Goal: Task Accomplishment & Management: Manage account settings

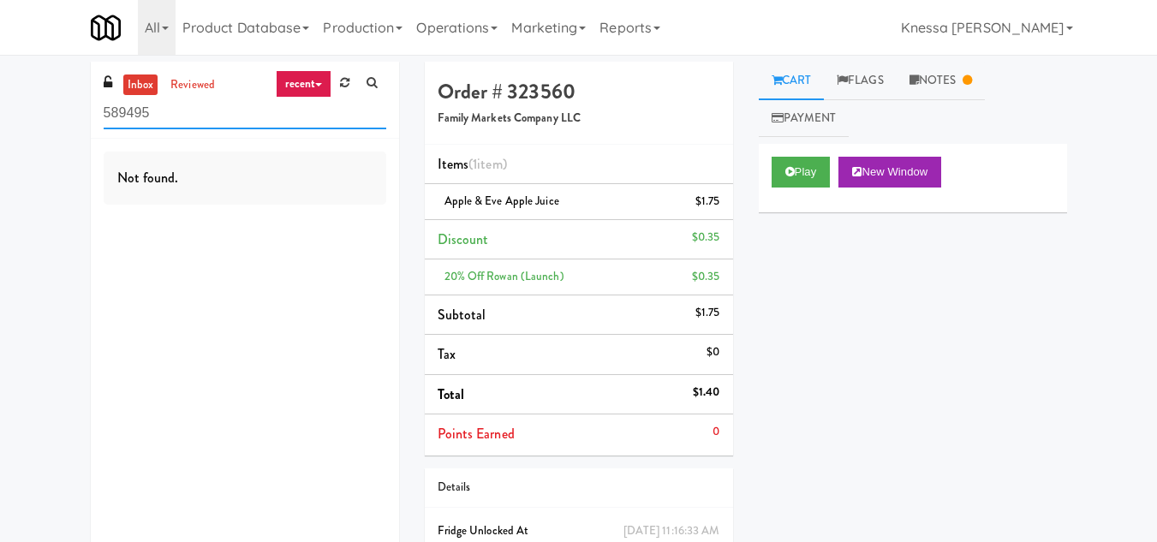
drag, startPoint x: 166, startPoint y: 116, endPoint x: 89, endPoint y: 116, distance: 77.1
click at [89, 116] on div "inbox reviewed recent all unclear take inventory issue suspicious failed recent…" at bounding box center [245, 321] width 334 height 518
paste input "Glasshouse Pittsburgh Combo Cooler"
type input "Glasshouse Pittsburgh Combo Cooler"
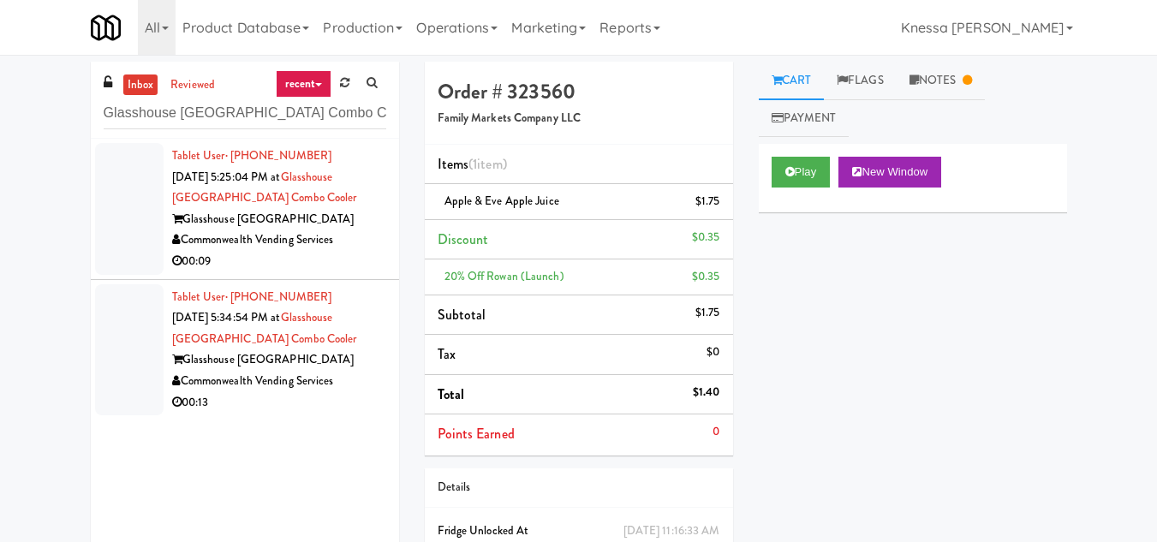
click at [349, 251] on div "00:09" at bounding box center [279, 261] width 214 height 21
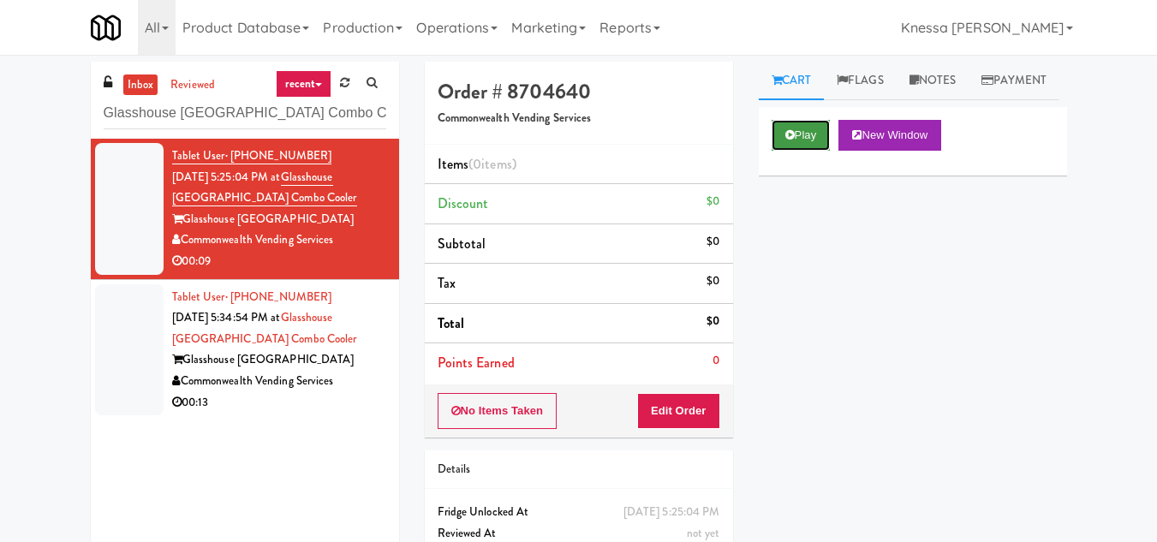
click at [801, 151] on button "Play" at bounding box center [801, 135] width 59 height 31
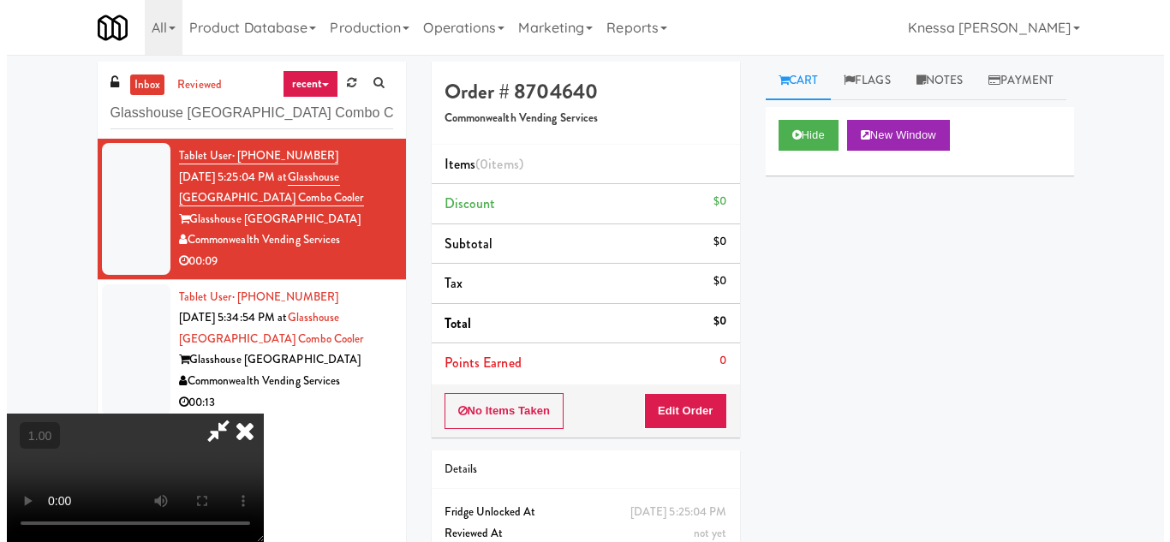
scroll to position [35, 0]
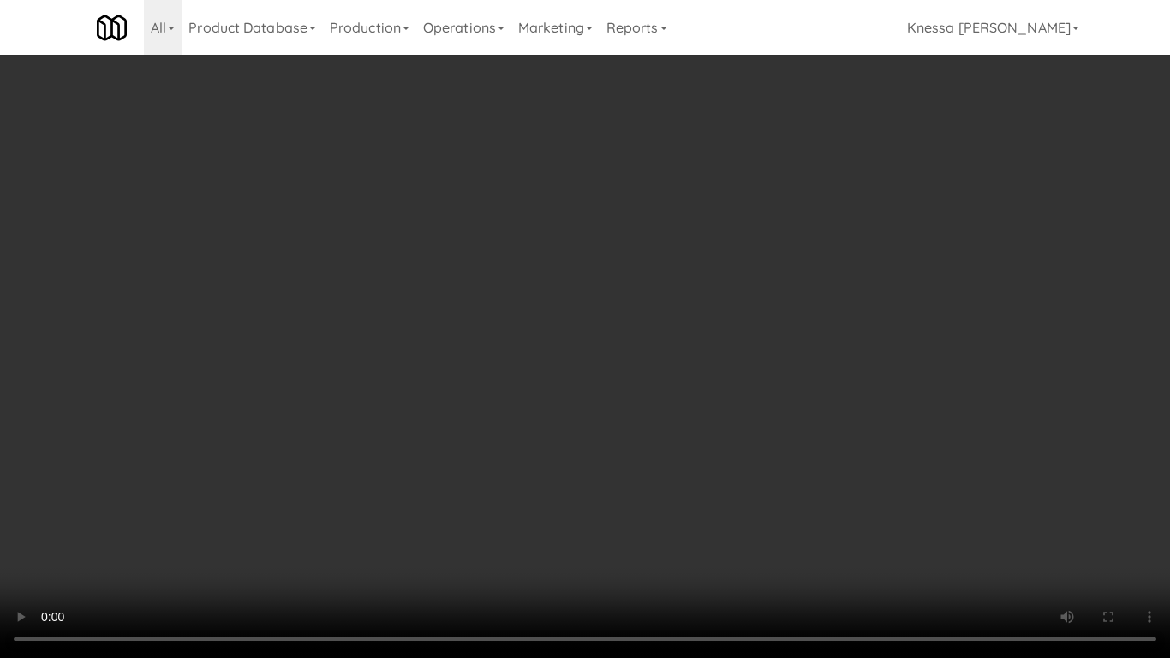
click at [573, 409] on video at bounding box center [585, 329] width 1170 height 658
click at [606, 521] on video at bounding box center [585, 329] width 1170 height 658
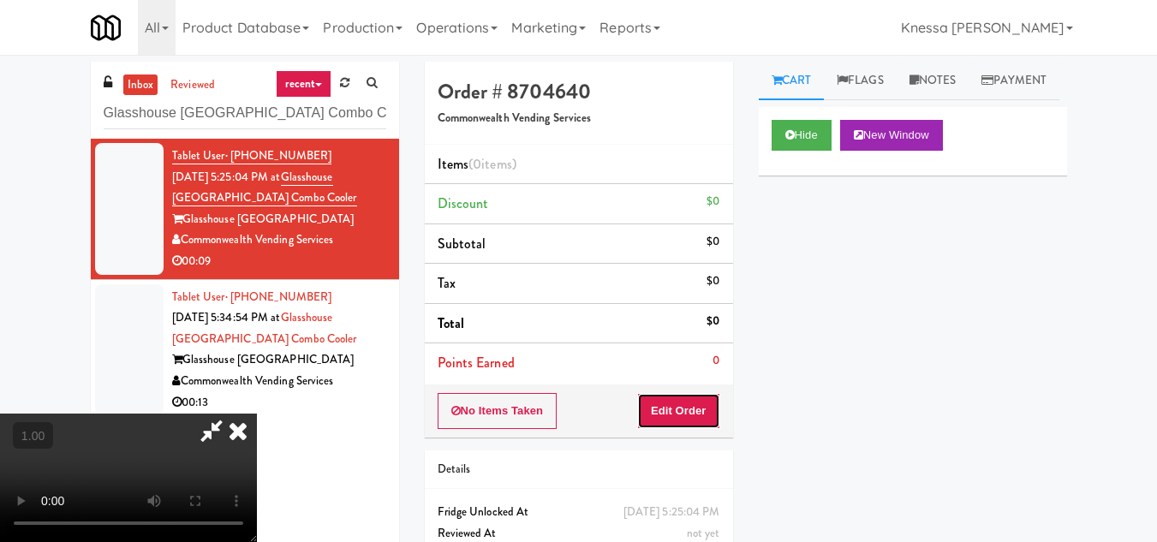
click at [697, 409] on button "Edit Order" at bounding box center [678, 411] width 83 height 36
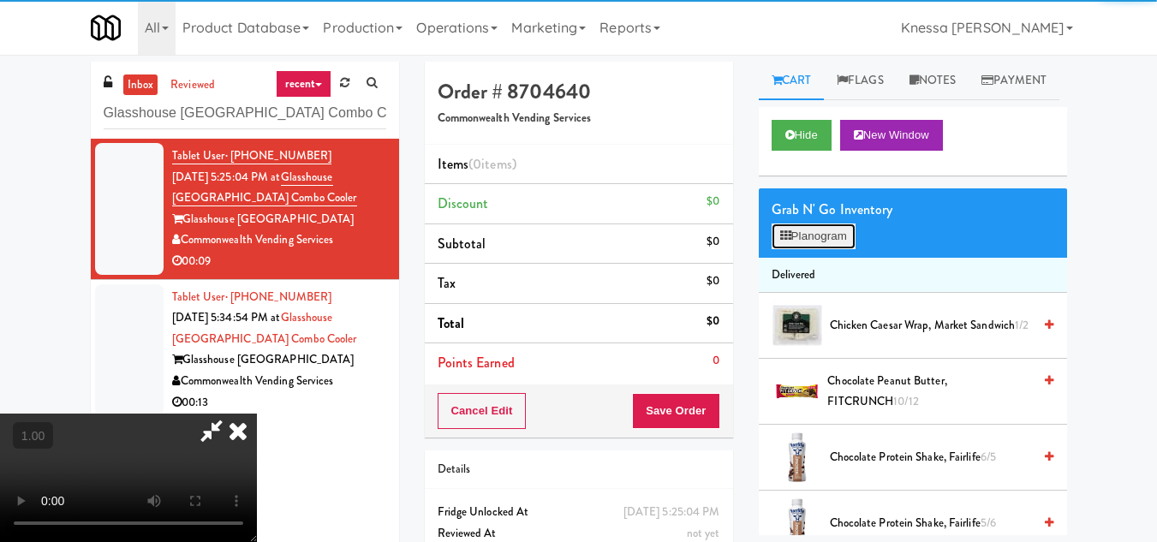
click at [839, 249] on button "Planogram" at bounding box center [814, 237] width 84 height 26
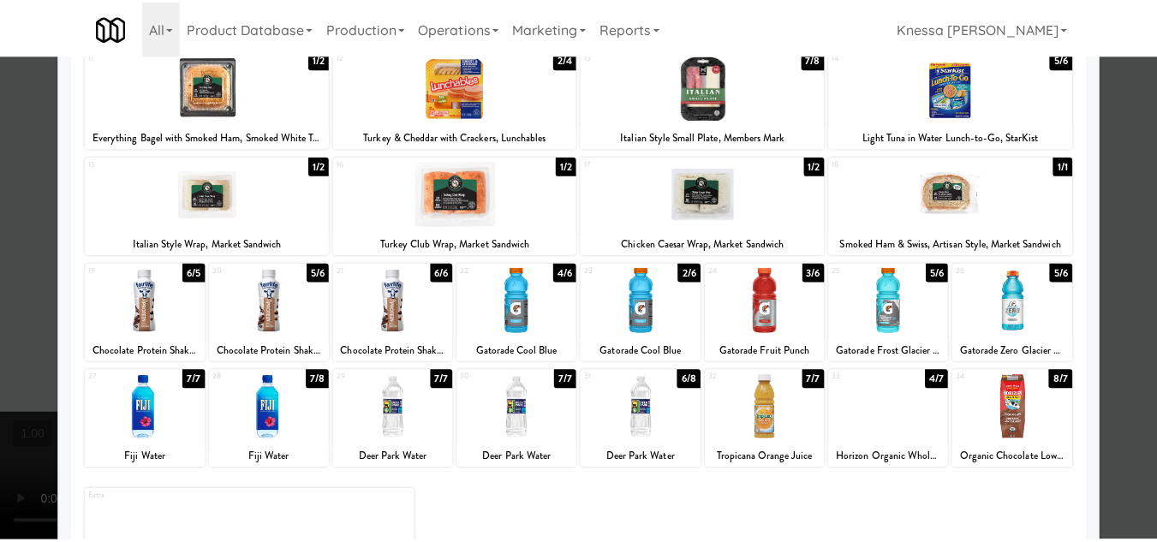
scroll to position [299, 0]
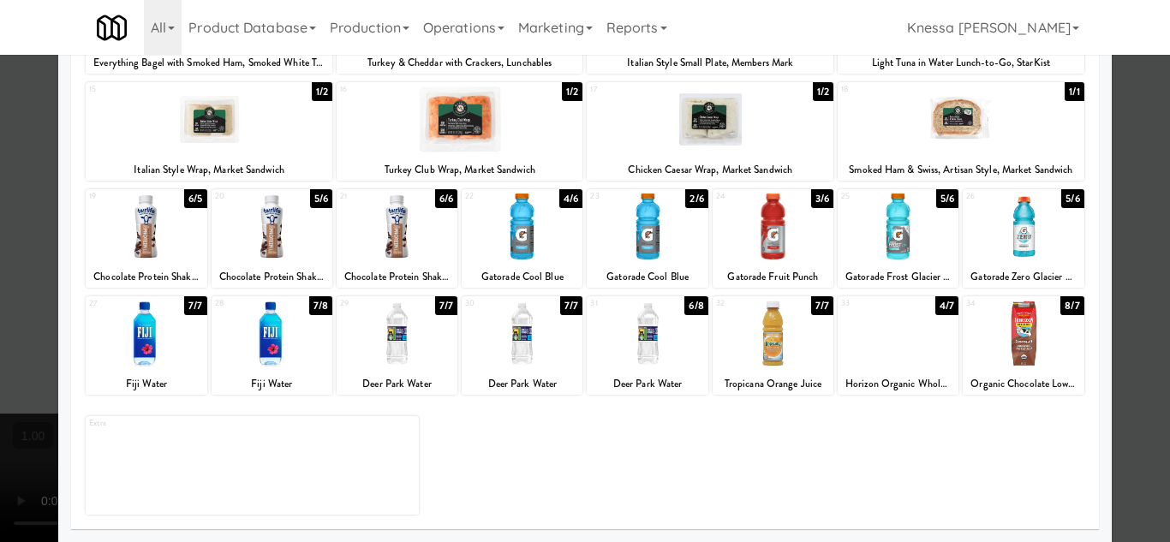
click at [882, 359] on div at bounding box center [898, 334] width 121 height 66
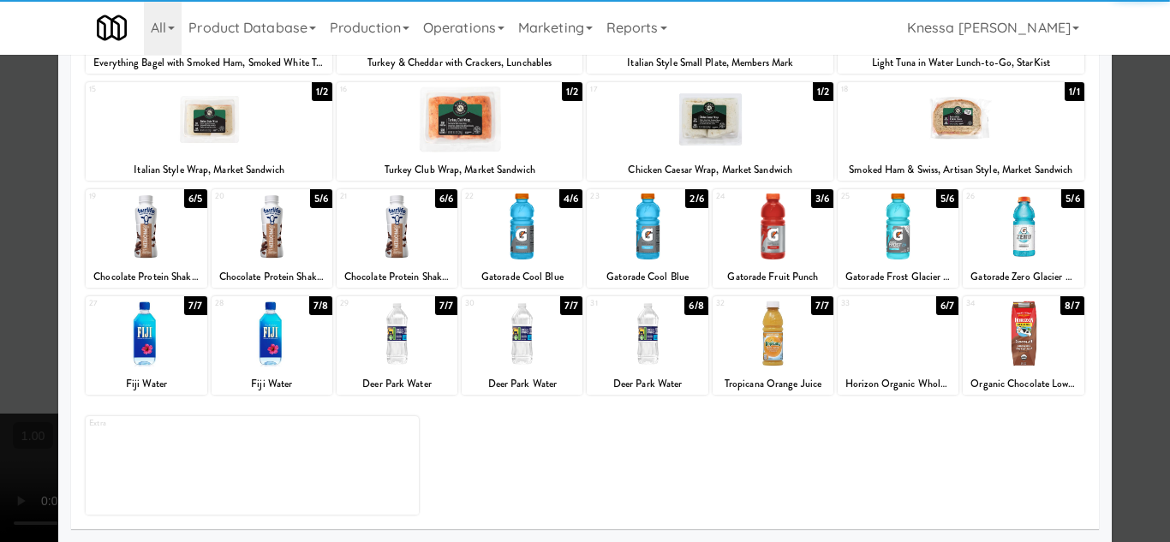
click at [882, 359] on div at bounding box center [898, 334] width 121 height 66
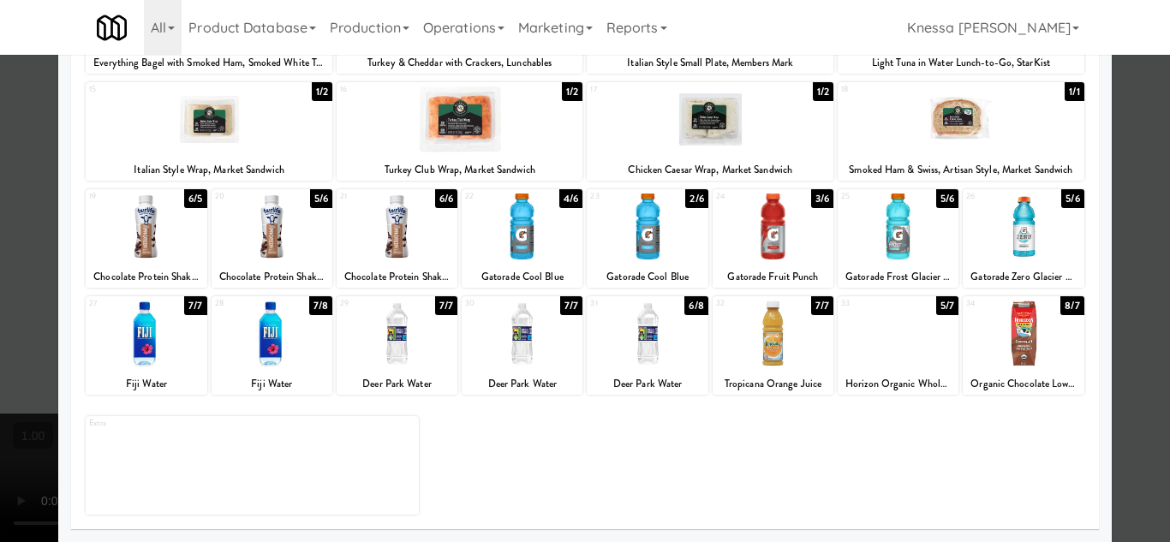
drag, startPoint x: 1123, startPoint y: 421, endPoint x: 1075, endPoint y: 394, distance: 55.2
click at [1122, 421] on div at bounding box center [585, 271] width 1170 height 542
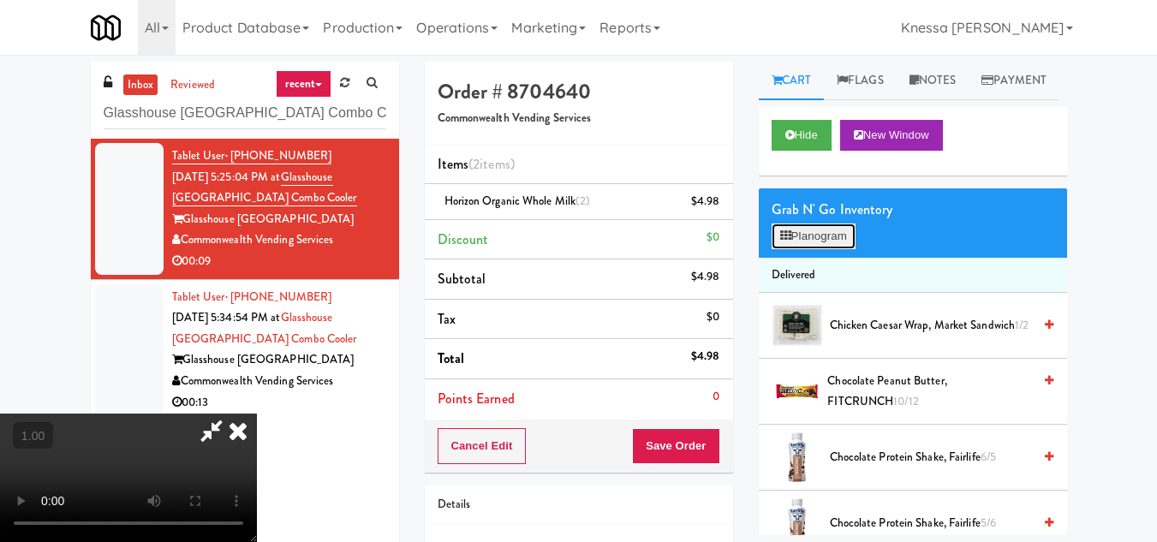
click at [798, 249] on button "Planogram" at bounding box center [814, 237] width 84 height 26
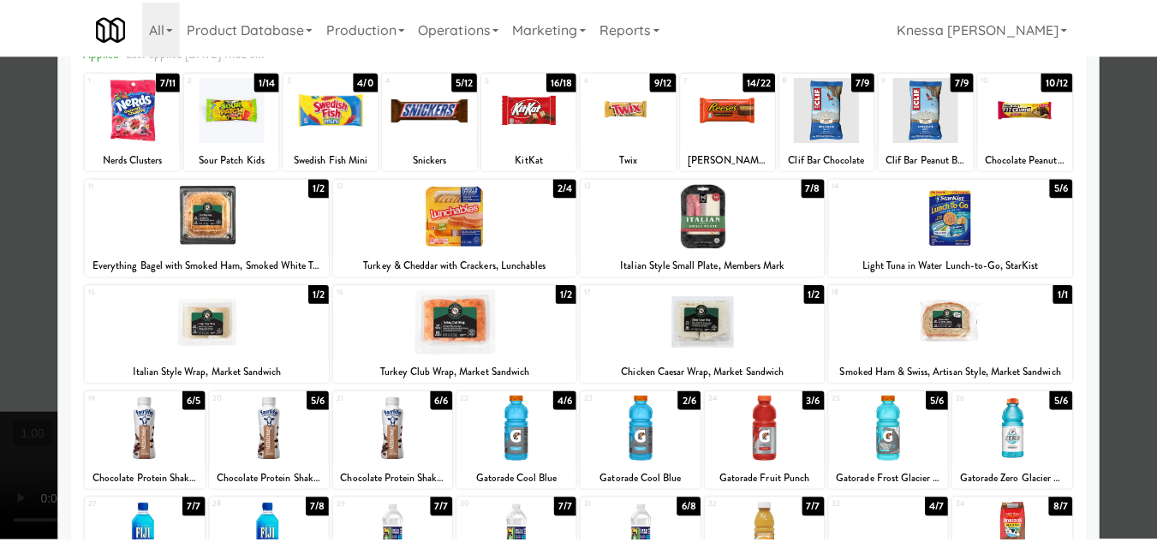
scroll to position [299, 0]
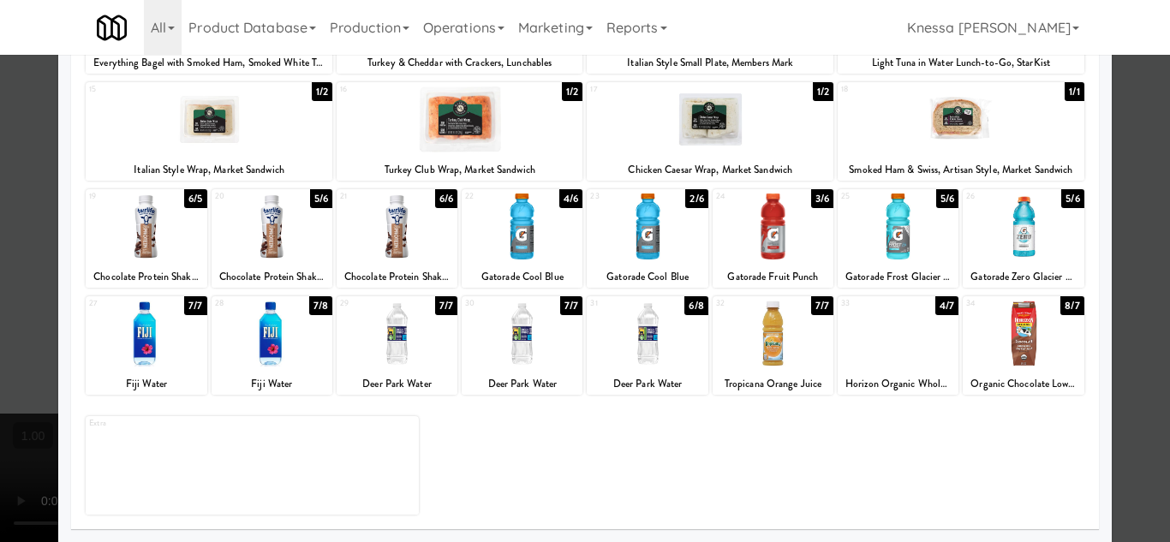
click at [1119, 424] on div at bounding box center [585, 271] width 1170 height 542
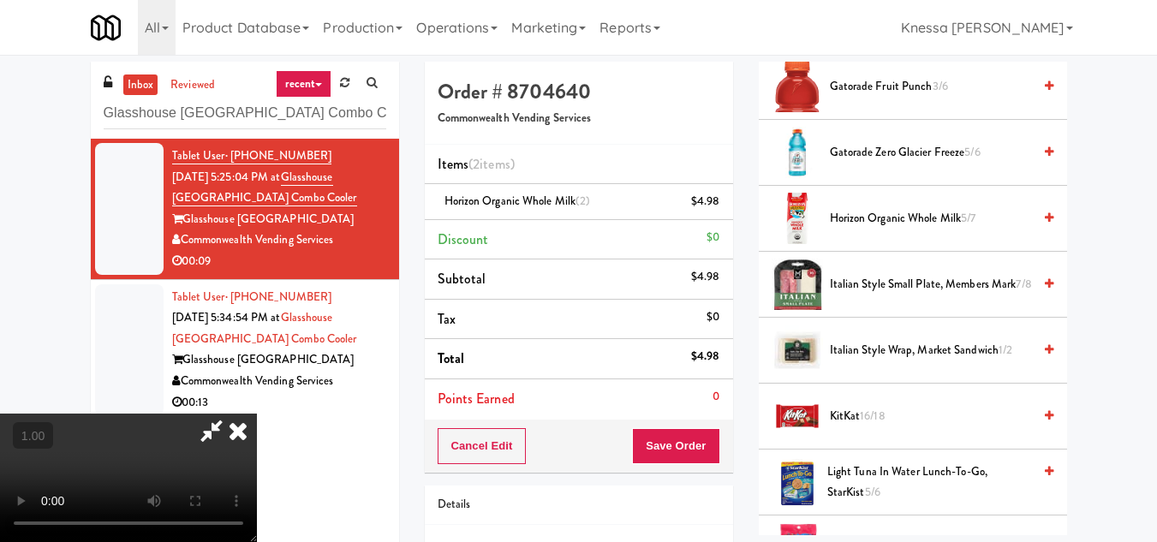
scroll to position [232, 0]
click at [257, 414] on video at bounding box center [128, 478] width 257 height 128
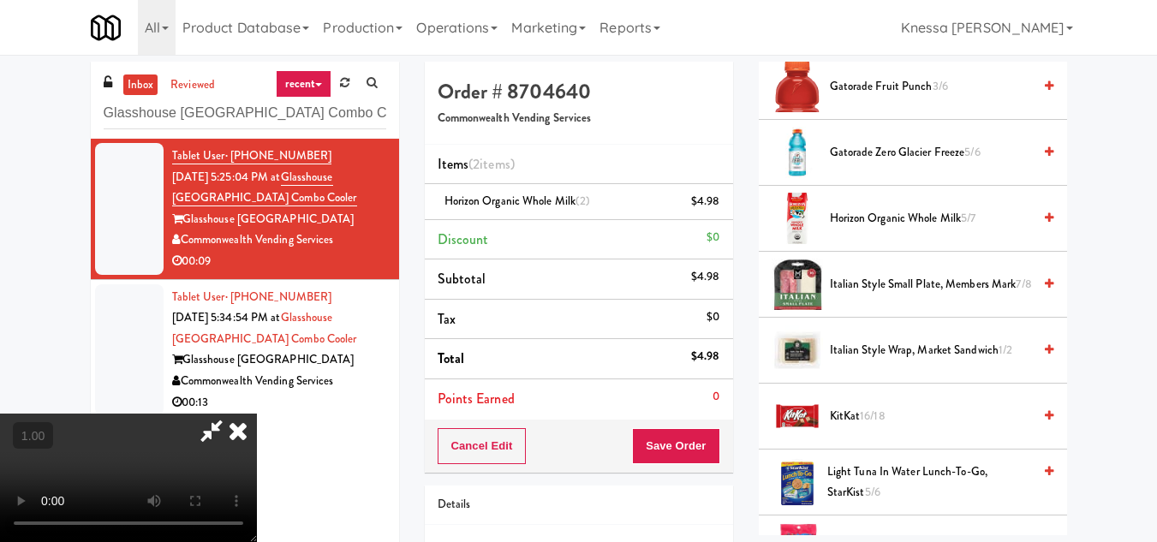
click at [257, 414] on video at bounding box center [128, 478] width 257 height 128
click at [257, 414] on icon at bounding box center [238, 431] width 38 height 34
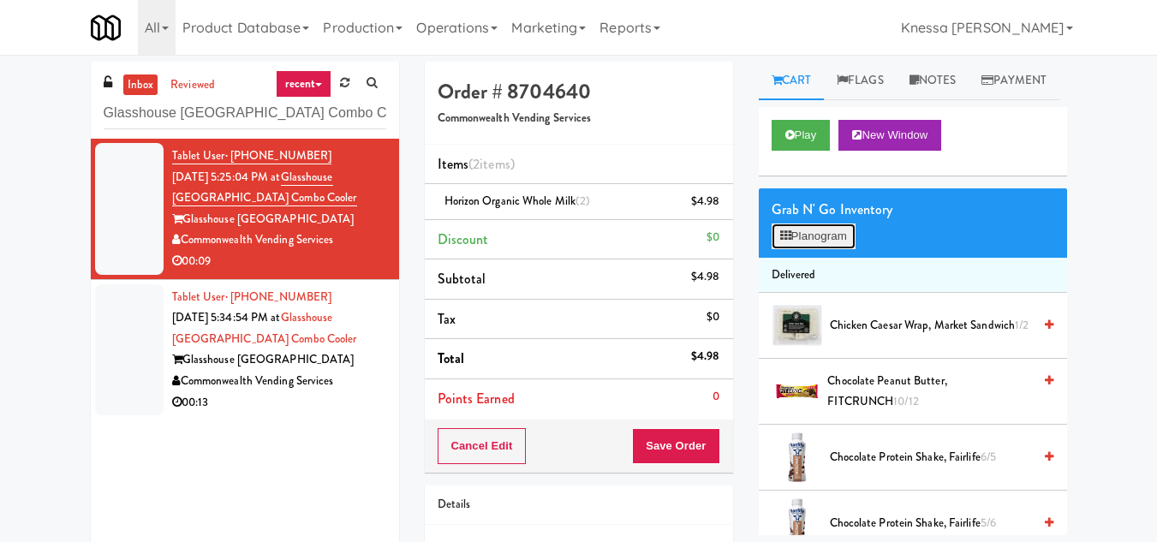
click at [812, 249] on button "Planogram" at bounding box center [814, 237] width 84 height 26
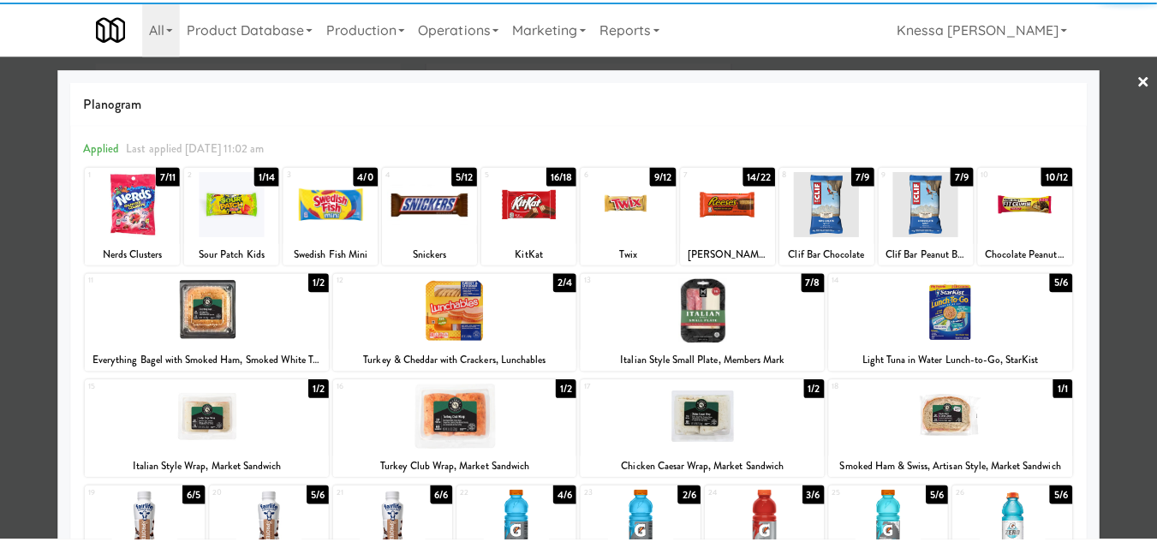
scroll to position [299, 0]
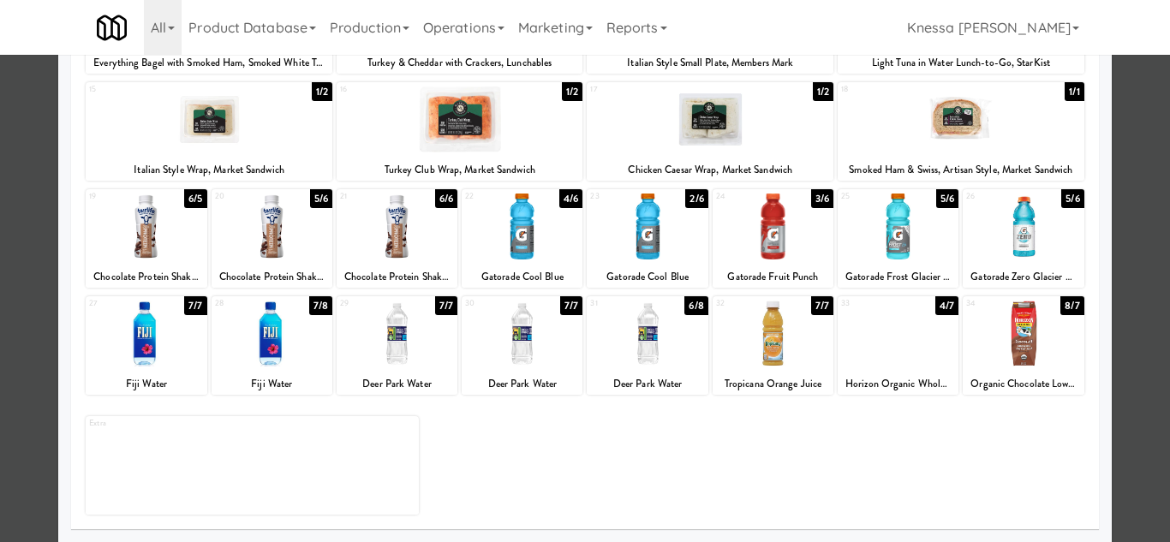
click at [879, 345] on div at bounding box center [898, 334] width 121 height 66
click at [1127, 376] on div at bounding box center [585, 271] width 1170 height 542
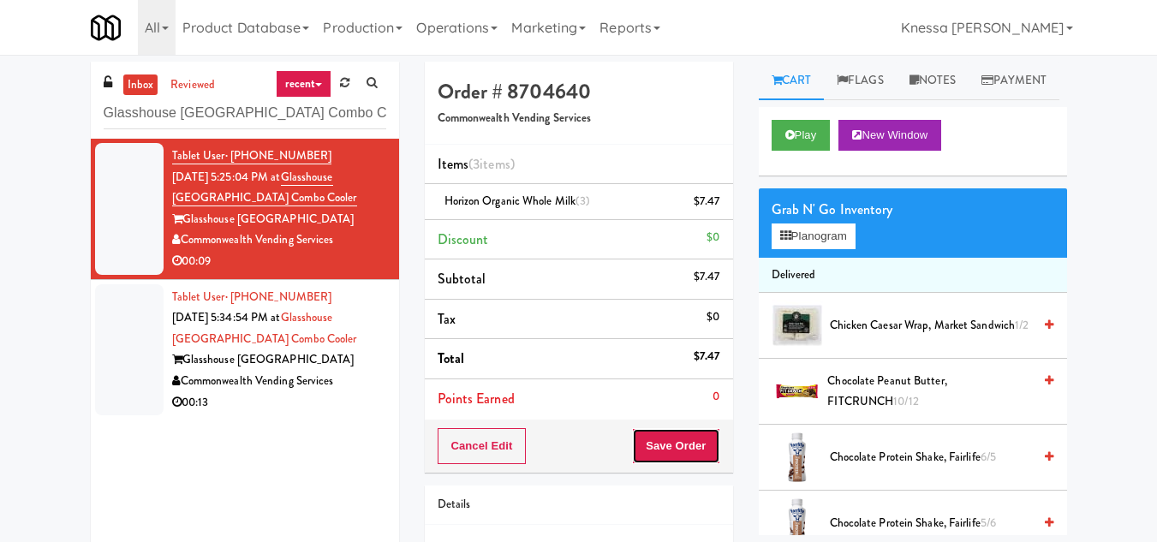
click at [672, 444] on button "Save Order" at bounding box center [675, 446] width 87 height 36
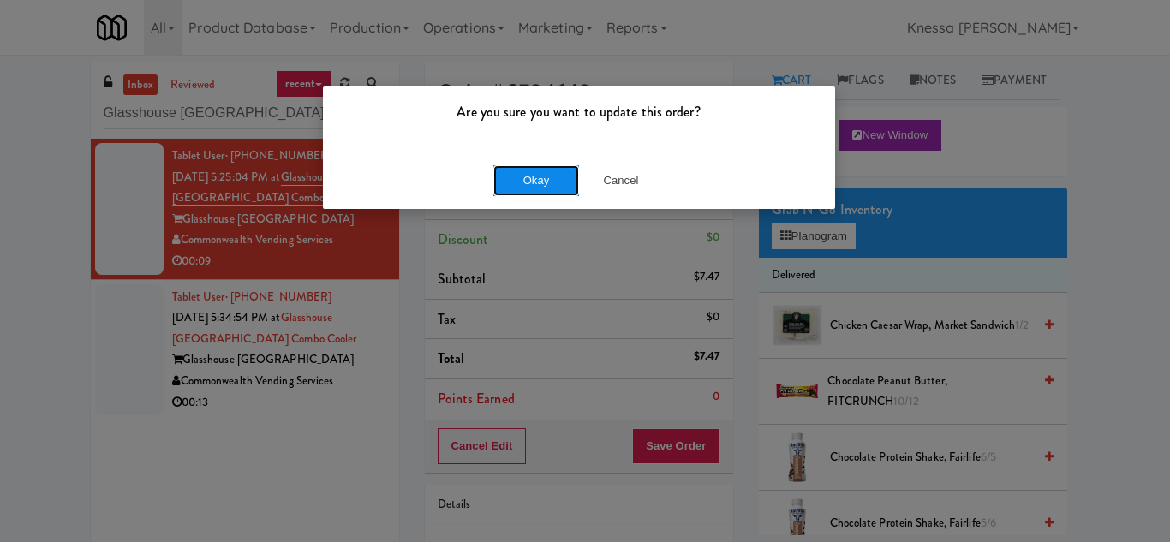
click at [541, 181] on button "Okay" at bounding box center [536, 180] width 86 height 31
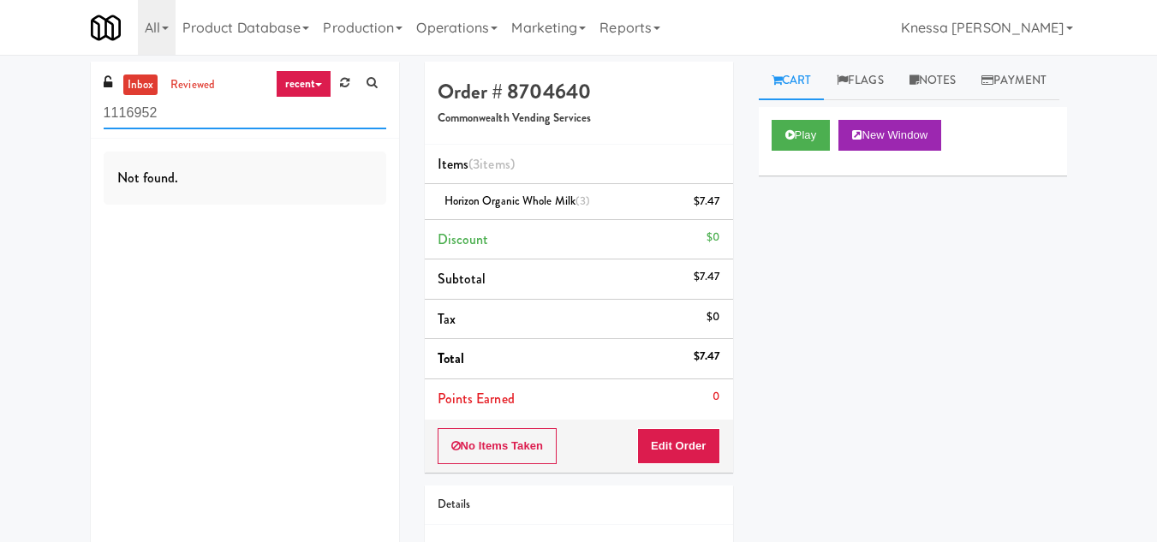
paste input "Reotown Apartments - Cooler 1"
type input "Reotown Apartments - Cooler 1"
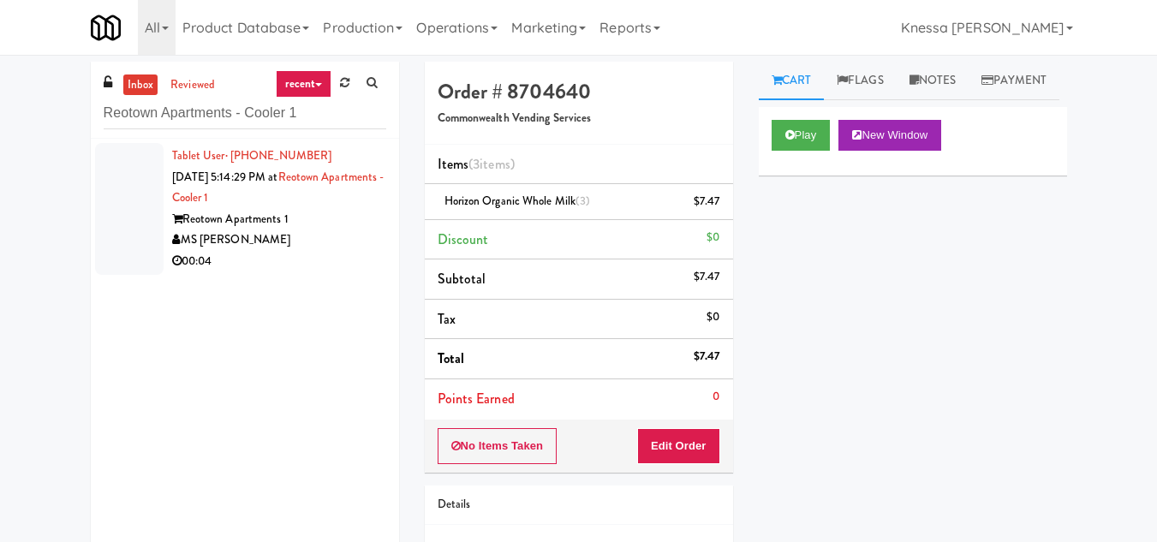
click at [304, 254] on div "00:04" at bounding box center [279, 261] width 214 height 21
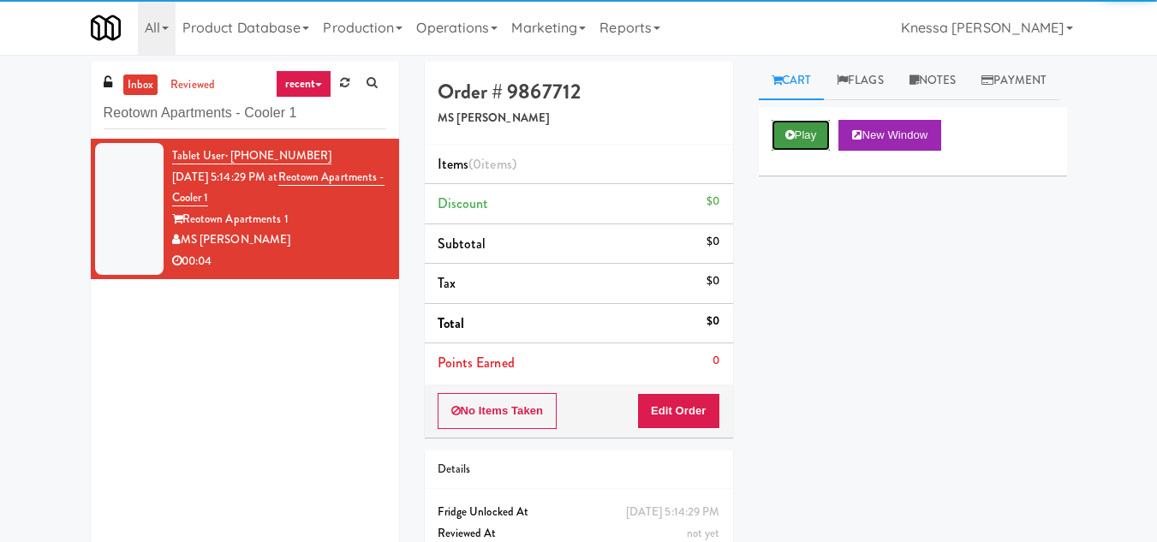
click at [796, 151] on button "Play" at bounding box center [801, 135] width 59 height 31
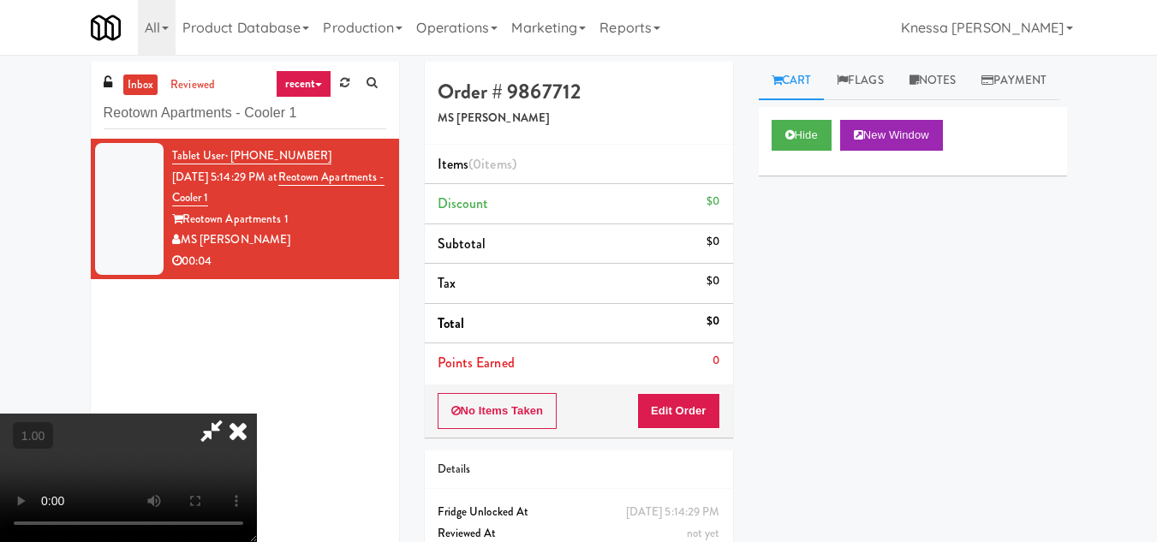
click at [231, 414] on icon at bounding box center [211, 431] width 39 height 34
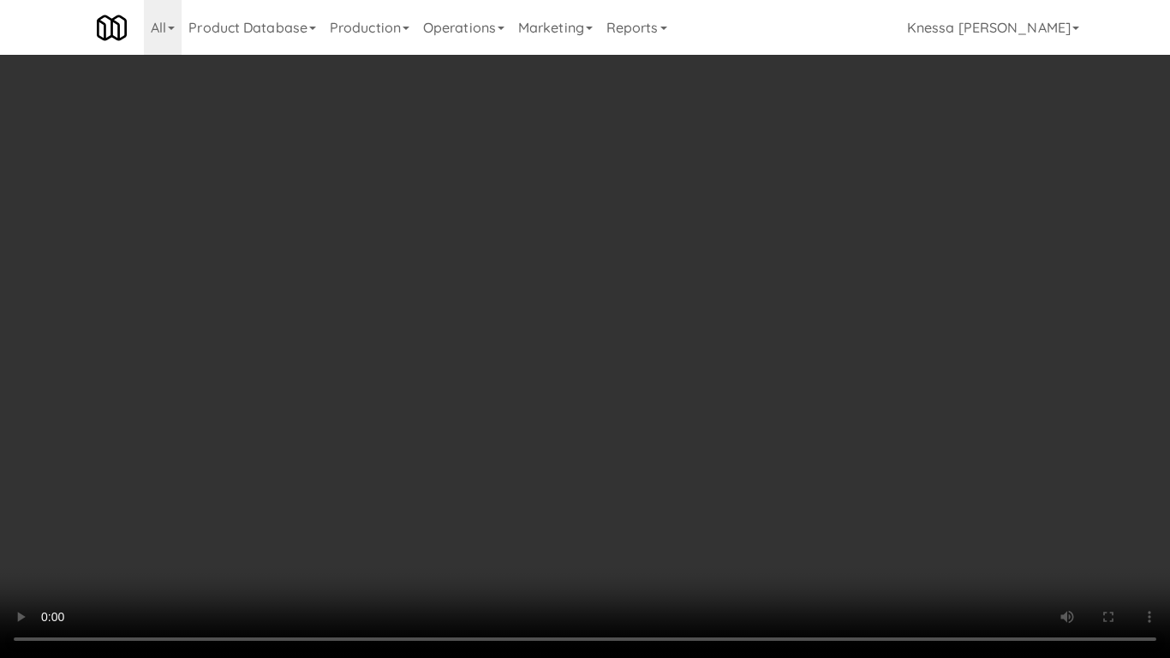
click at [521, 380] on video at bounding box center [585, 329] width 1170 height 658
click at [613, 451] on video at bounding box center [585, 329] width 1170 height 658
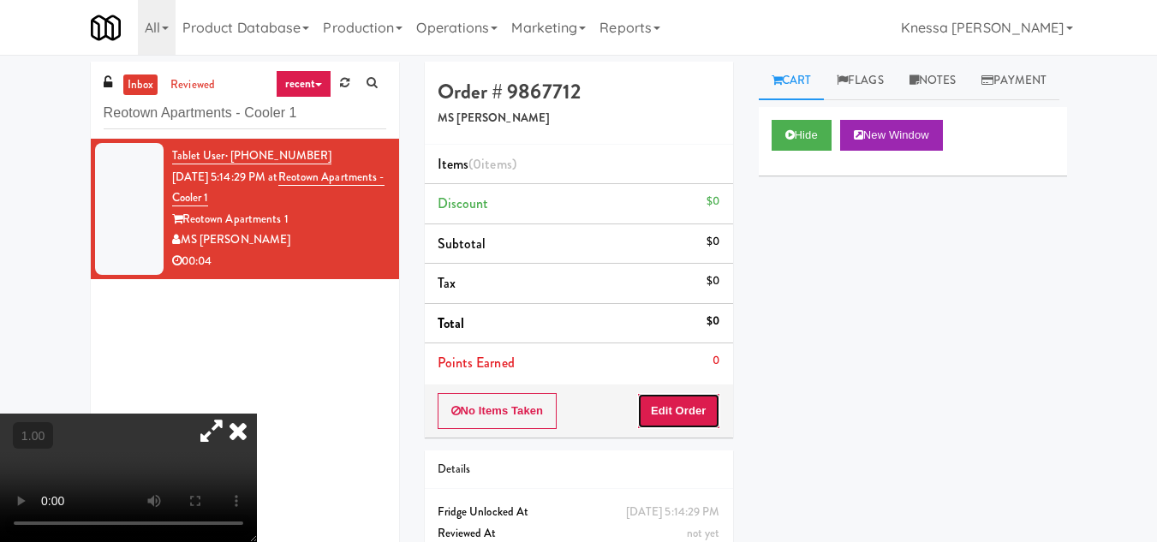
click at [699, 409] on button "Edit Order" at bounding box center [678, 411] width 83 height 36
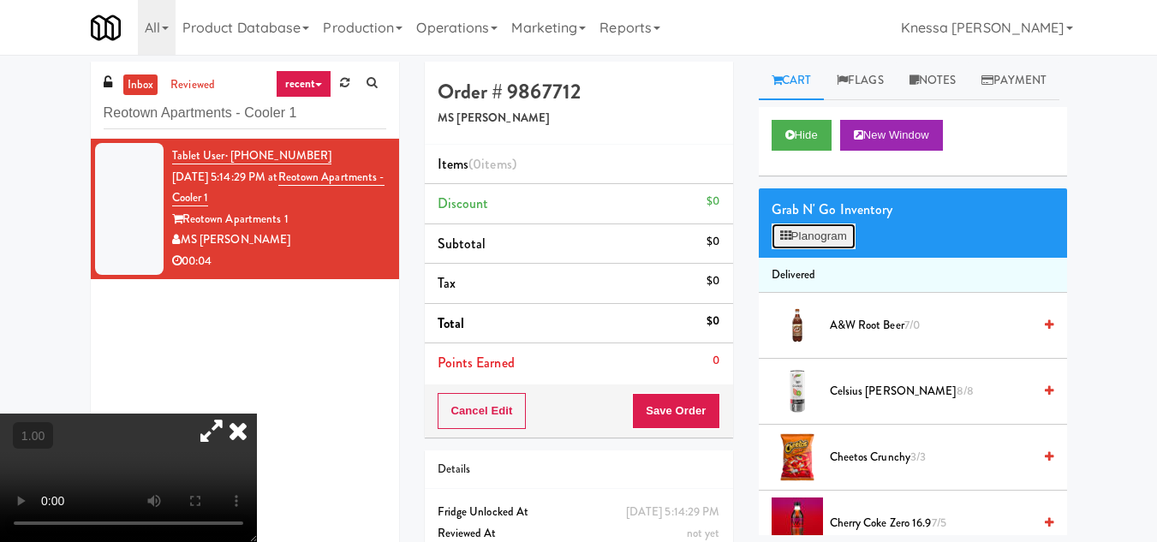
click at [810, 249] on button "Planogram" at bounding box center [814, 237] width 84 height 26
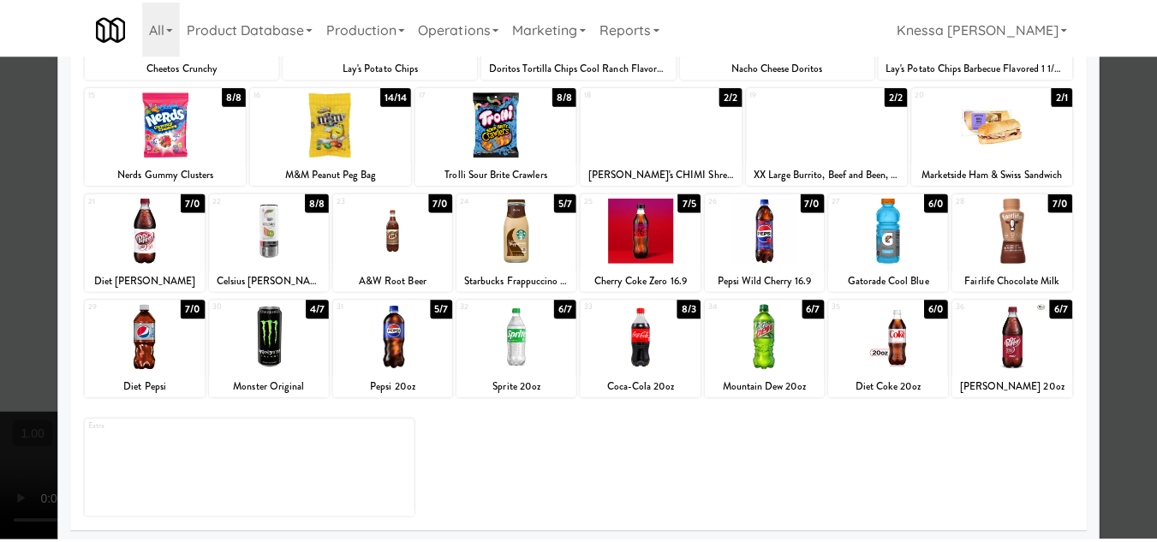
scroll to position [299, 0]
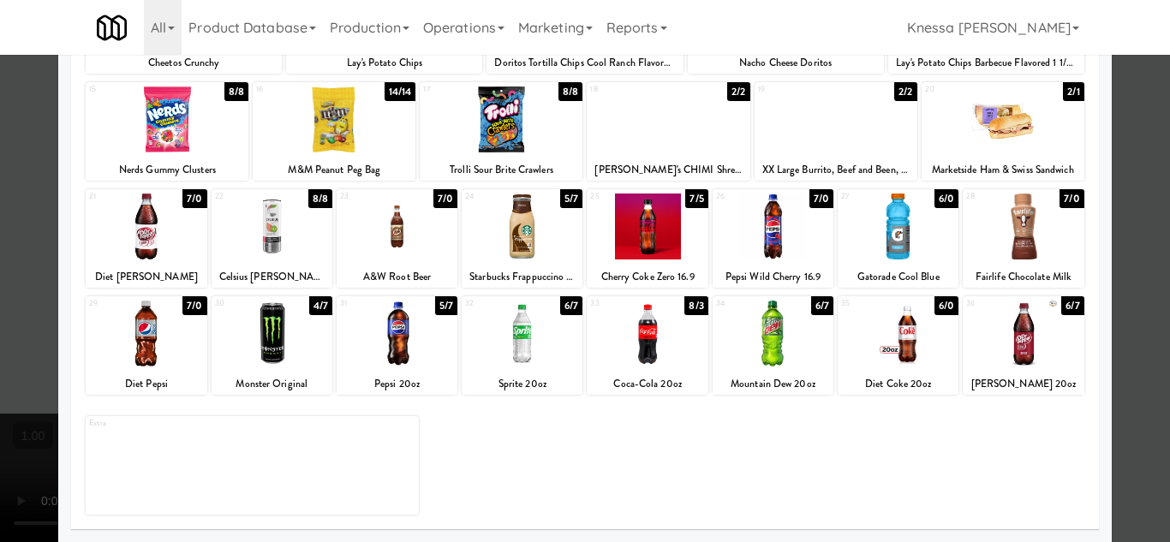
click at [1013, 339] on div at bounding box center [1023, 334] width 121 height 66
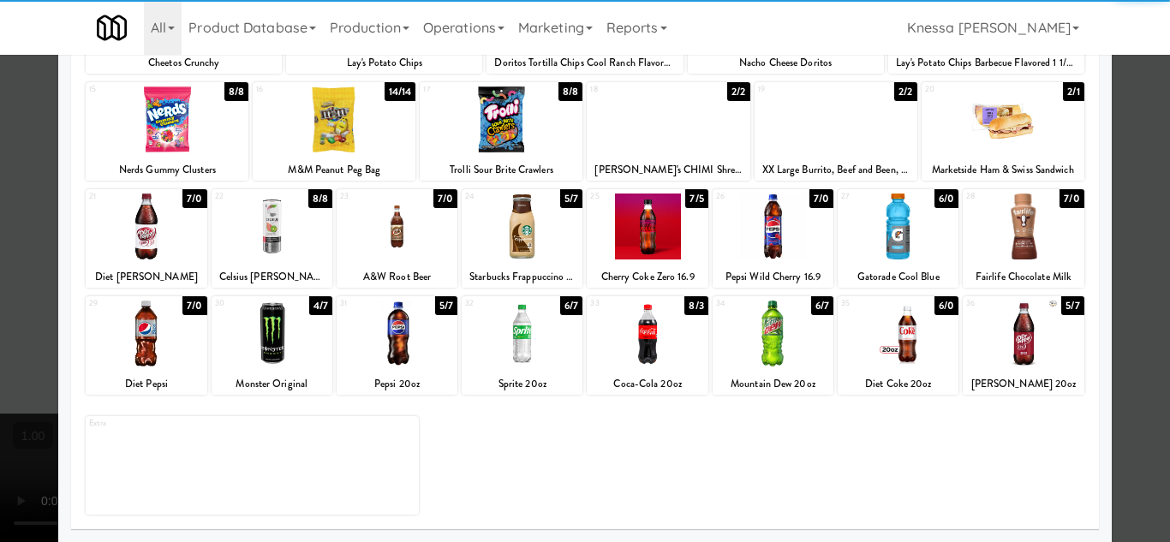
click at [1117, 367] on div at bounding box center [585, 271] width 1170 height 542
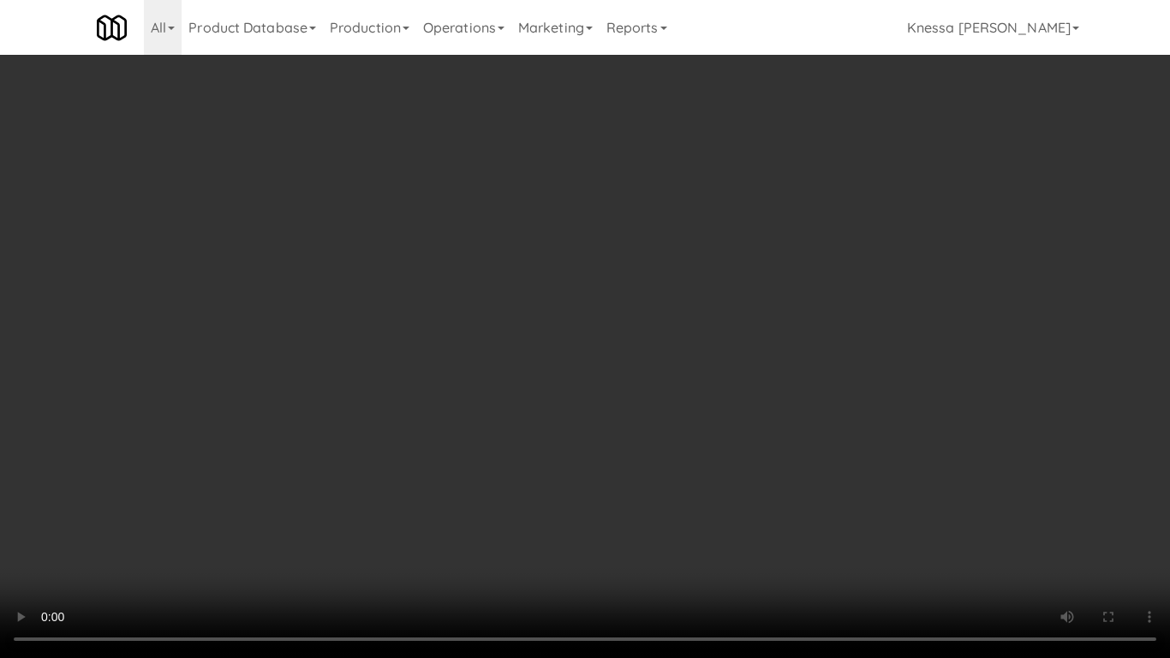
click at [429, 387] on video at bounding box center [585, 329] width 1170 height 658
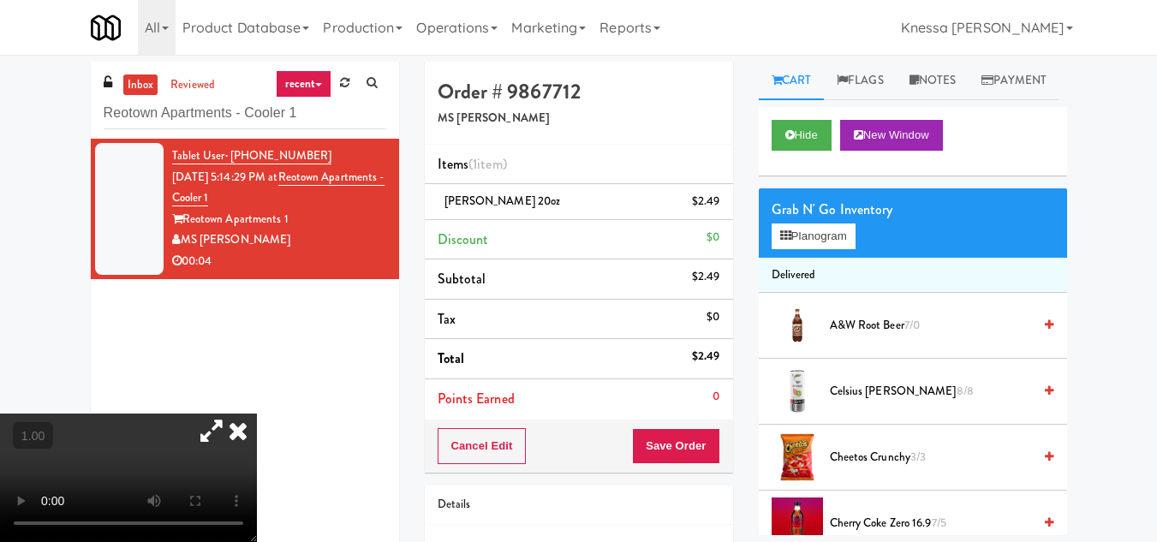
click at [257, 414] on icon at bounding box center [238, 431] width 38 height 34
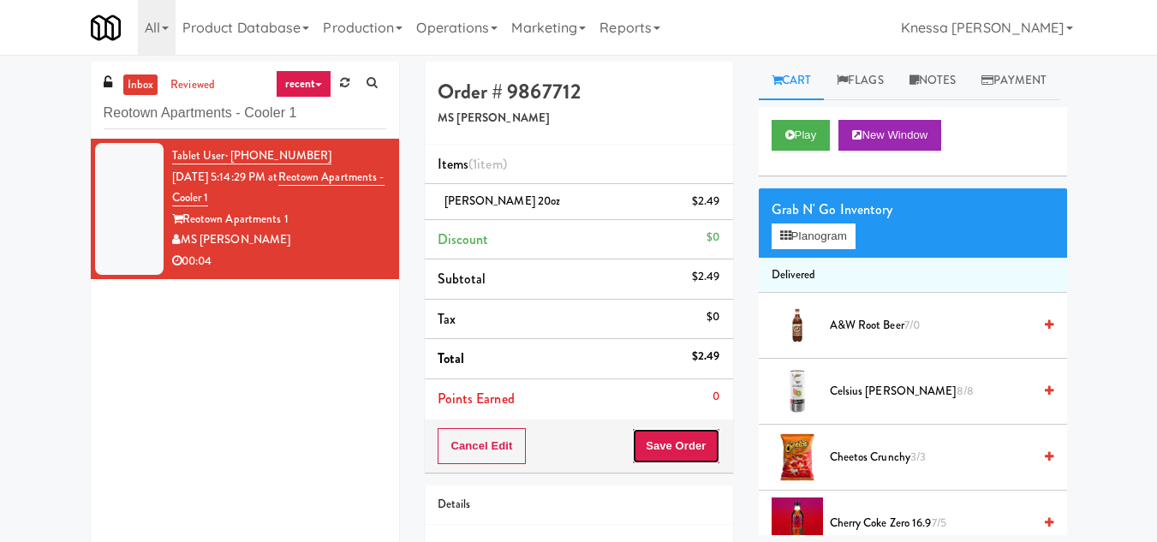
click at [680, 450] on button "Save Order" at bounding box center [675, 446] width 87 height 36
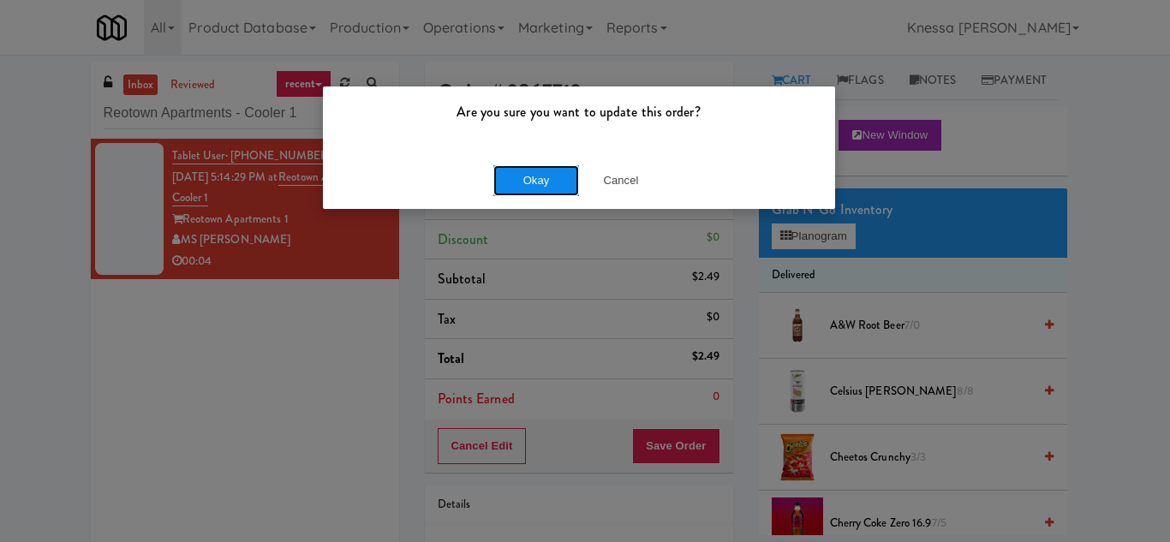
click at [550, 168] on button "Okay" at bounding box center [536, 180] width 86 height 31
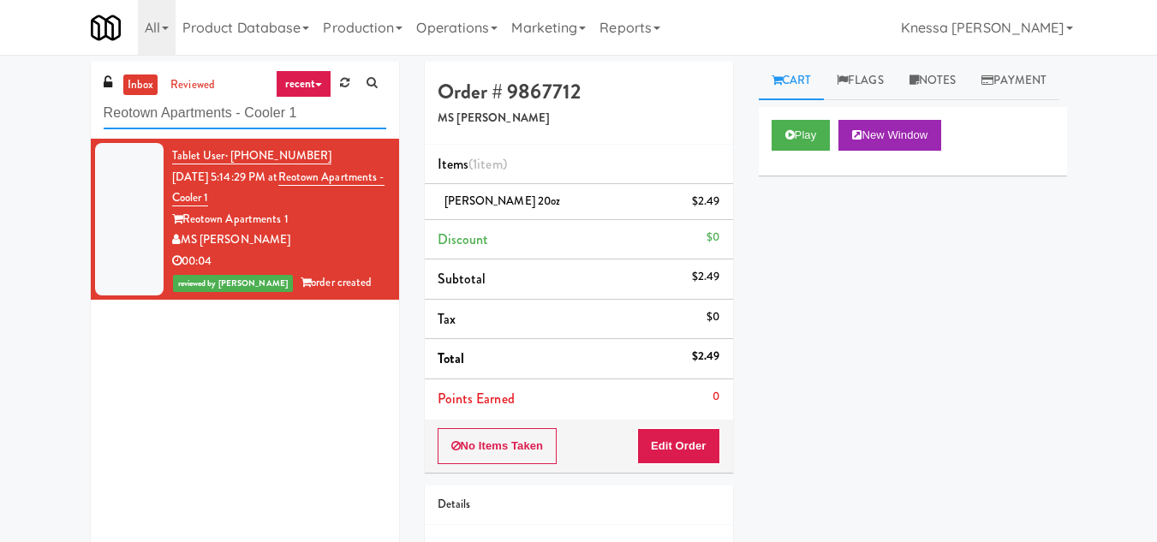
click at [236, 111] on input "Reotown Apartments - Cooler 1" at bounding box center [245, 114] width 283 height 32
paste input "Point 225 - Cooler"
type input "Point 225 - Cooler"
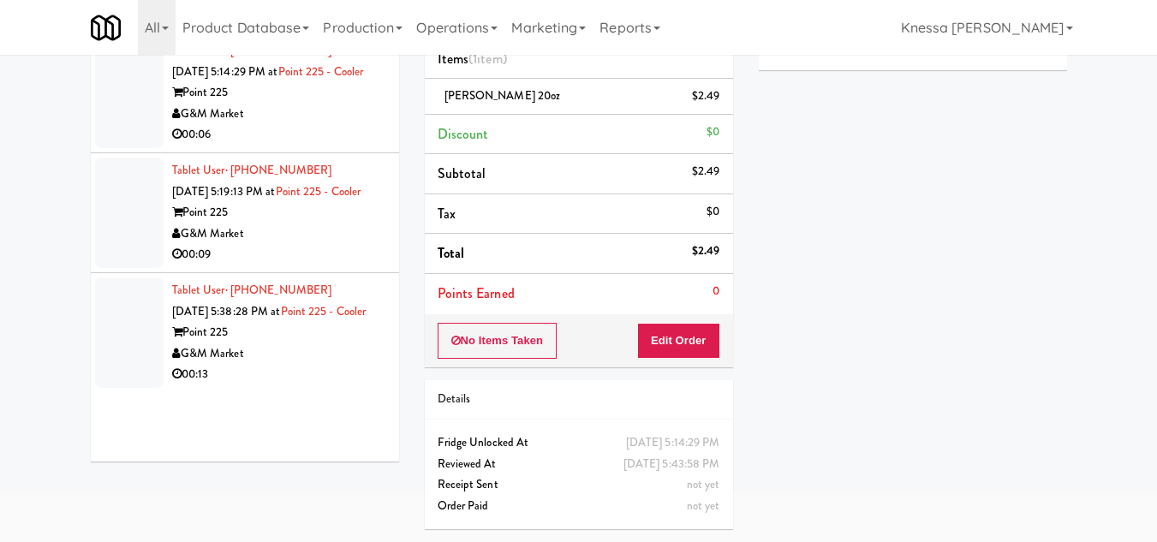
click at [287, 343] on div "Point 225" at bounding box center [279, 332] width 214 height 21
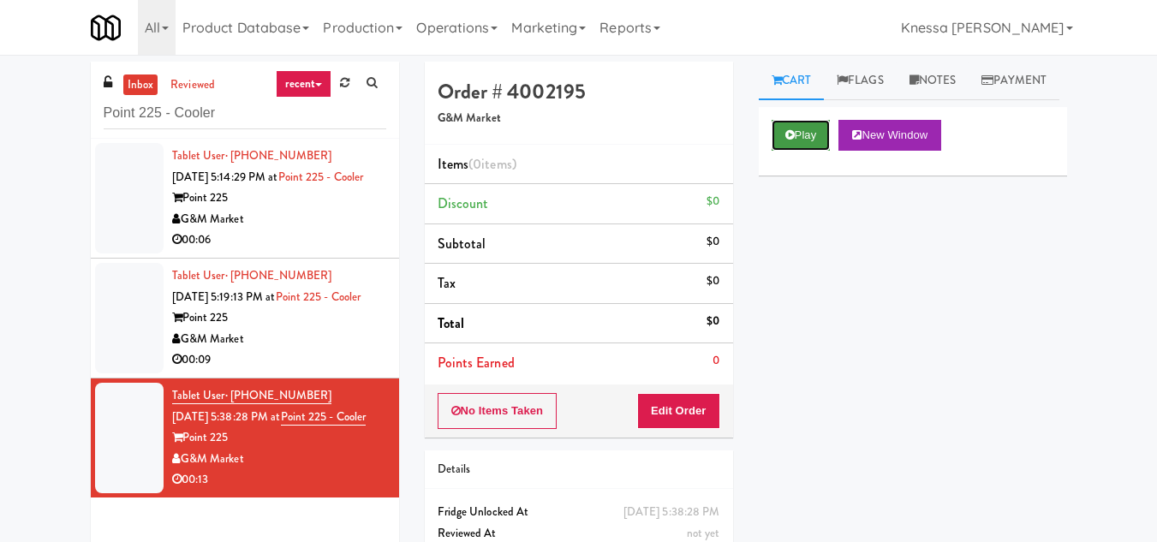
click at [803, 151] on button "Play" at bounding box center [801, 135] width 59 height 31
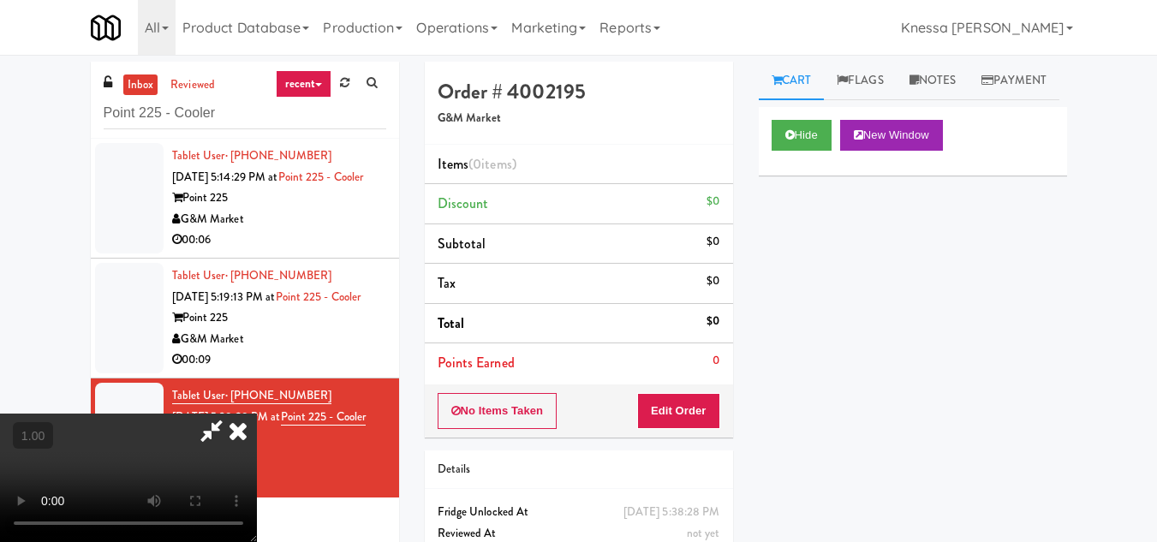
click at [257, 414] on video at bounding box center [128, 478] width 257 height 128
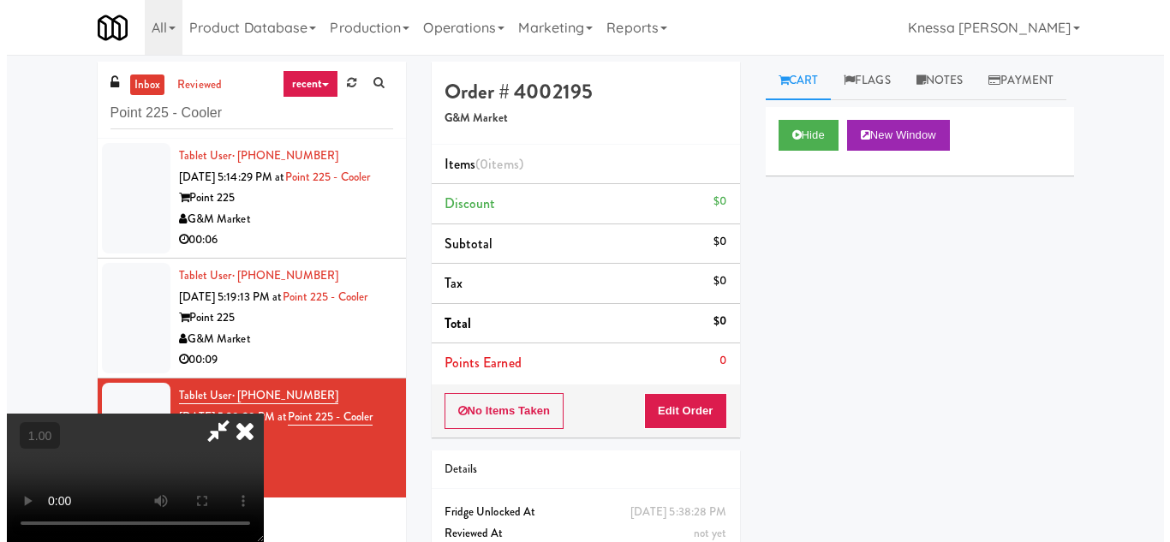
scroll to position [35, 0]
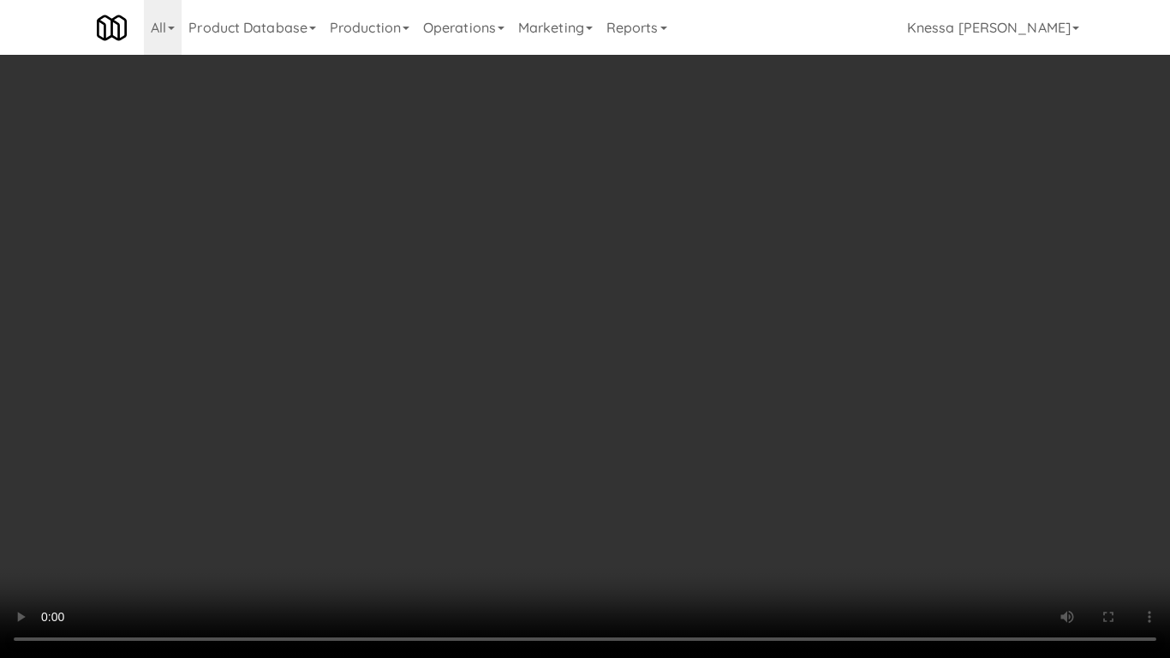
click at [549, 397] on video at bounding box center [585, 329] width 1170 height 658
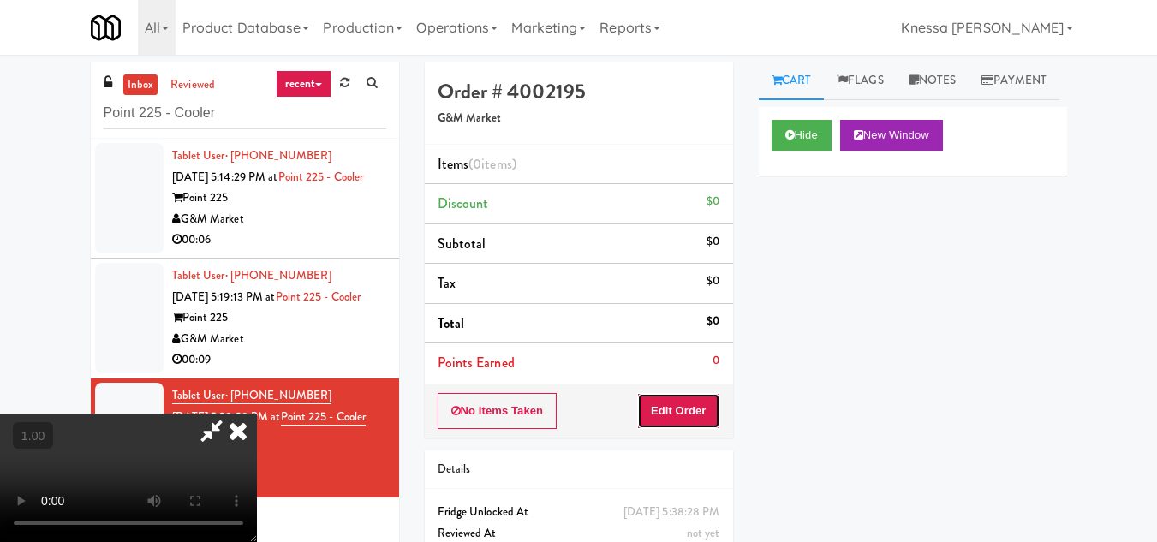
click at [705, 398] on button "Edit Order" at bounding box center [678, 411] width 83 height 36
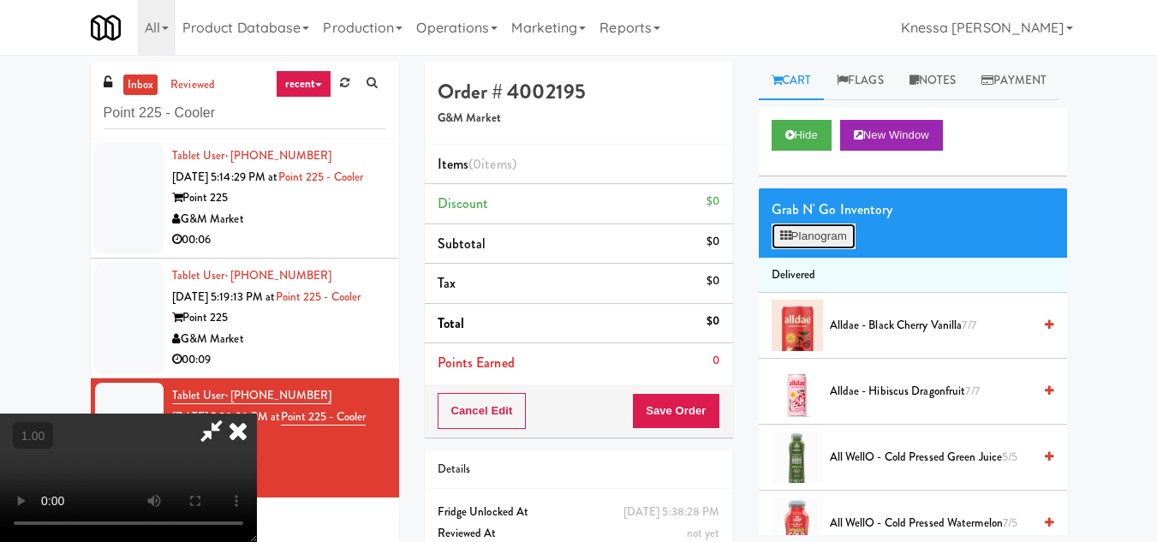
click at [803, 249] on button "Planogram" at bounding box center [814, 237] width 84 height 26
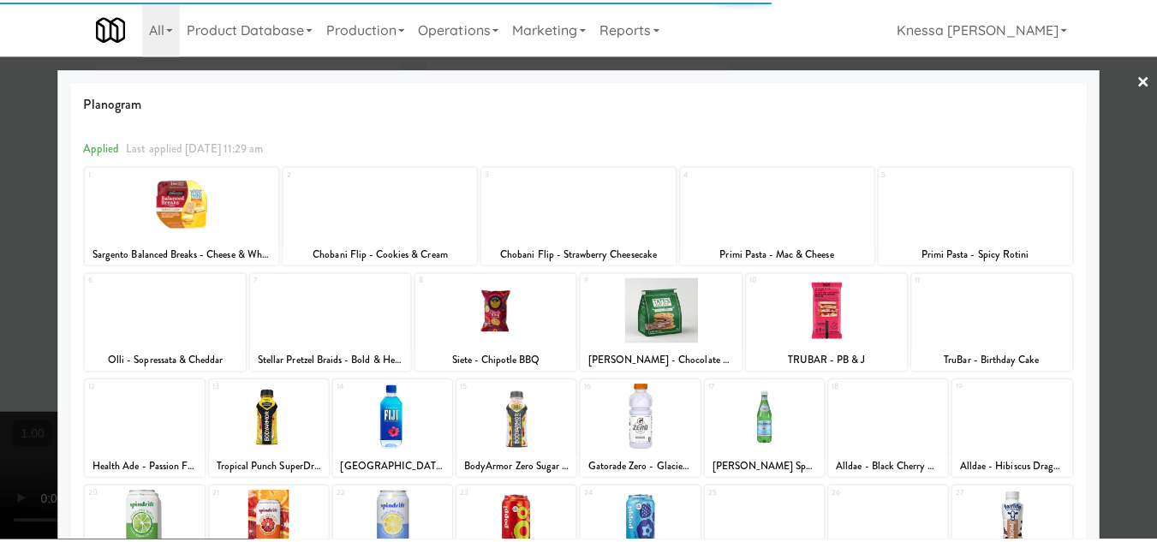
scroll to position [299, 0]
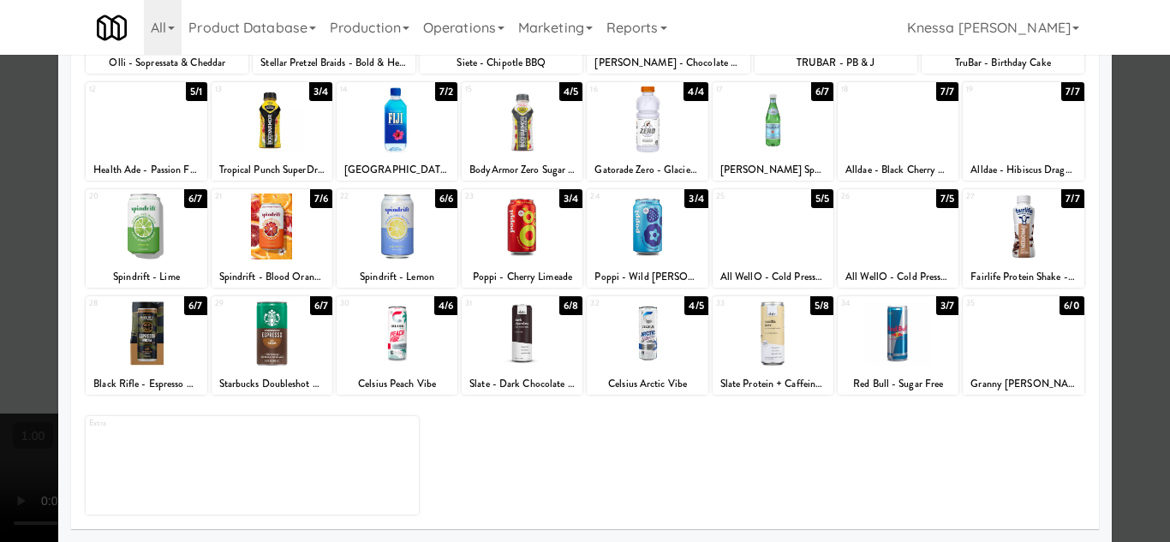
drag, startPoint x: 764, startPoint y: 343, endPoint x: 818, endPoint y: 361, distance: 57.2
click at [764, 342] on div at bounding box center [773, 334] width 121 height 66
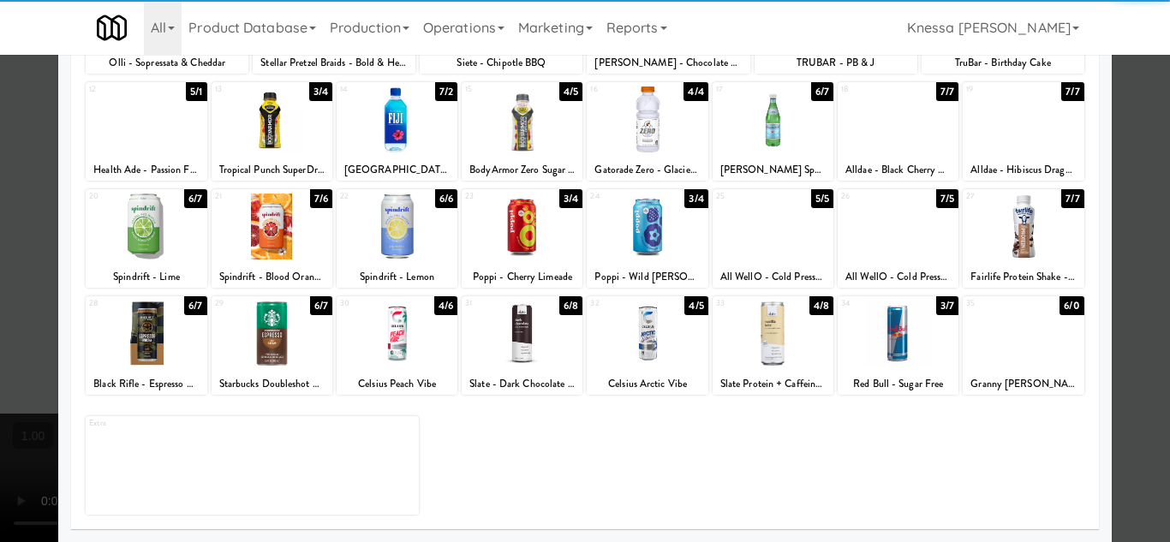
click at [1135, 441] on div at bounding box center [585, 271] width 1170 height 542
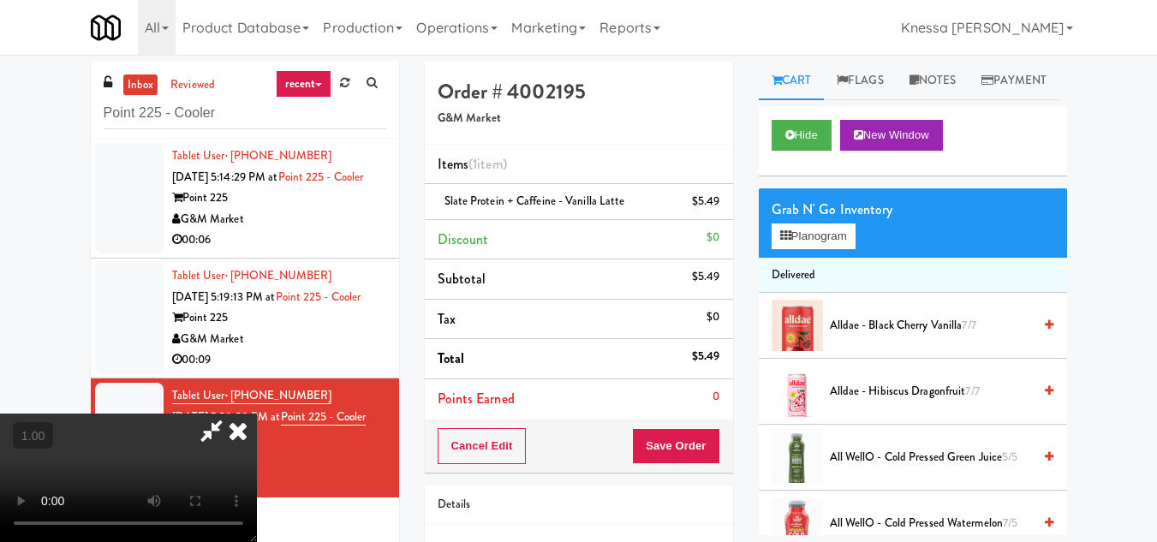
click at [257, 414] on video at bounding box center [128, 478] width 257 height 128
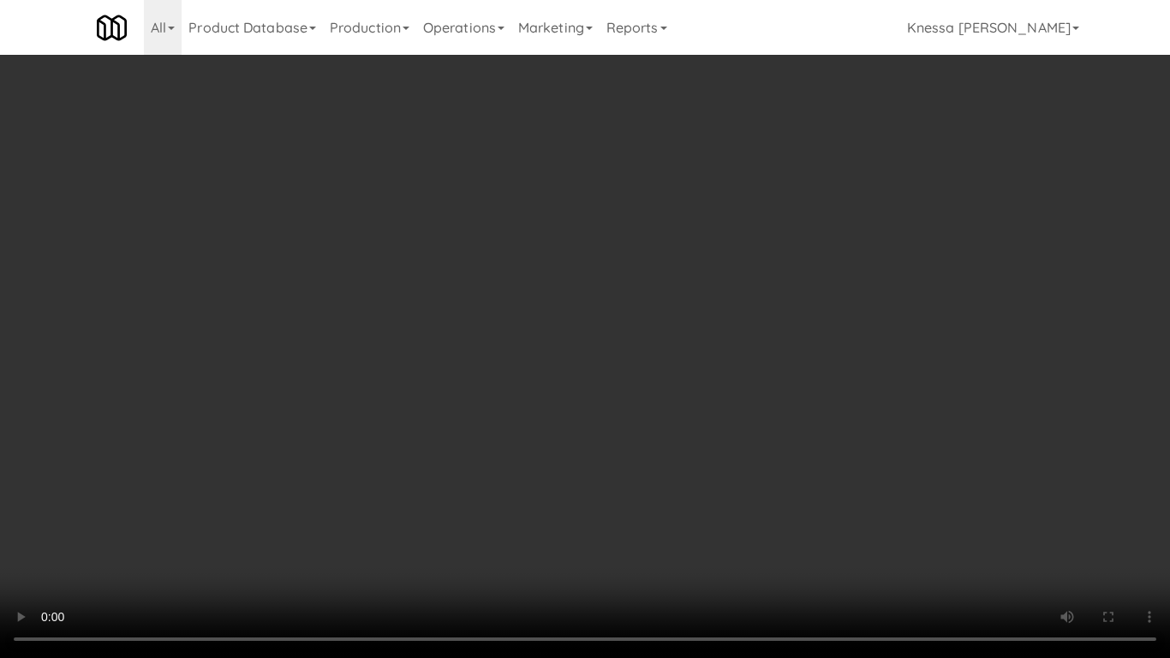
click at [644, 425] on video at bounding box center [585, 329] width 1170 height 658
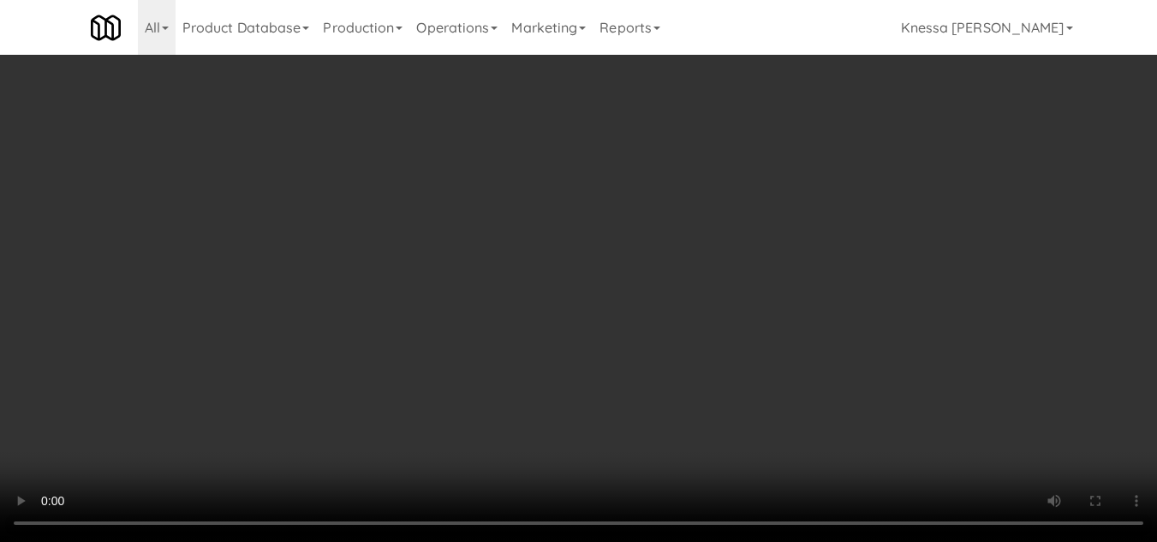
scroll to position [0, 0]
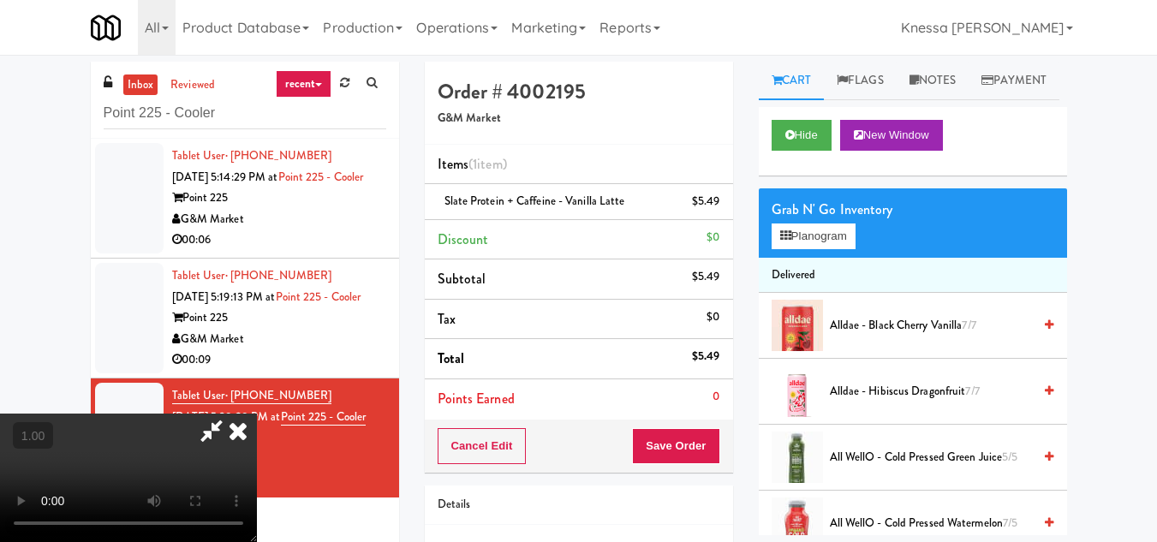
click at [257, 414] on icon at bounding box center [238, 431] width 38 height 34
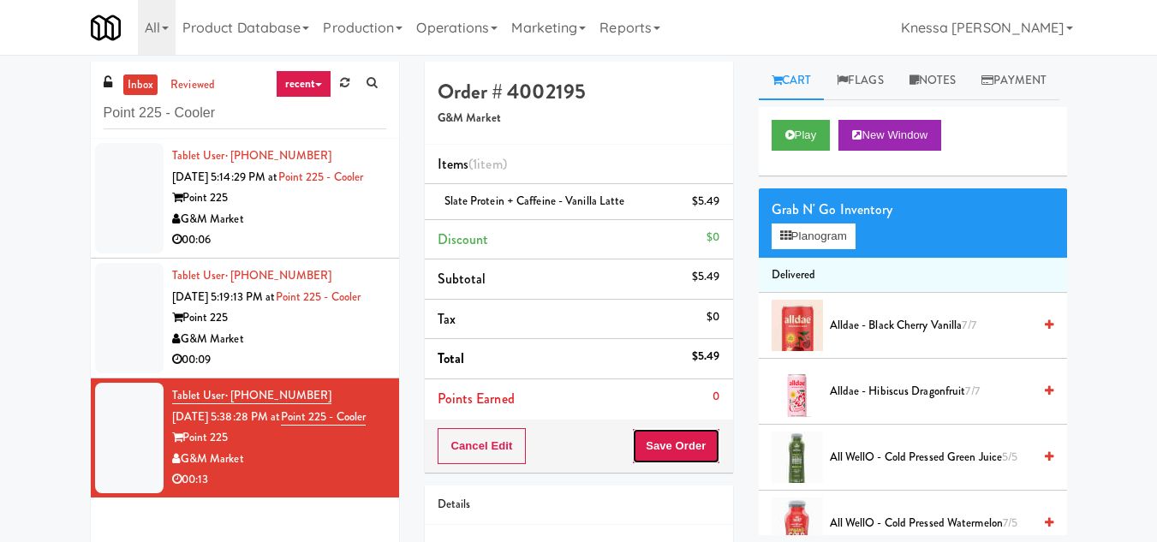
click at [681, 444] on button "Save Order" at bounding box center [675, 446] width 87 height 36
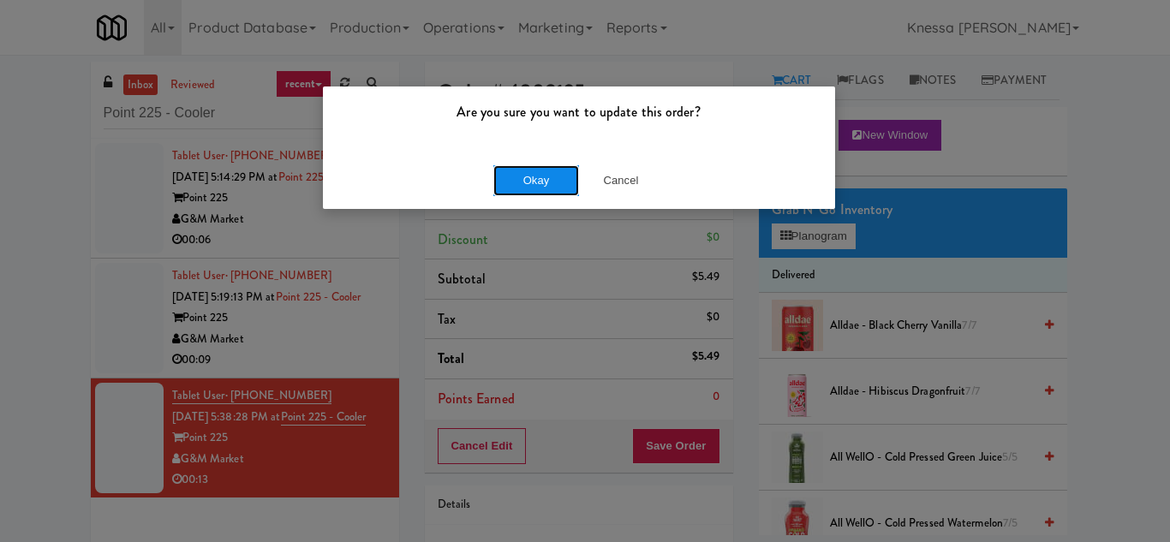
click at [536, 184] on button "Okay" at bounding box center [536, 180] width 86 height 31
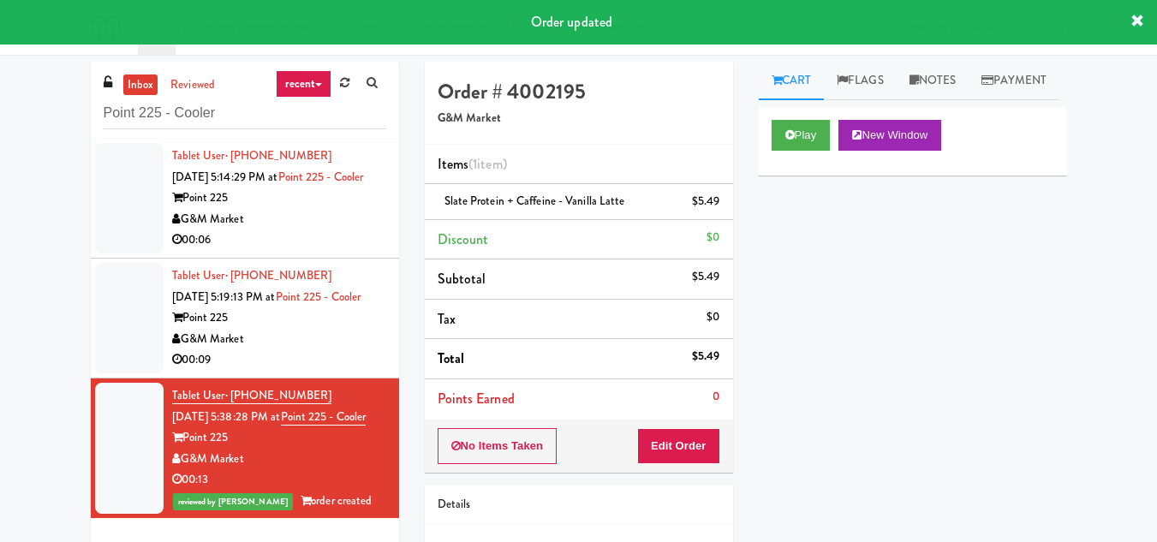
click at [282, 350] on div "G&M Market" at bounding box center [279, 339] width 214 height 21
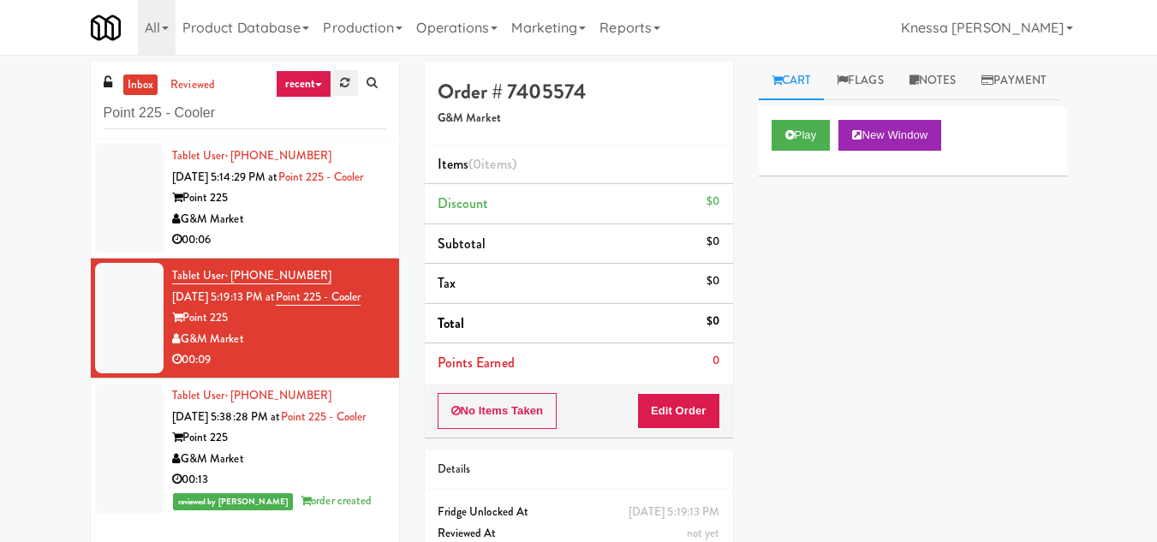
click at [343, 80] on icon at bounding box center [344, 82] width 9 height 11
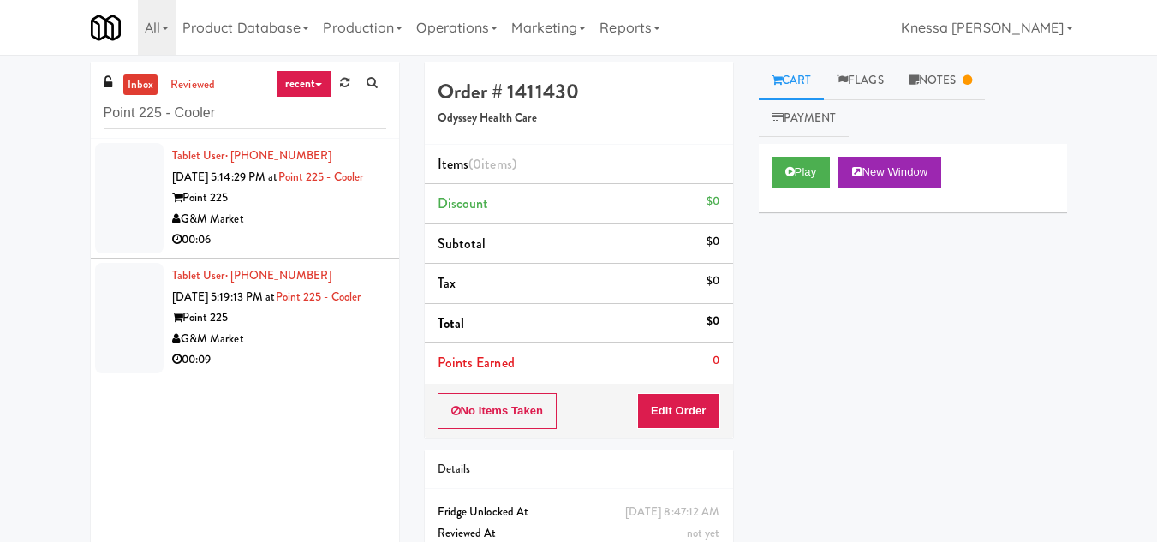
type input "Point 225 - Cooler"
click at [270, 350] on div "G&M Market" at bounding box center [279, 339] width 214 height 21
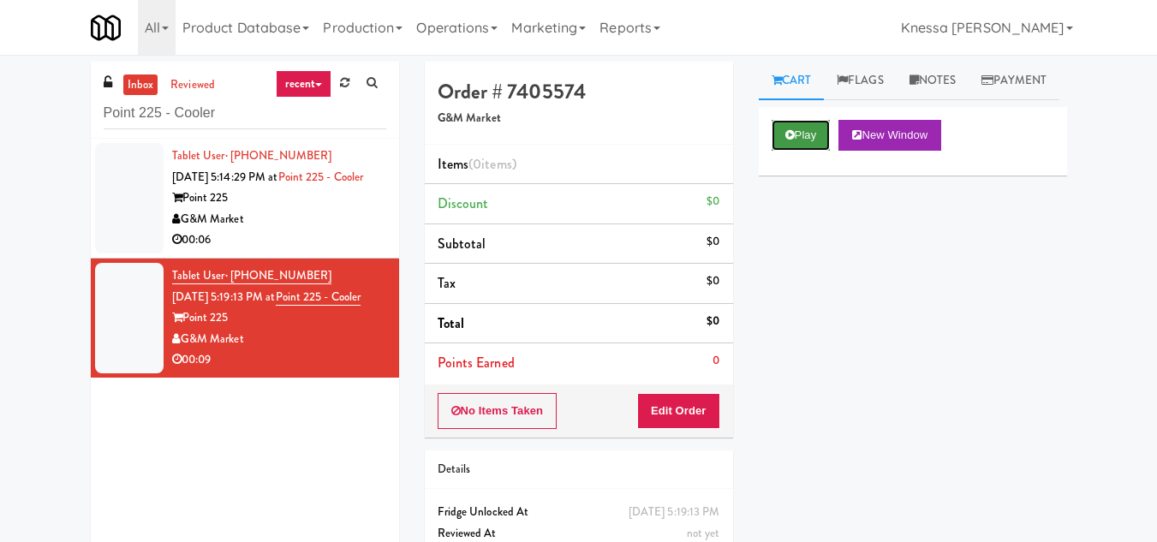
click at [787, 140] on icon at bounding box center [790, 134] width 9 height 11
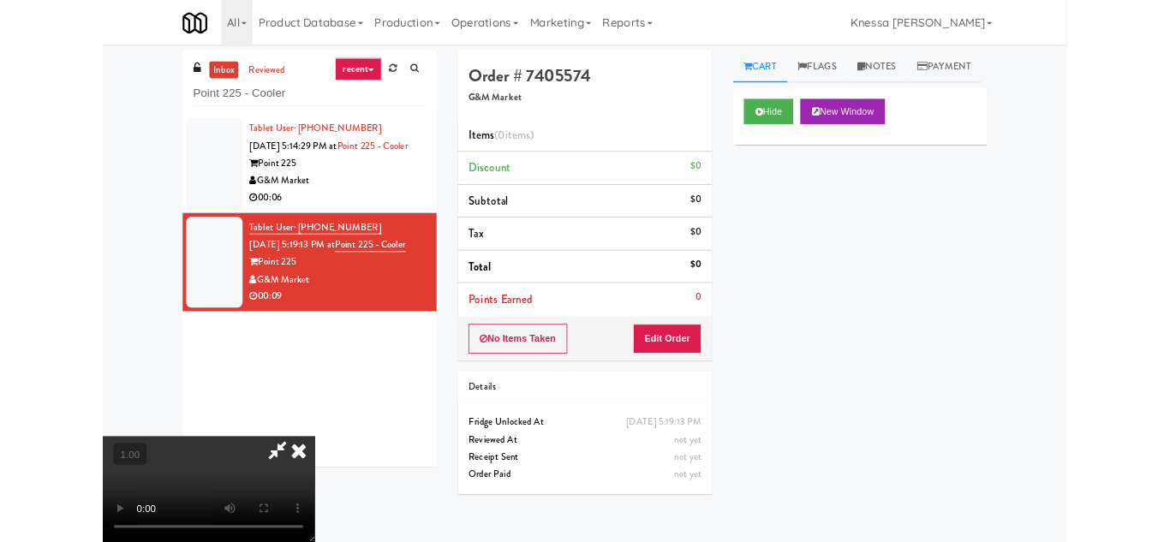
scroll to position [35, 0]
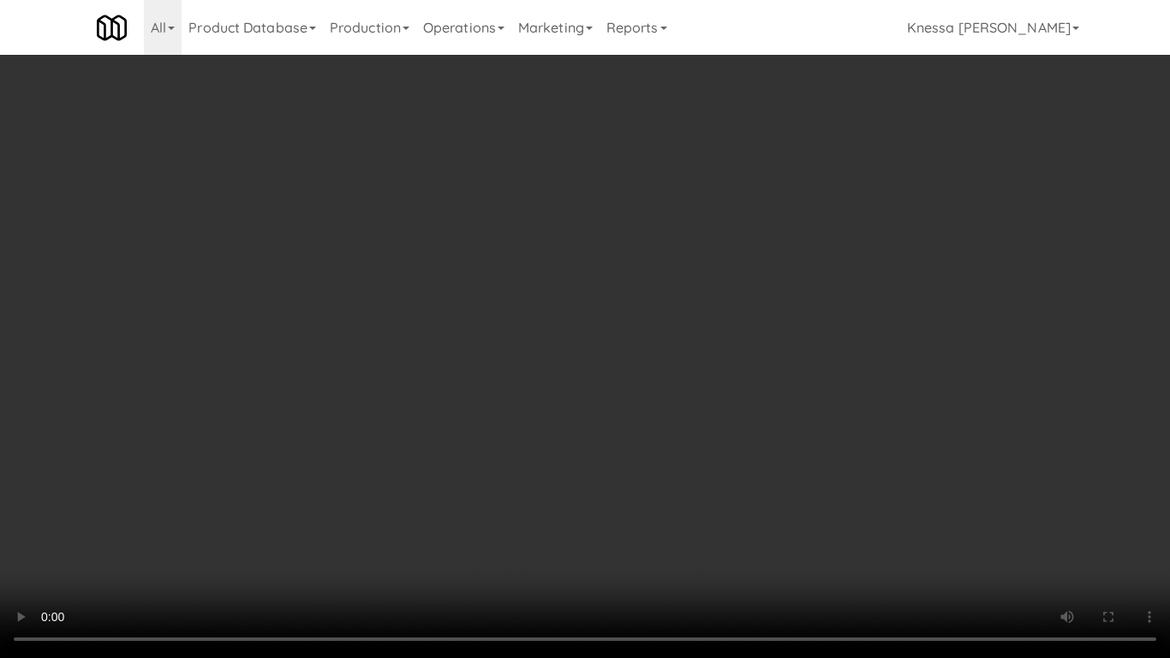
click at [562, 397] on video at bounding box center [585, 329] width 1170 height 658
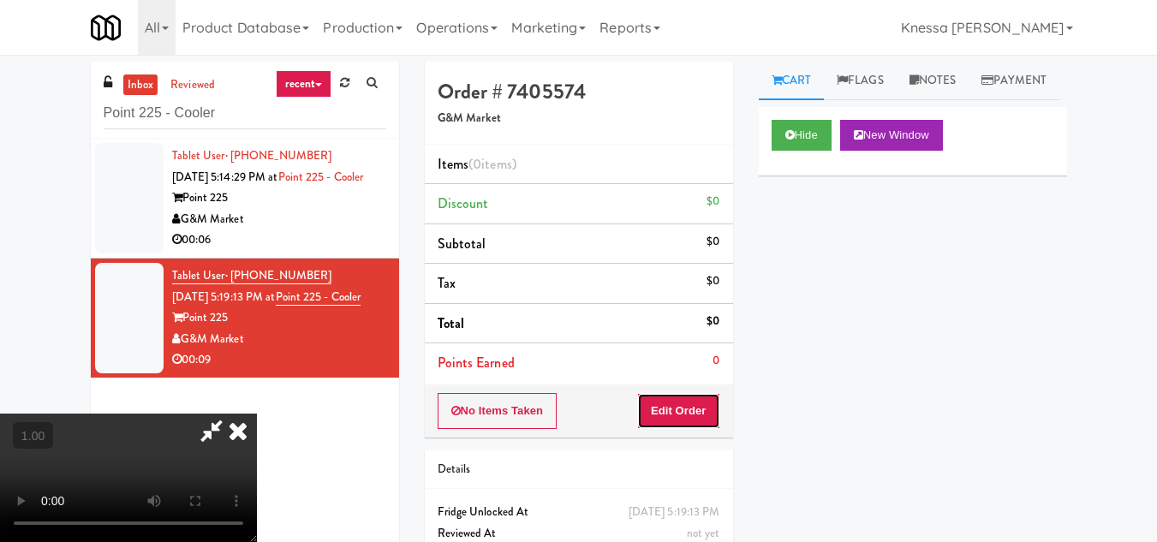
click at [707, 404] on button "Edit Order" at bounding box center [678, 411] width 83 height 36
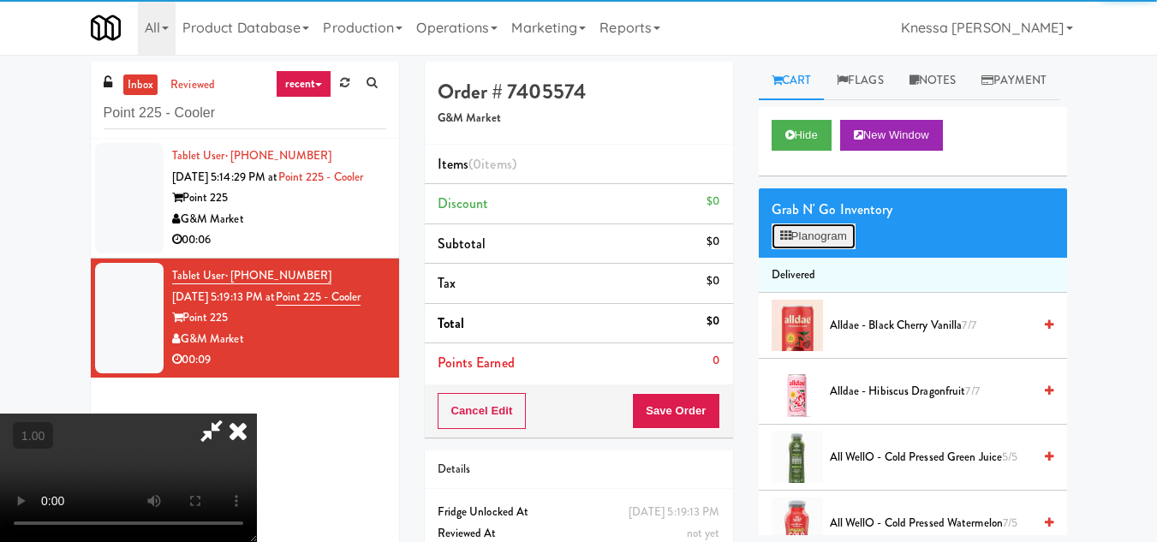
click at [810, 249] on button "Planogram" at bounding box center [814, 237] width 84 height 26
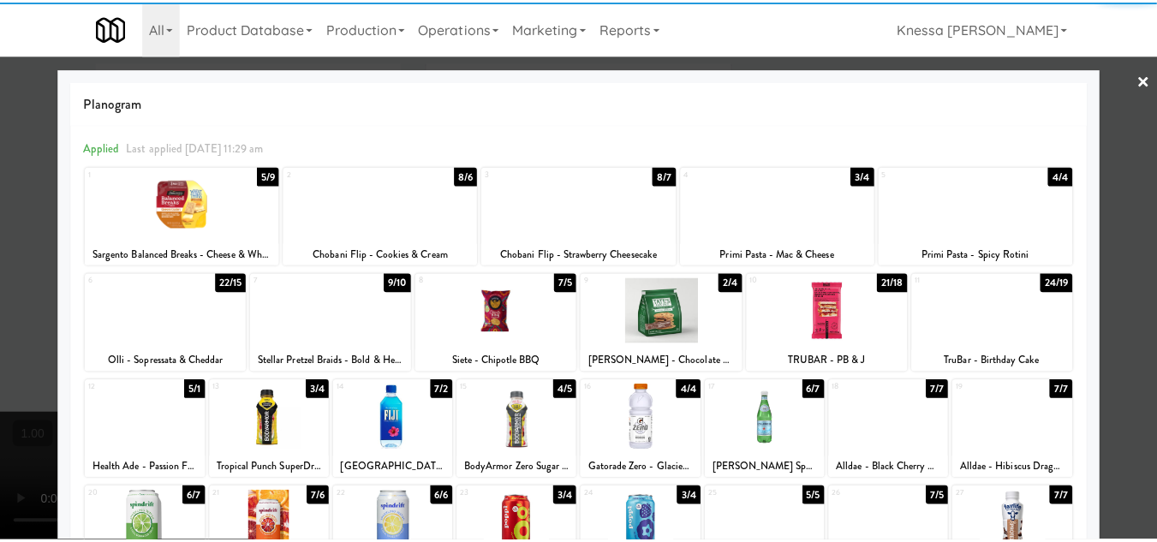
scroll to position [299, 0]
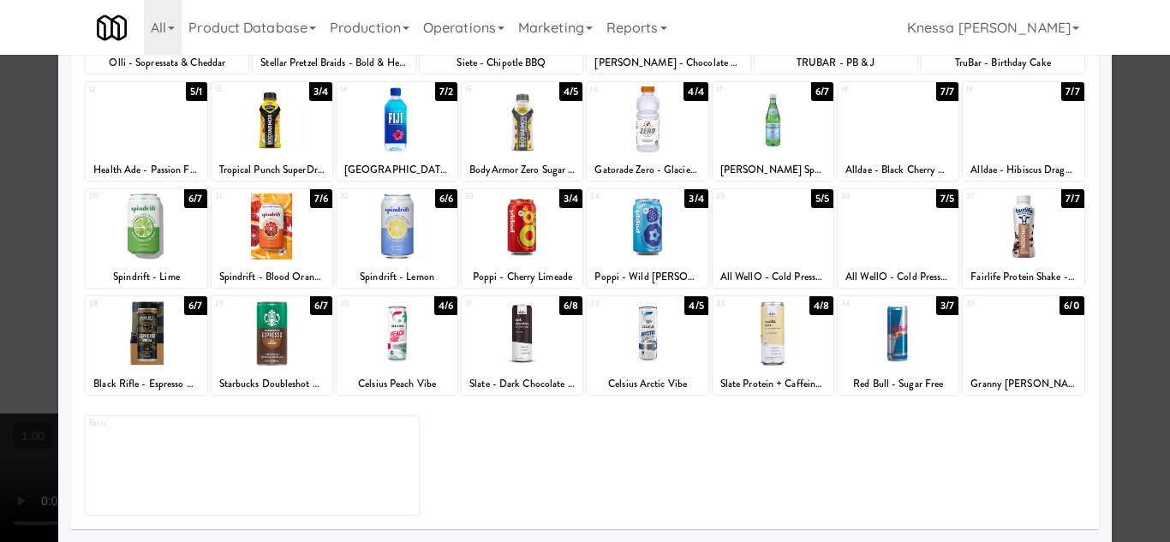
click at [648, 329] on div at bounding box center [647, 334] width 121 height 66
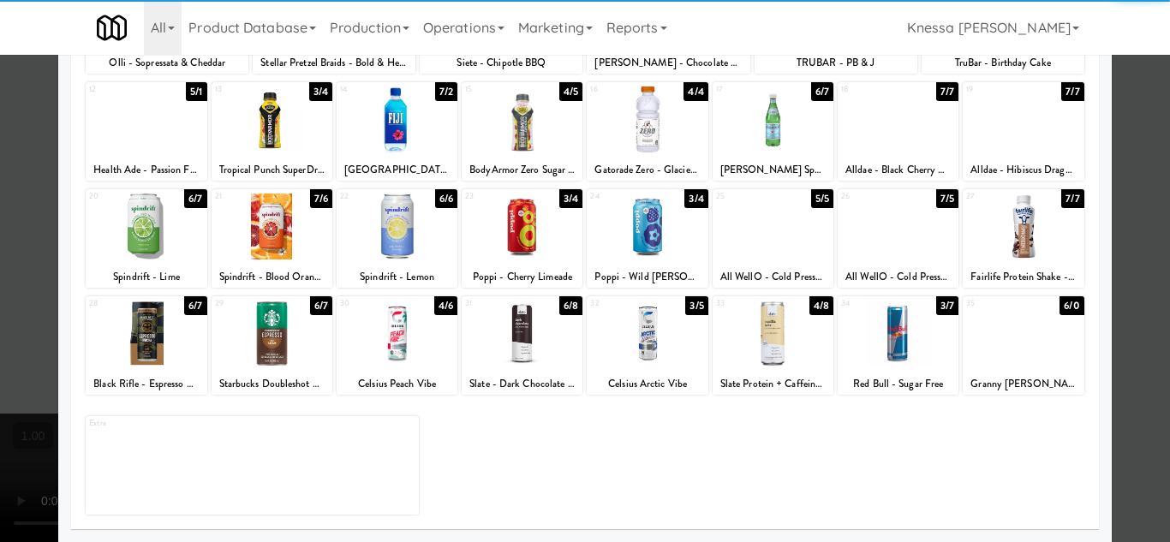
click at [1121, 431] on div at bounding box center [585, 271] width 1170 height 542
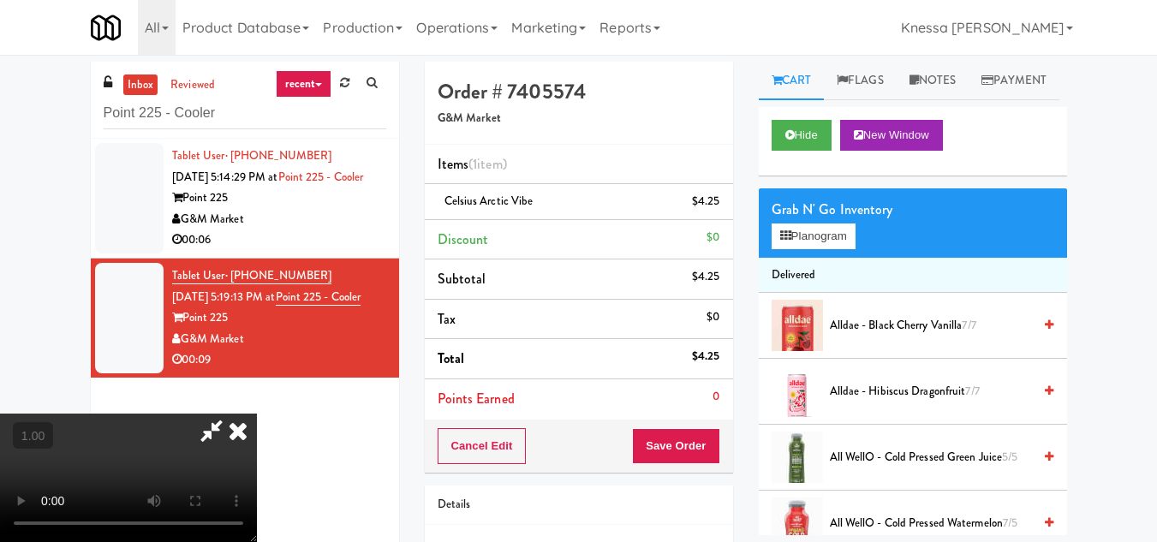
scroll to position [35, 0]
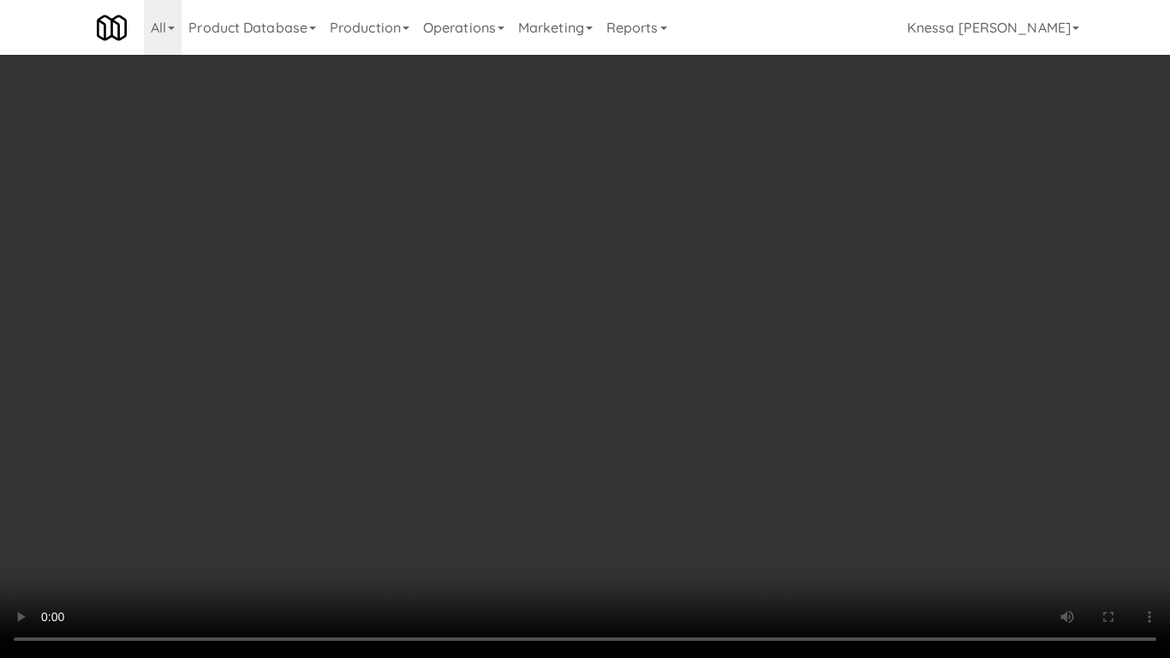
click at [675, 503] on video at bounding box center [585, 329] width 1170 height 658
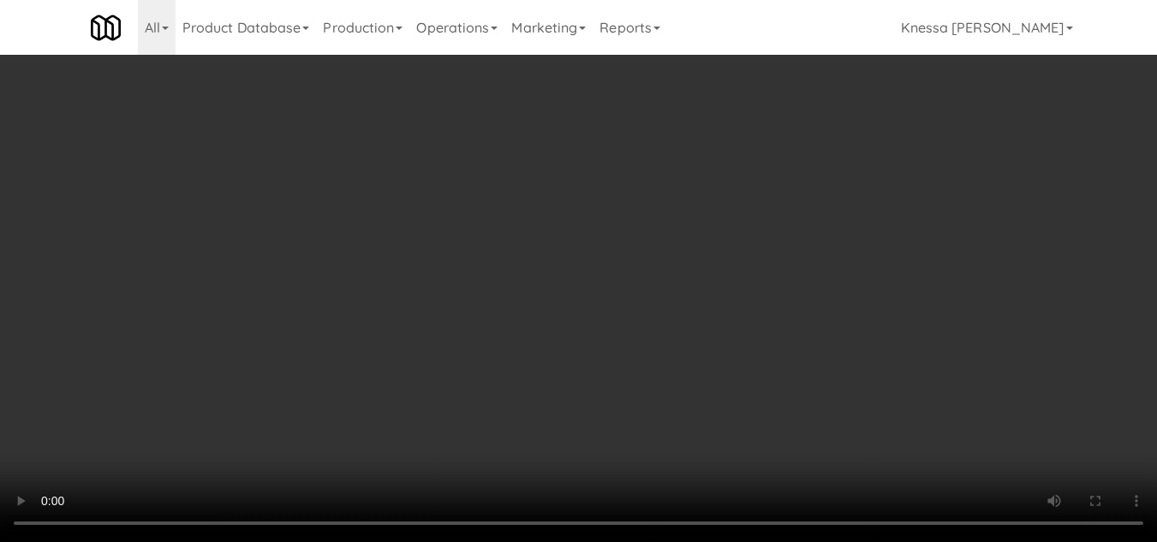
scroll to position [0, 0]
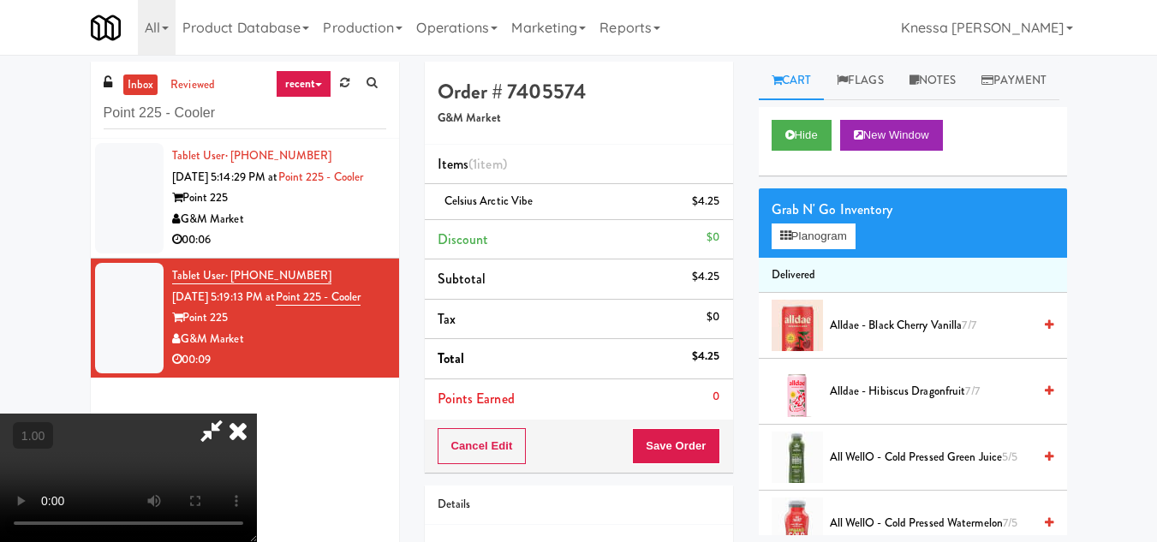
click at [257, 414] on icon at bounding box center [238, 431] width 38 height 34
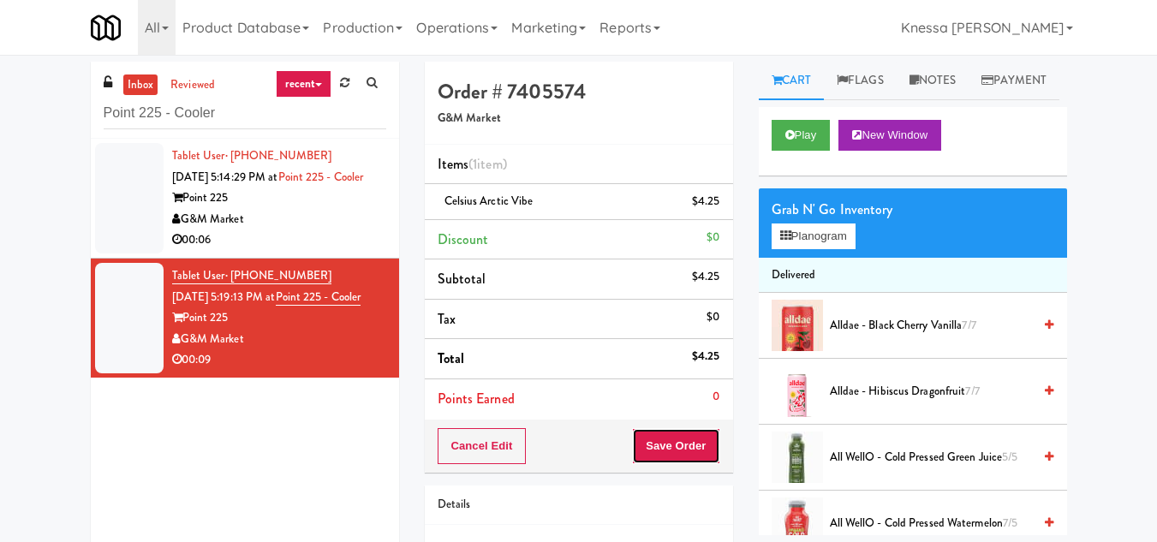
click at [666, 444] on button "Save Order" at bounding box center [675, 446] width 87 height 36
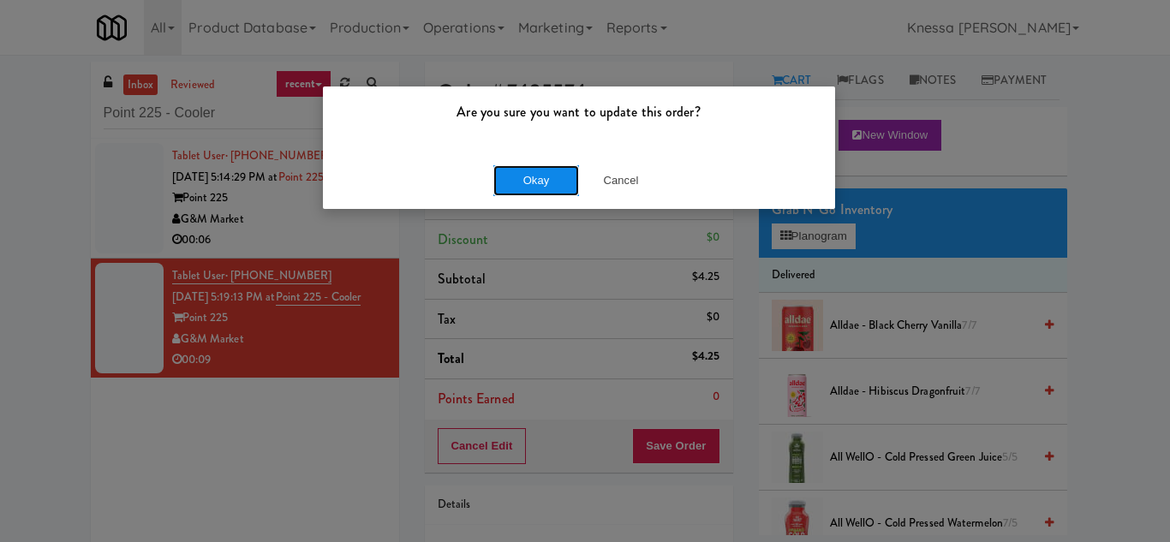
click at [515, 184] on button "Okay" at bounding box center [536, 180] width 86 height 31
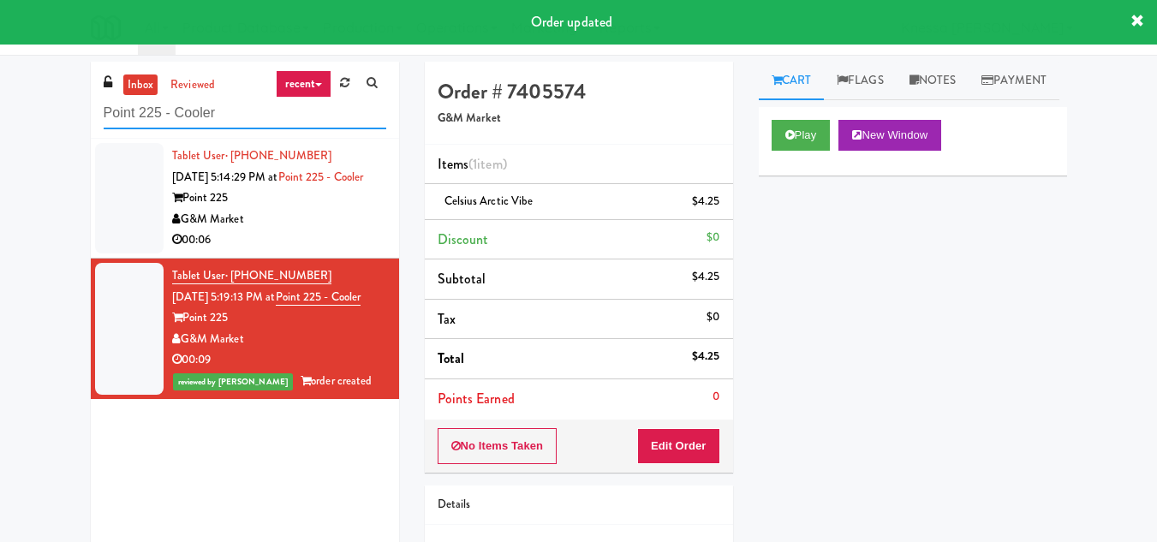
drag, startPoint x: 241, startPoint y: 113, endPoint x: 87, endPoint y: 115, distance: 154.2
click at [87, 115] on div "inbox reviewed recent all unclear take inventory issue suspicious failed recent…" at bounding box center [245, 321] width 334 height 518
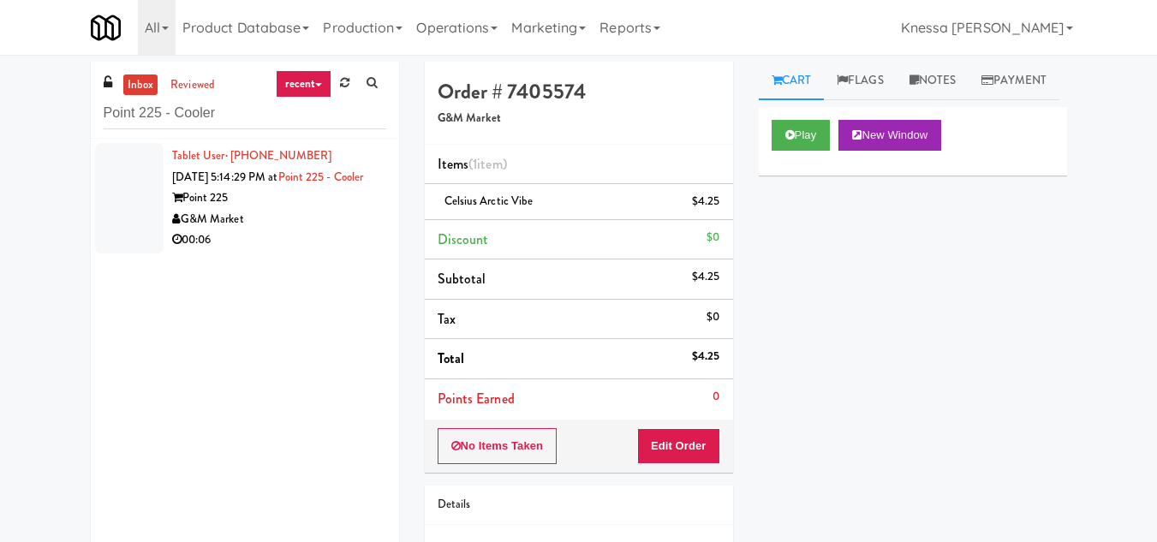
click at [308, 208] on div "Point 225" at bounding box center [279, 198] width 214 height 21
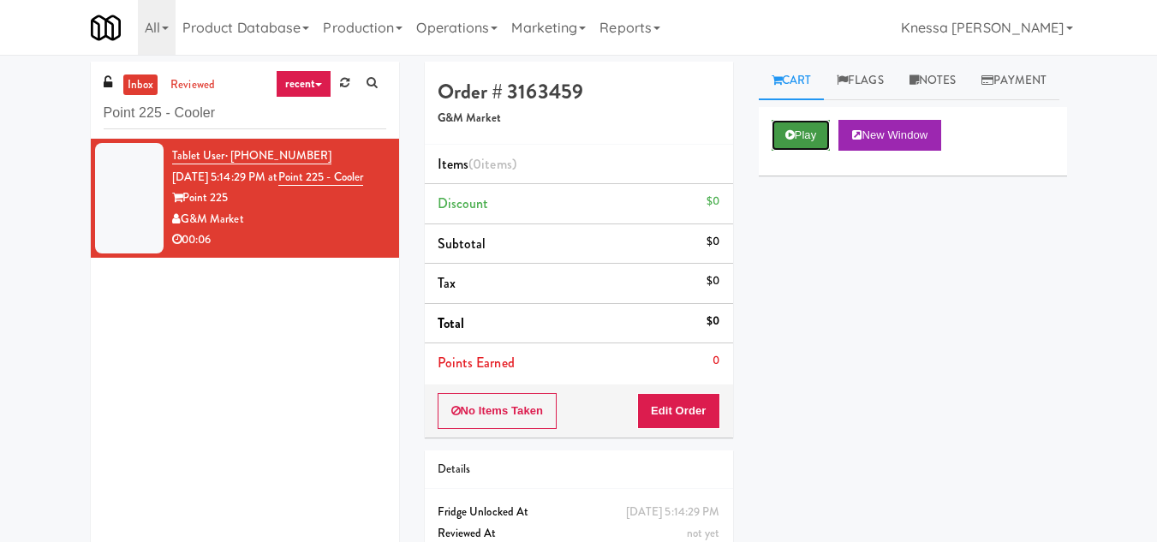
click at [786, 140] on icon at bounding box center [790, 134] width 9 height 11
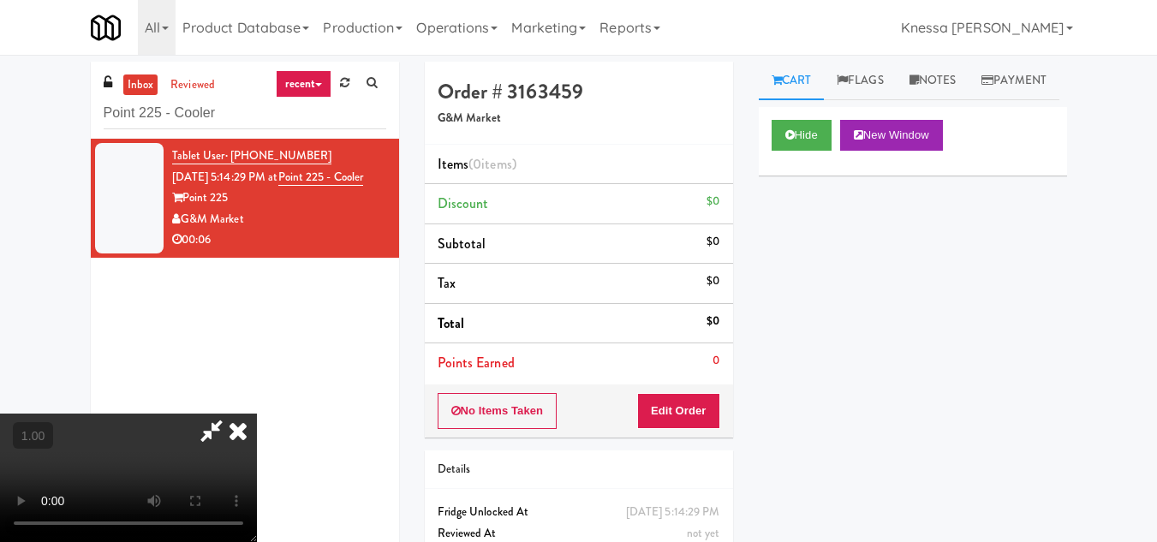
click at [257, 414] on video at bounding box center [128, 478] width 257 height 128
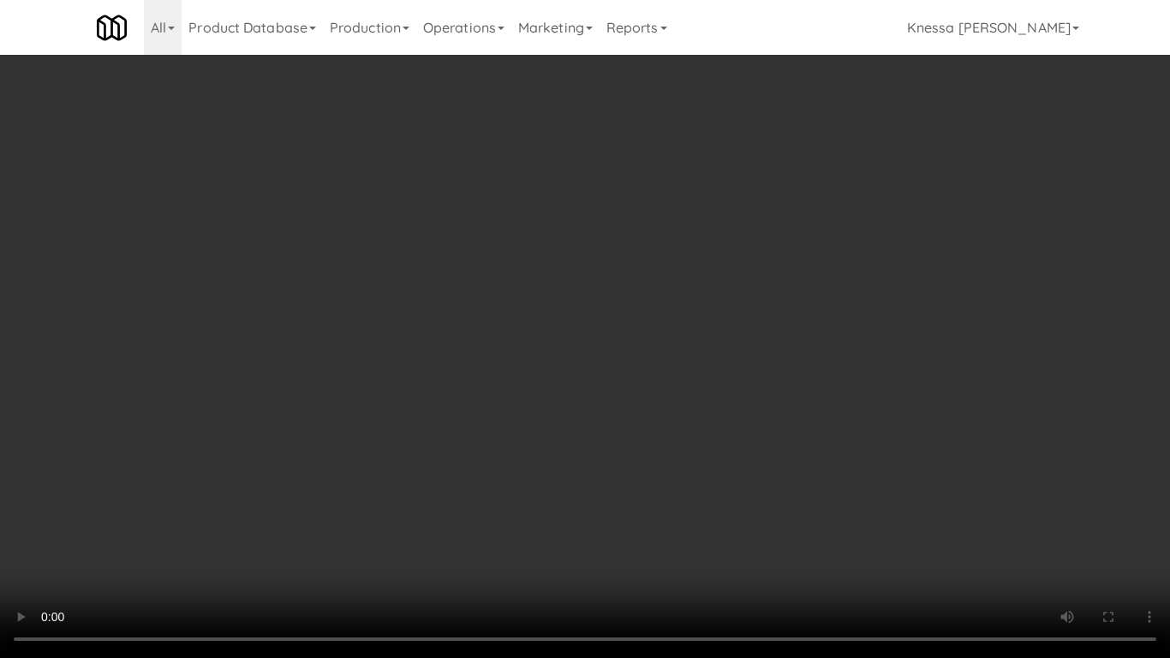
click at [507, 451] on video at bounding box center [585, 329] width 1170 height 658
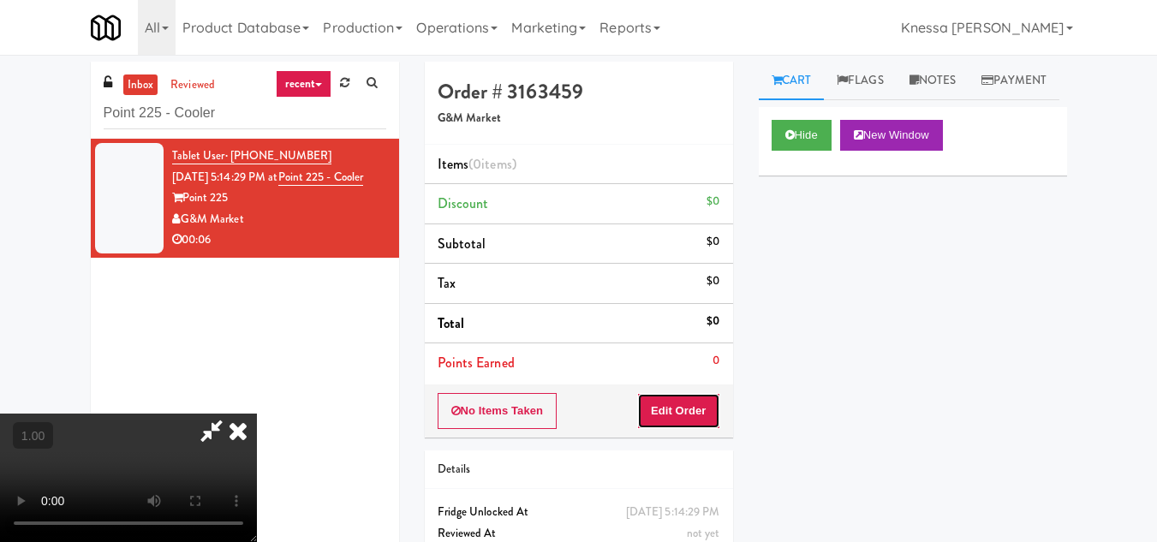
click at [702, 403] on button "Edit Order" at bounding box center [678, 411] width 83 height 36
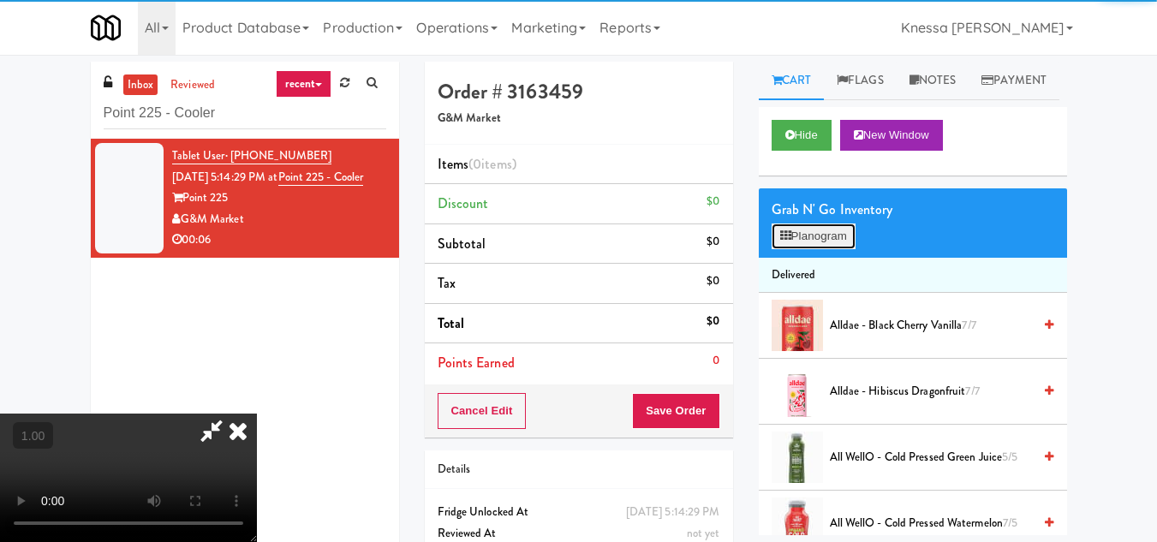
click at [825, 249] on button "Planogram" at bounding box center [814, 237] width 84 height 26
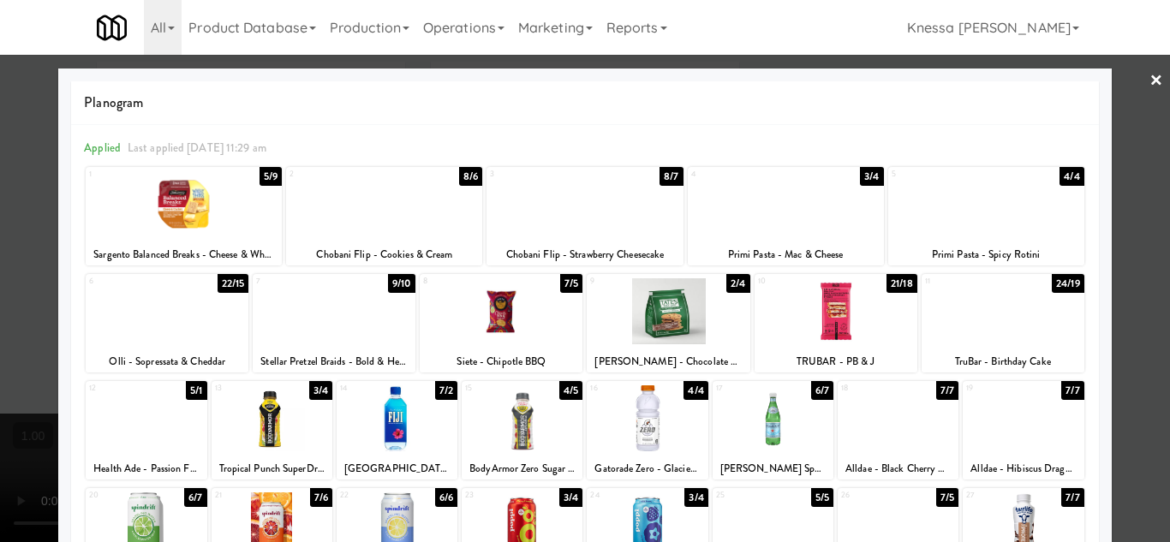
click at [685, 317] on div at bounding box center [668, 311] width 163 height 66
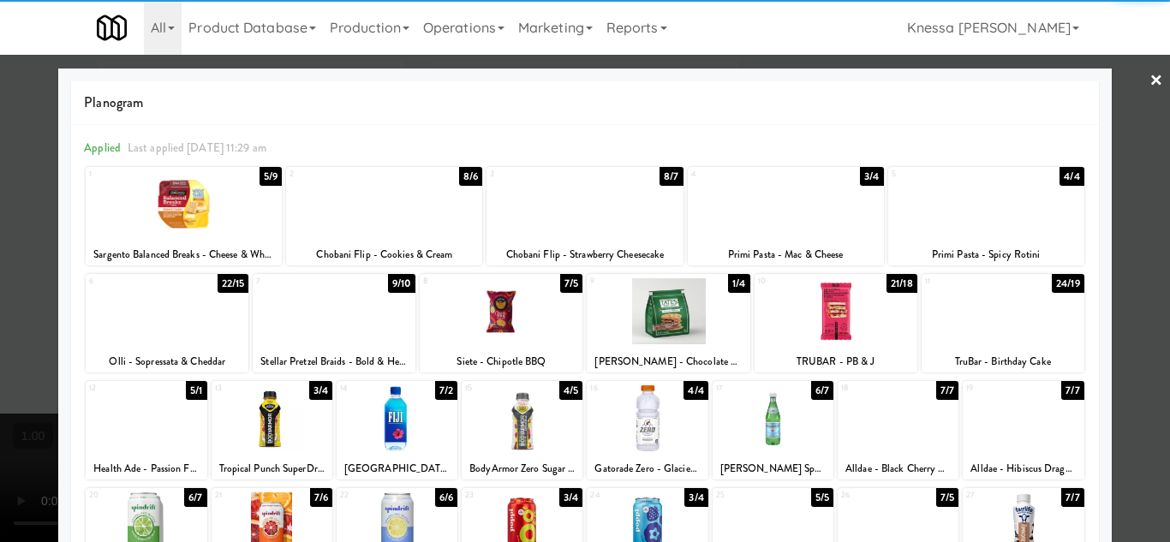
click at [1115, 403] on div at bounding box center [585, 271] width 1170 height 542
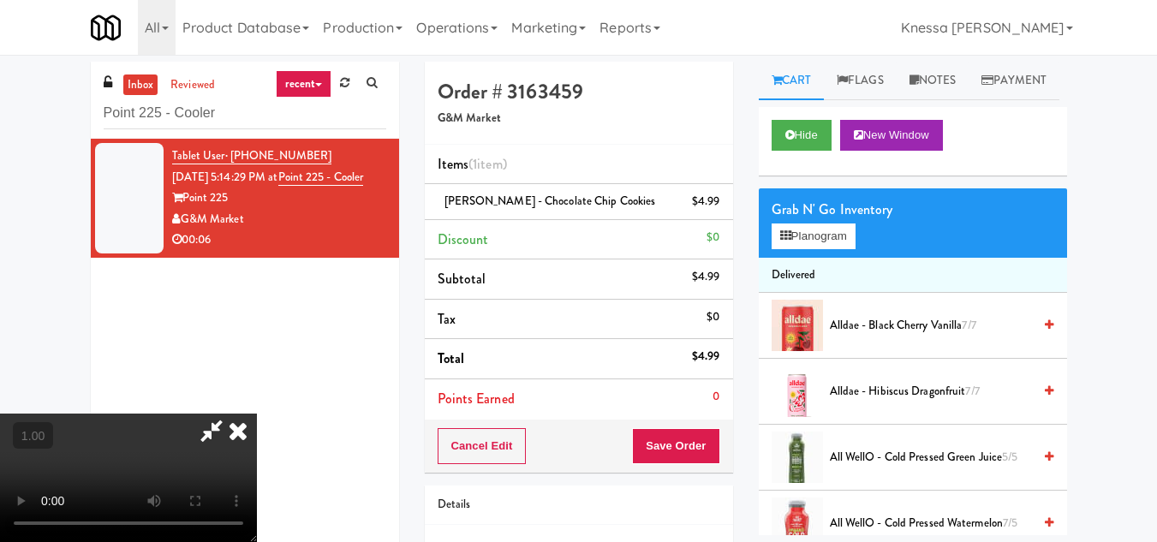
click at [257, 414] on video at bounding box center [128, 478] width 257 height 128
click at [257, 414] on icon at bounding box center [238, 431] width 38 height 34
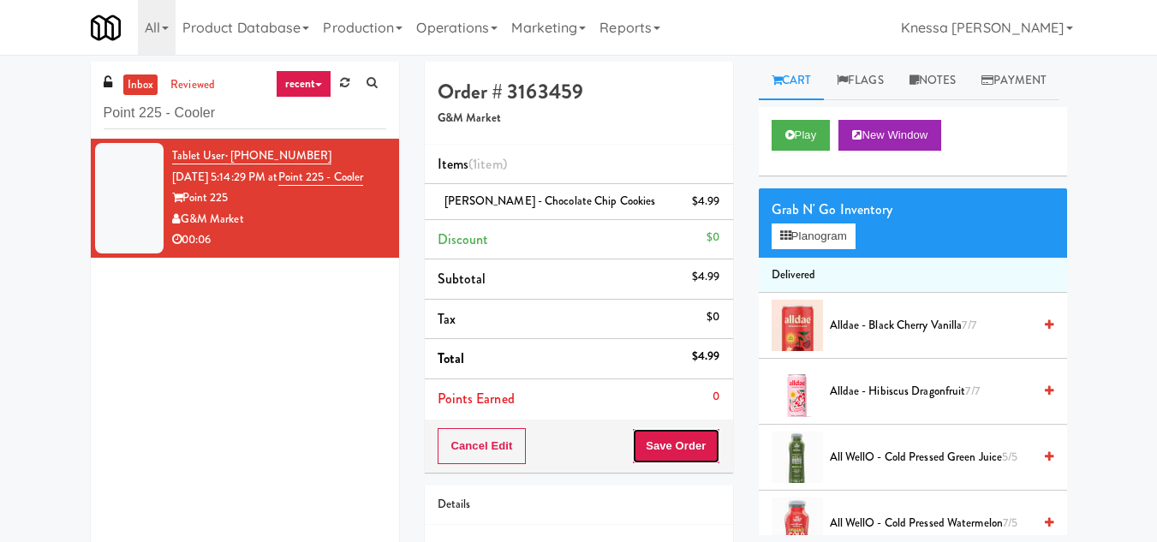
click at [680, 449] on button "Save Order" at bounding box center [675, 446] width 87 height 36
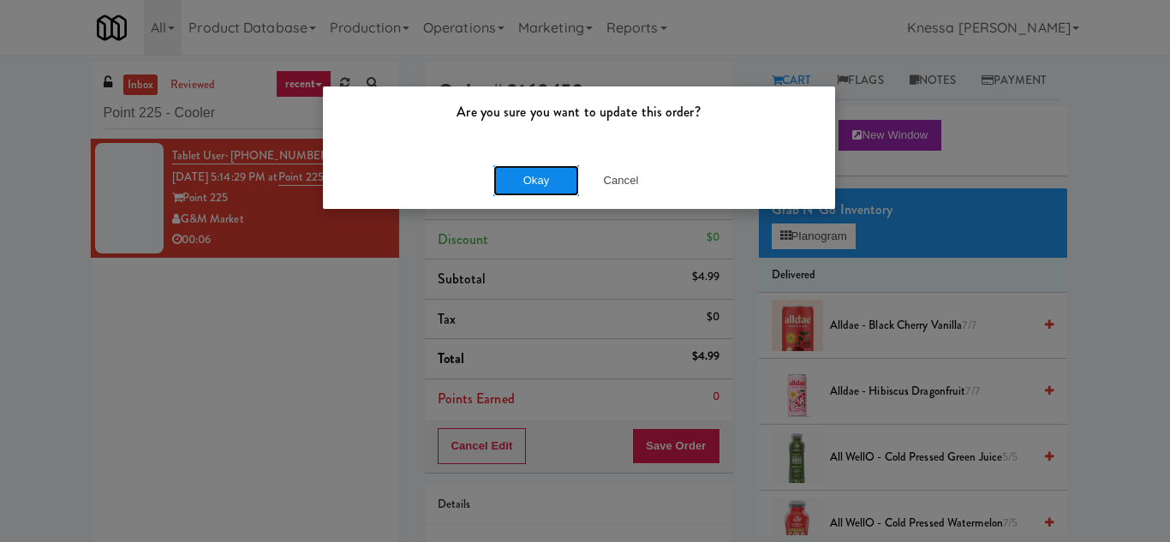
click at [545, 173] on button "Okay" at bounding box center [536, 180] width 86 height 31
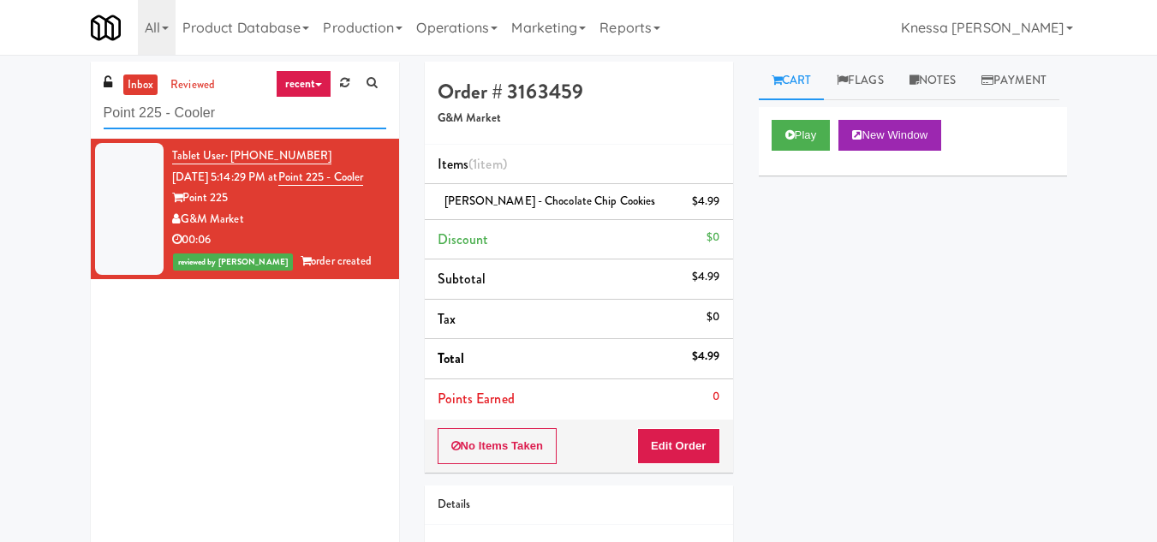
click at [138, 116] on input "Point 225 - Cooler" at bounding box center [245, 114] width 283 height 32
paste input "Gallery 64 - Pantry - Right"
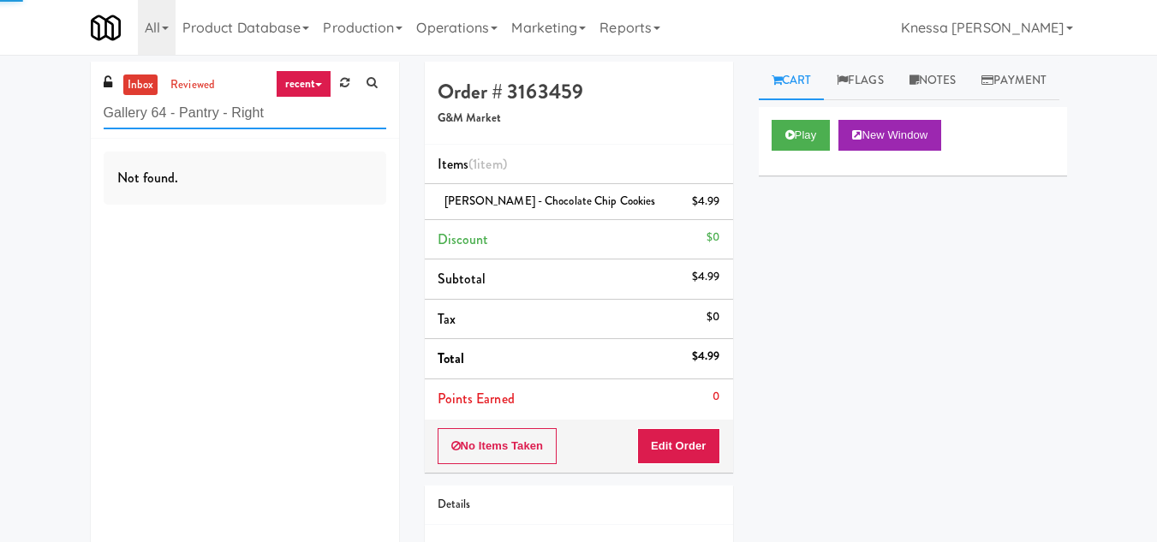
type input "Gallery 64 - Pantry - Right"
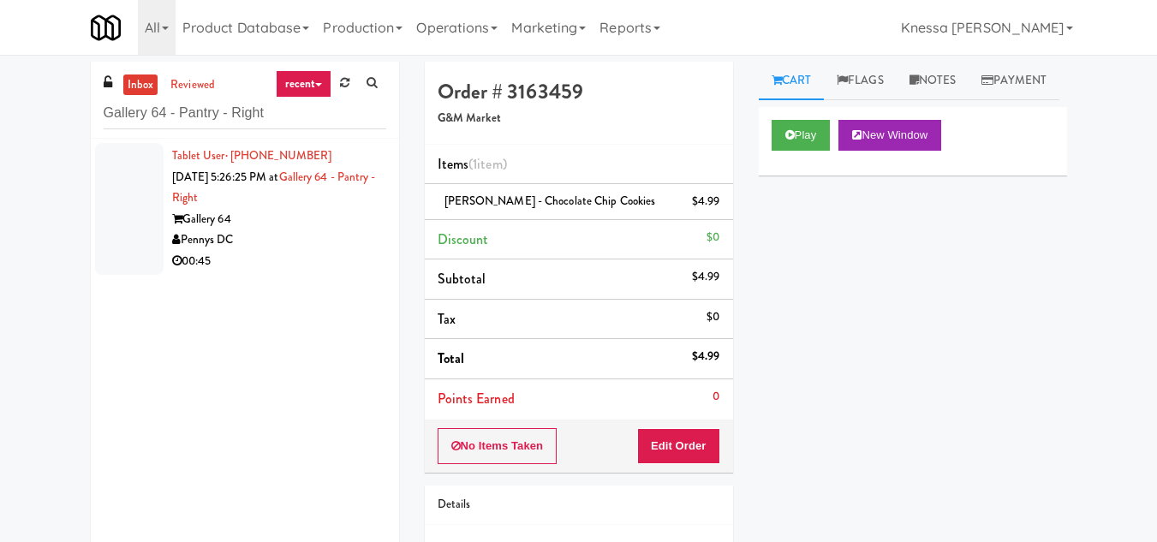
click at [301, 187] on div "Tablet User · (646) 508-6507 Oct 1, 2025 5:26:25 PM at Gallery 64 - Pantry - Ri…" at bounding box center [279, 209] width 214 height 127
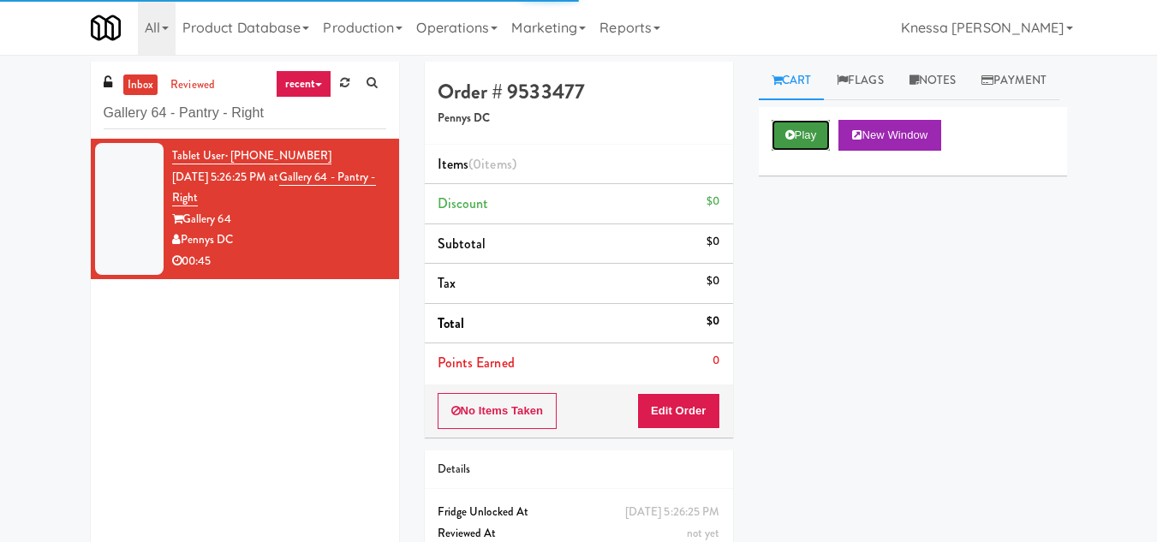
click at [796, 151] on button "Play" at bounding box center [801, 135] width 59 height 31
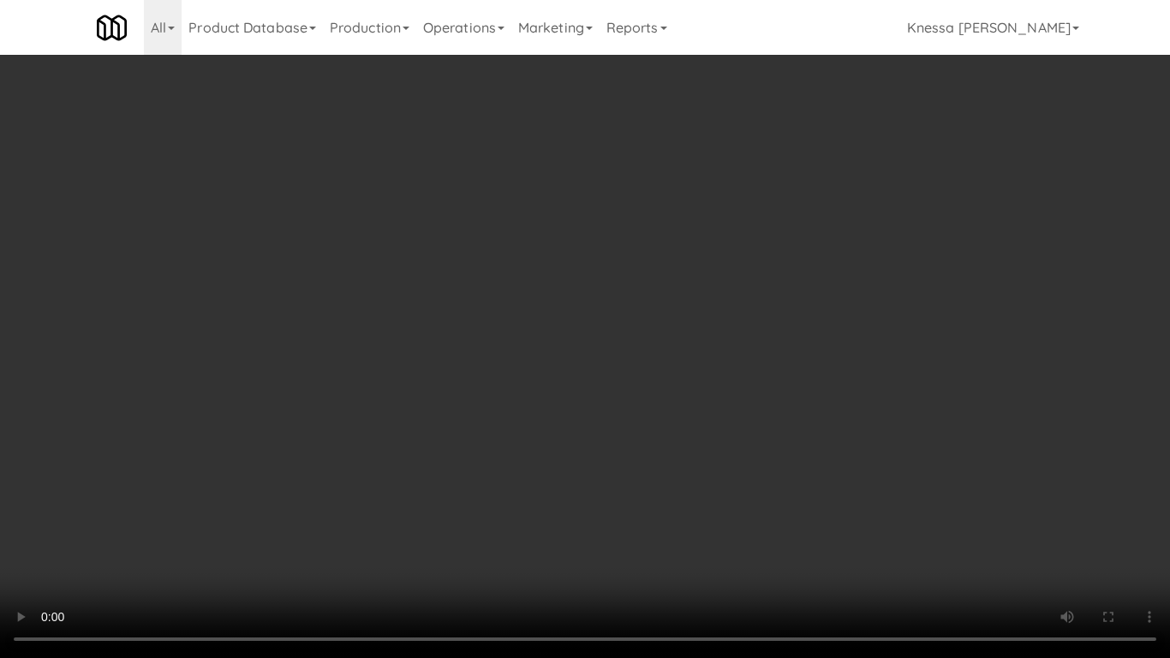
click at [582, 484] on video at bounding box center [585, 329] width 1170 height 658
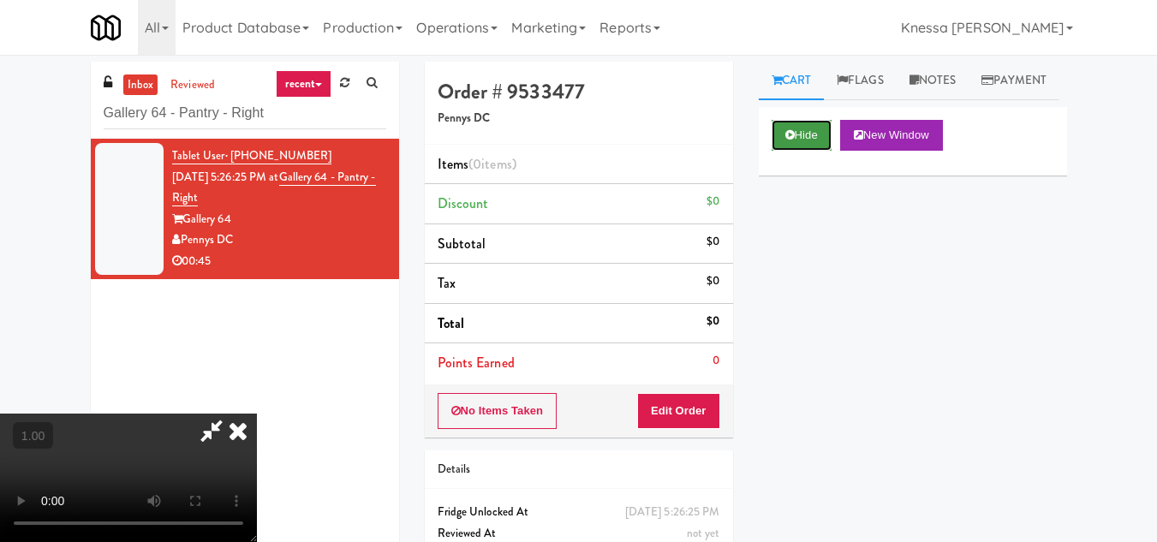
click at [806, 151] on button "Hide" at bounding box center [802, 135] width 60 height 31
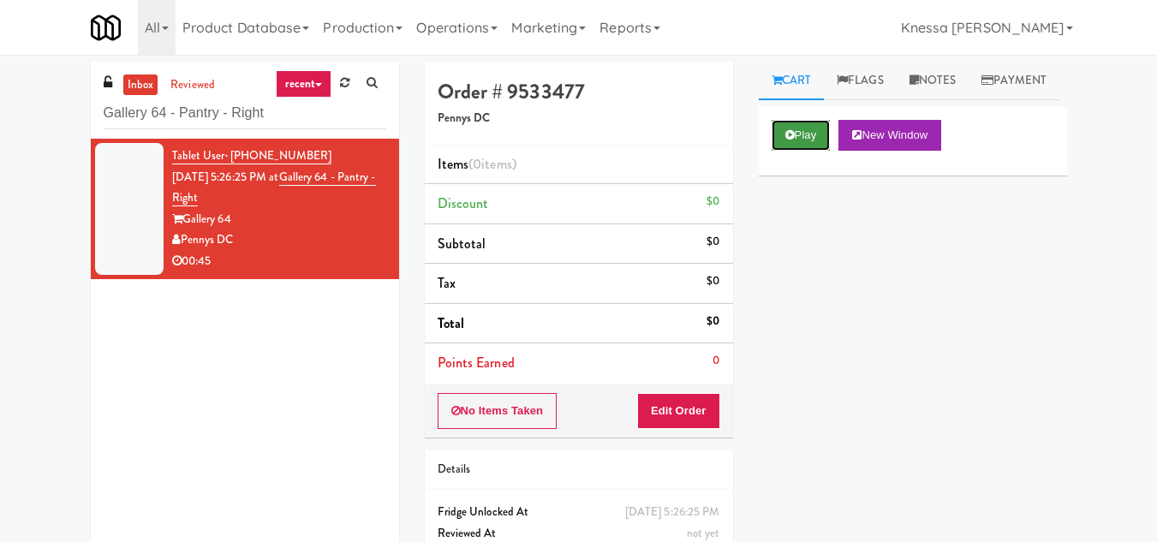
click at [806, 151] on button "Play" at bounding box center [801, 135] width 59 height 31
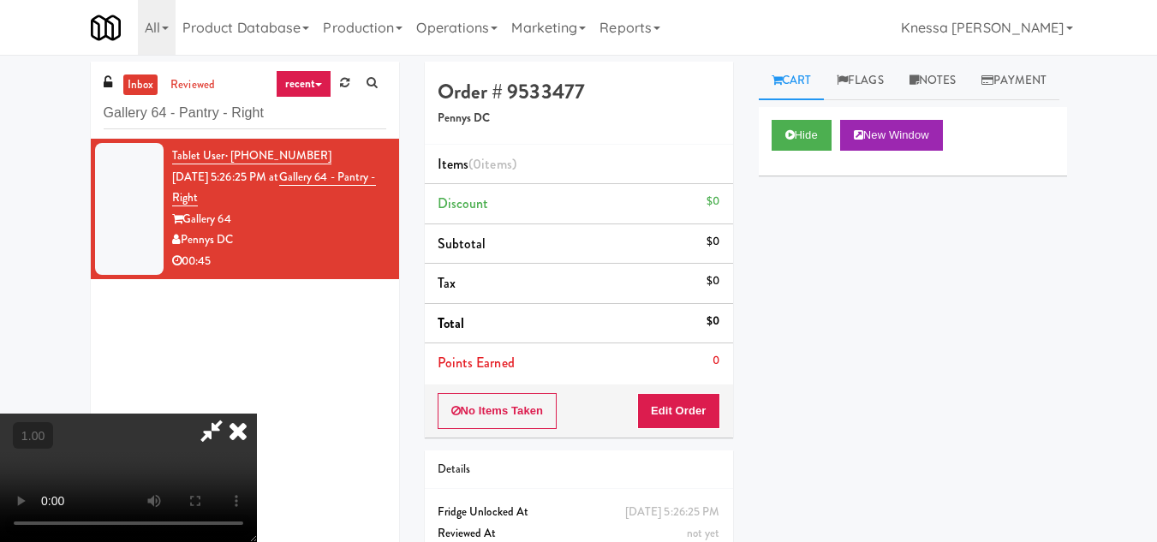
click at [257, 458] on video at bounding box center [128, 478] width 257 height 128
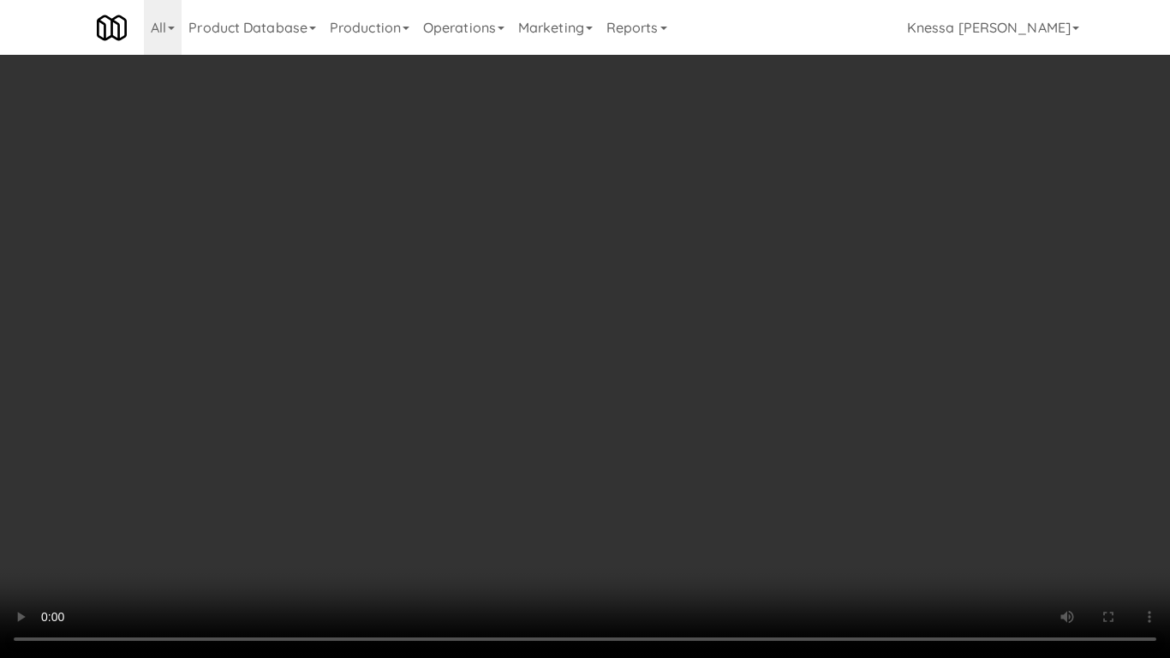
click at [533, 457] on video at bounding box center [585, 329] width 1170 height 658
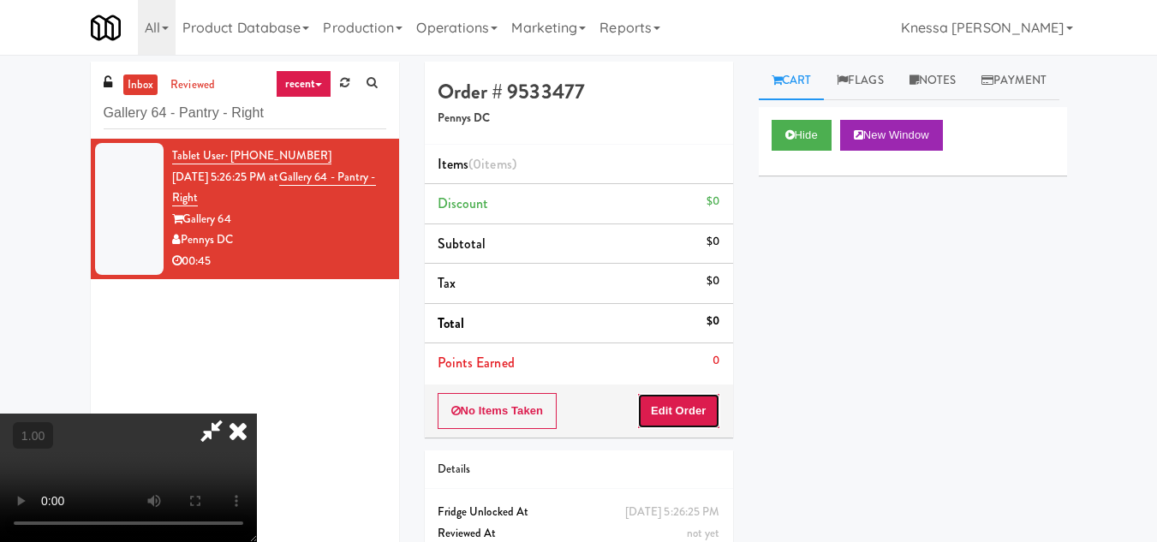
click at [702, 408] on button "Edit Order" at bounding box center [678, 411] width 83 height 36
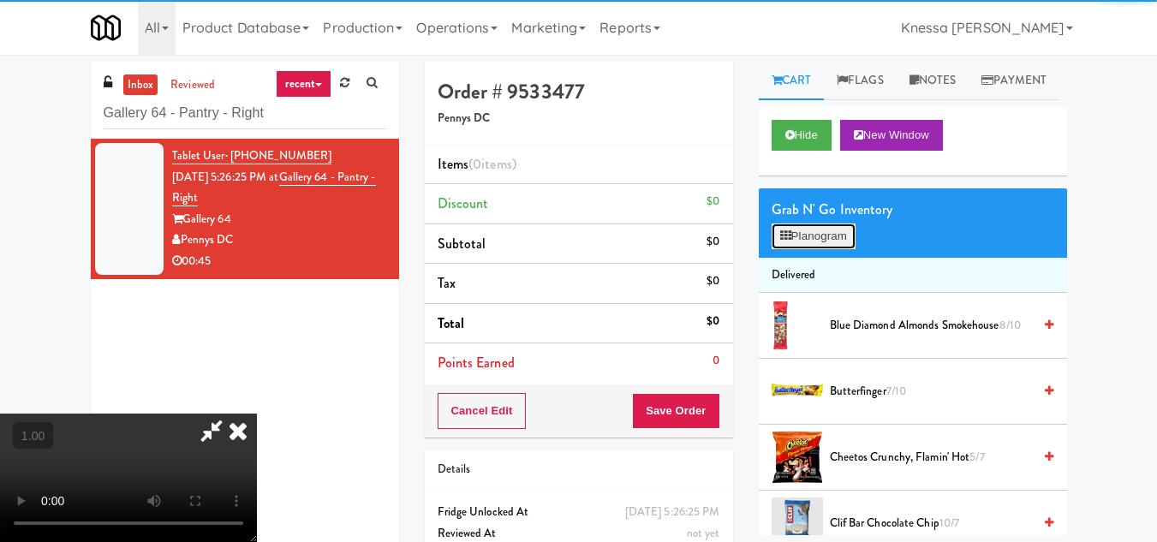
click at [839, 249] on button "Planogram" at bounding box center [814, 237] width 84 height 26
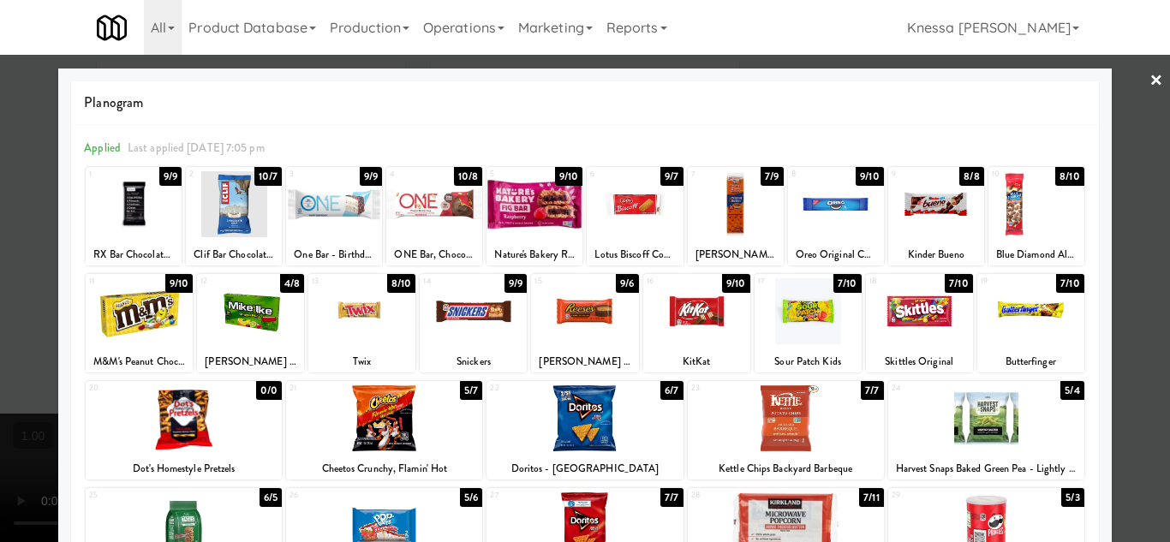
click at [732, 218] on div at bounding box center [736, 204] width 96 height 66
click at [1137, 346] on div at bounding box center [585, 271] width 1170 height 542
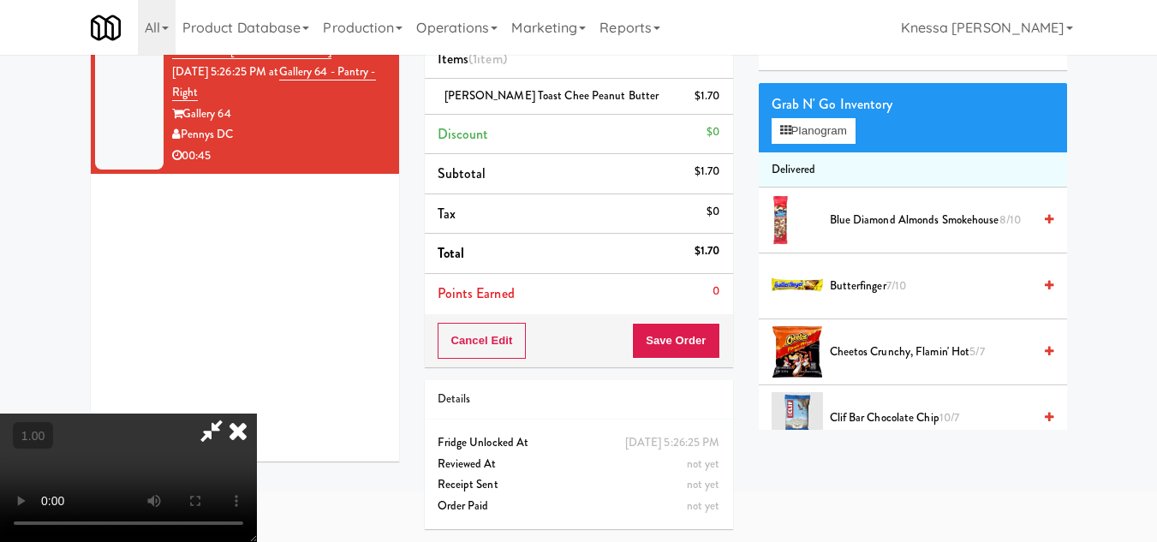
scroll to position [55, 0]
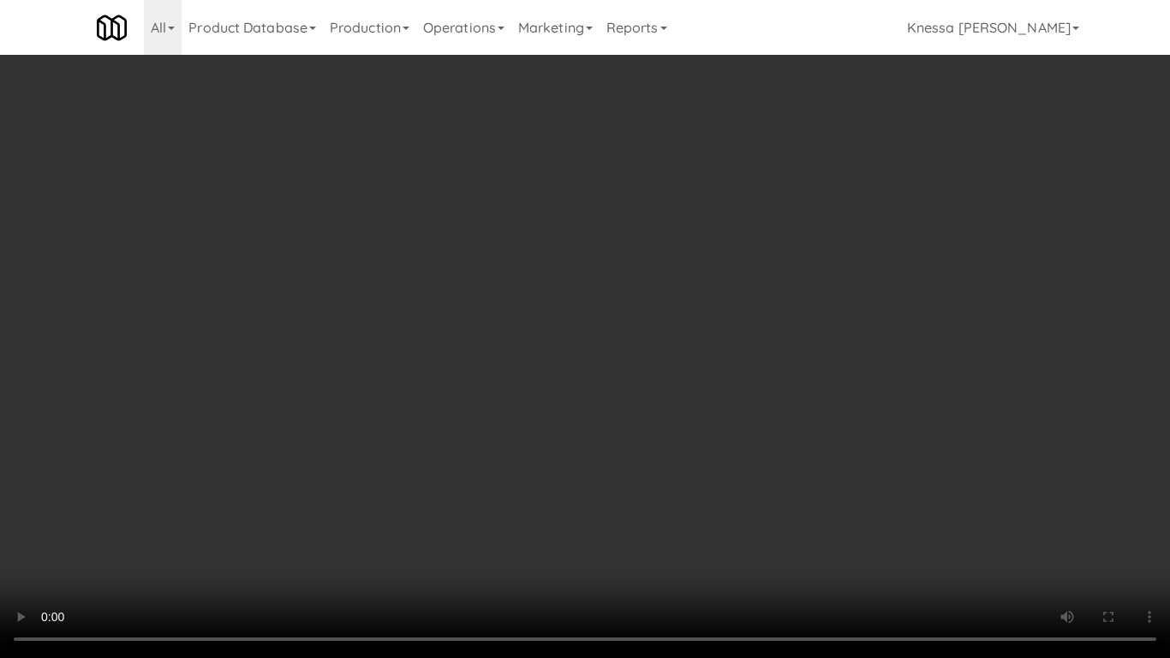
click at [658, 433] on video at bounding box center [585, 329] width 1170 height 658
click at [579, 397] on video at bounding box center [585, 329] width 1170 height 658
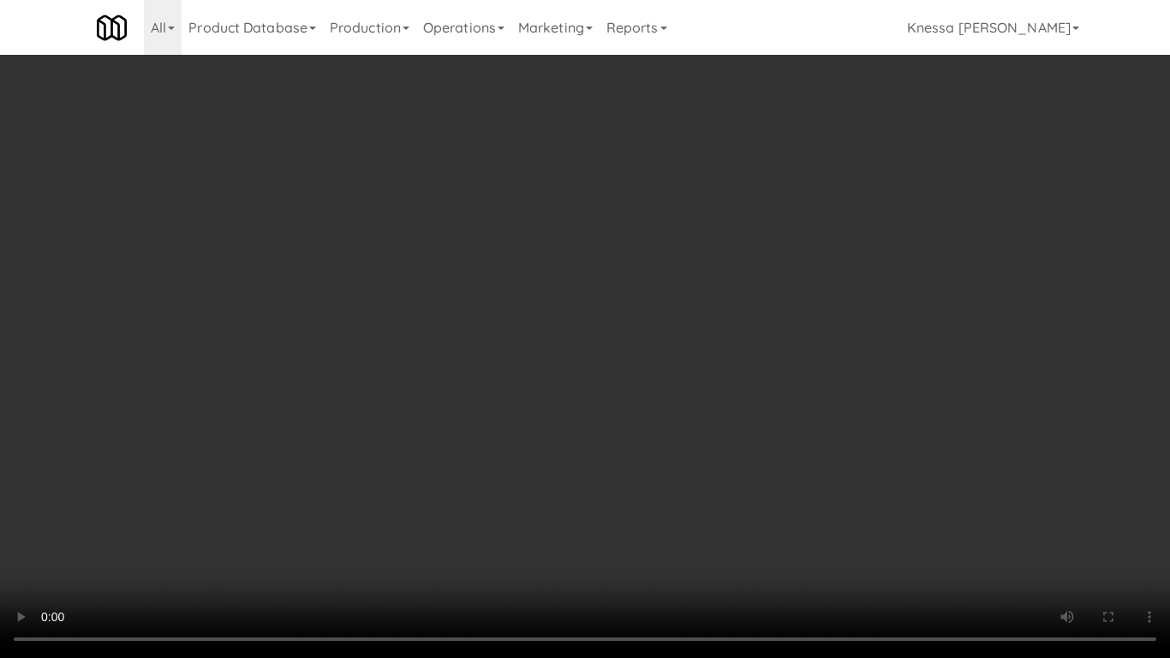
click at [579, 397] on video at bounding box center [585, 329] width 1170 height 658
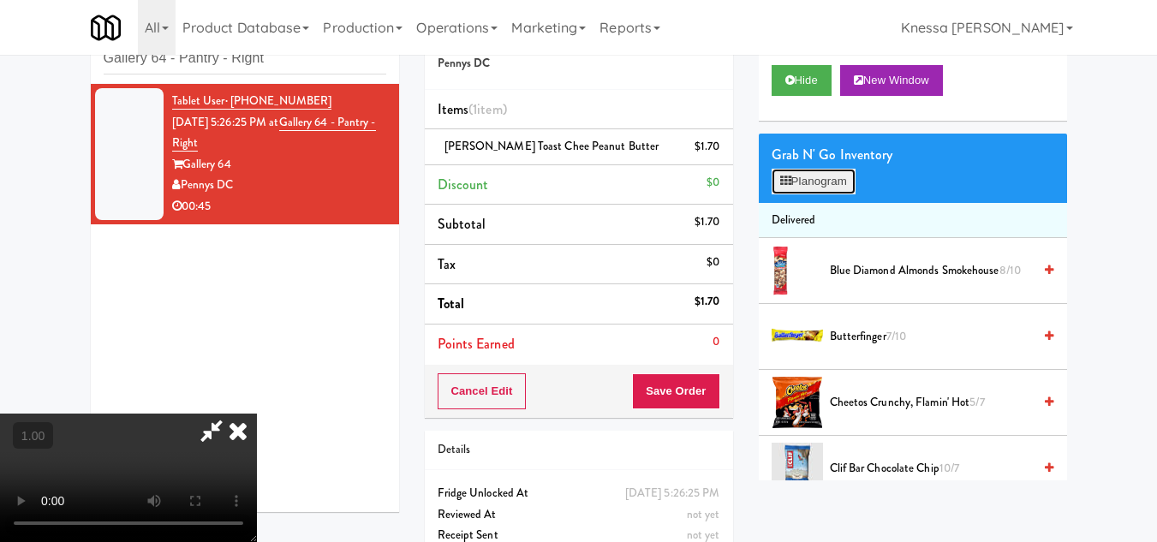
click at [803, 194] on button "Planogram" at bounding box center [814, 182] width 84 height 26
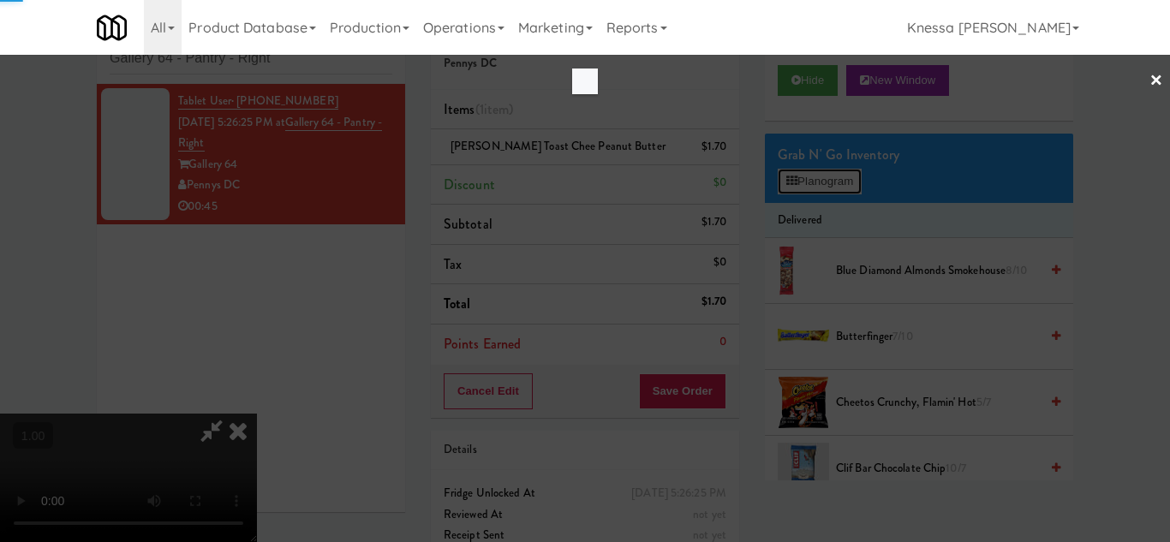
click at [778, 169] on button "Planogram" at bounding box center [820, 182] width 84 height 26
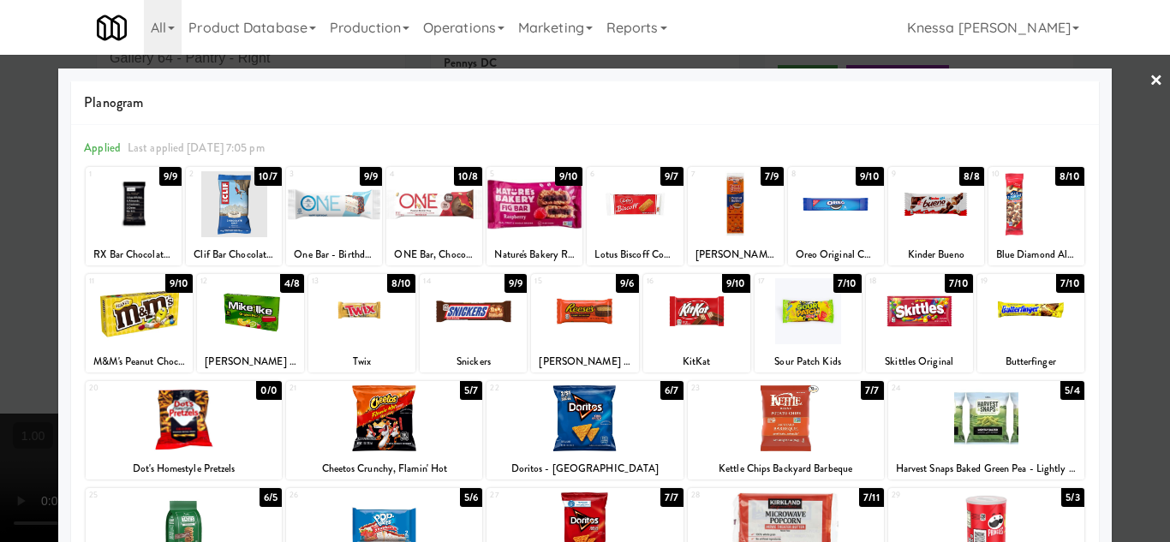
click at [646, 225] on div at bounding box center [635, 204] width 96 height 66
click at [1142, 359] on div at bounding box center [585, 271] width 1170 height 542
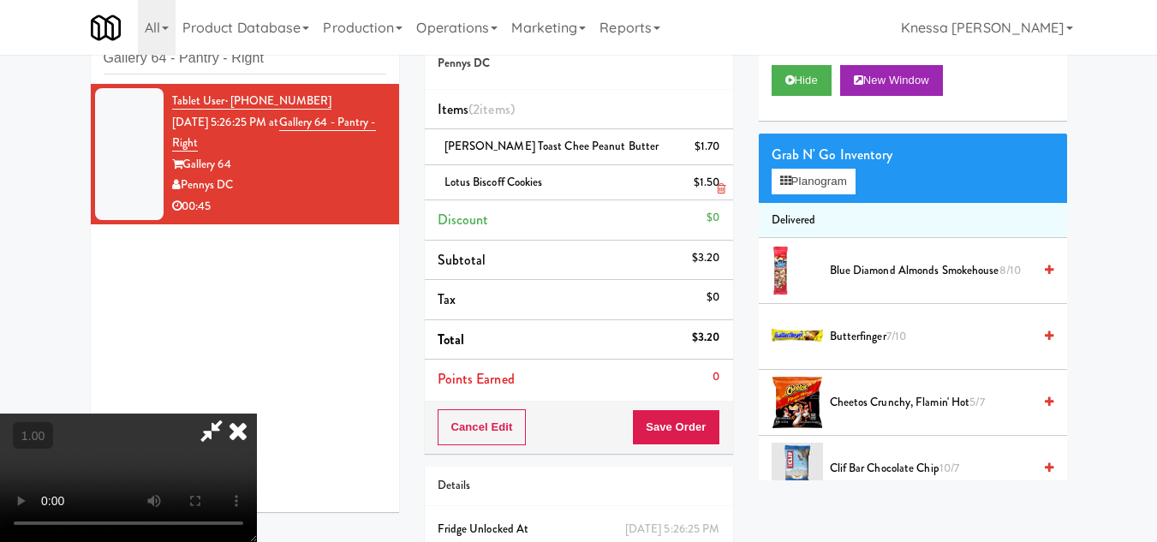
drag, startPoint x: 678, startPoint y: 169, endPoint x: 667, endPoint y: 168, distance: 10.3
click at [257, 414] on icon at bounding box center [238, 431] width 38 height 34
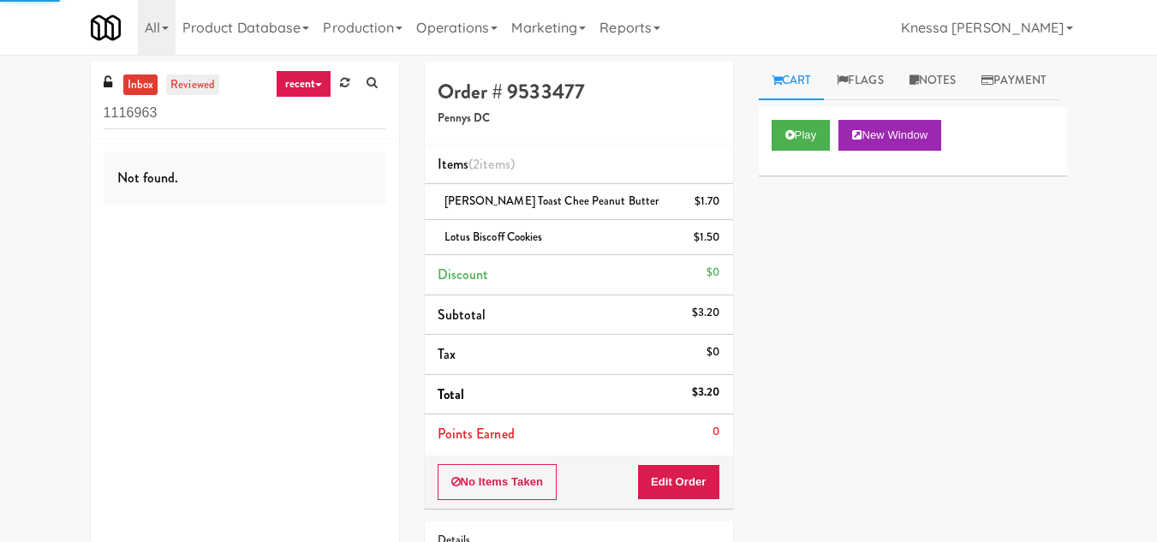
click at [193, 86] on link "reviewed" at bounding box center [192, 85] width 53 height 21
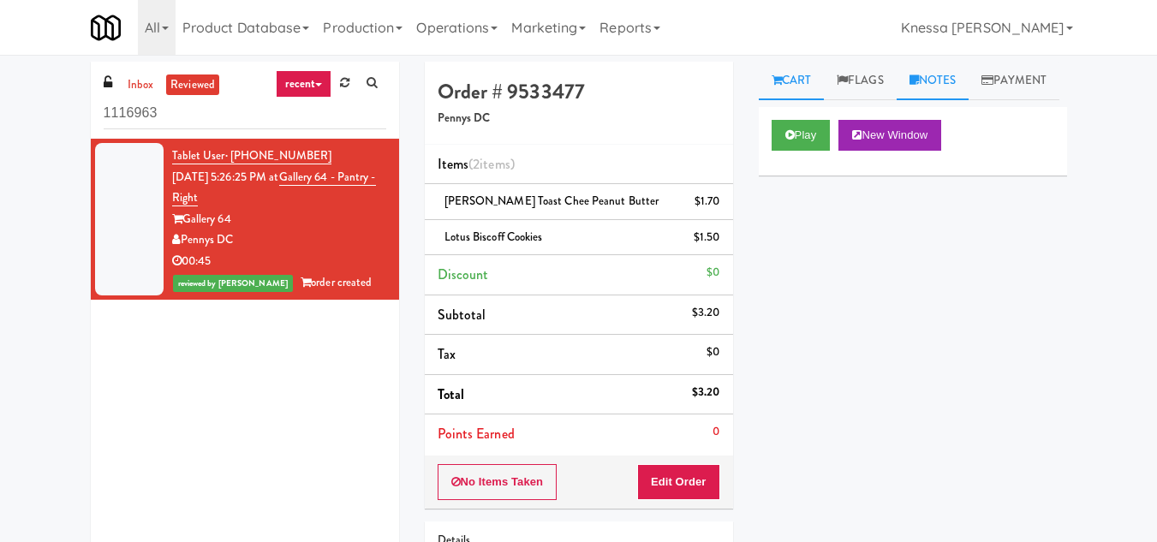
click at [941, 73] on link "Notes" at bounding box center [933, 81] width 73 height 39
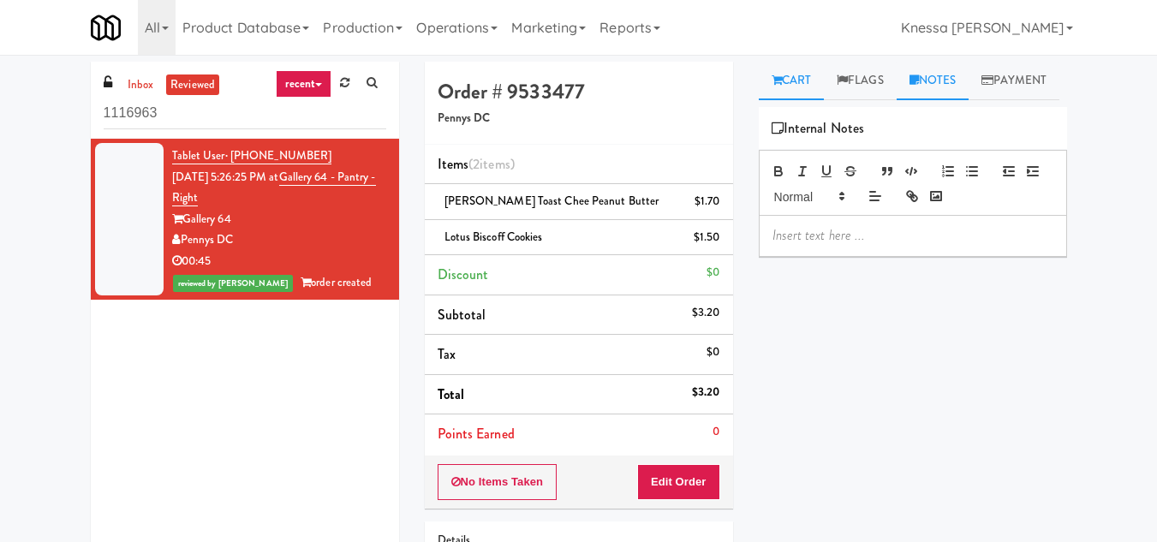
click at [798, 71] on link "Cart" at bounding box center [792, 81] width 66 height 39
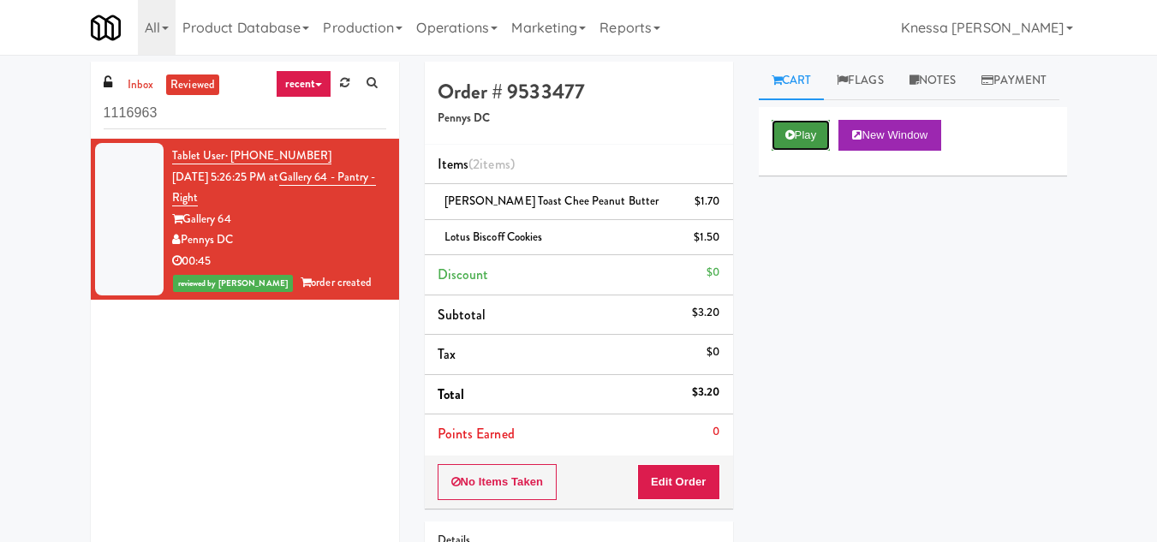
click at [808, 151] on button "Play" at bounding box center [801, 135] width 59 height 31
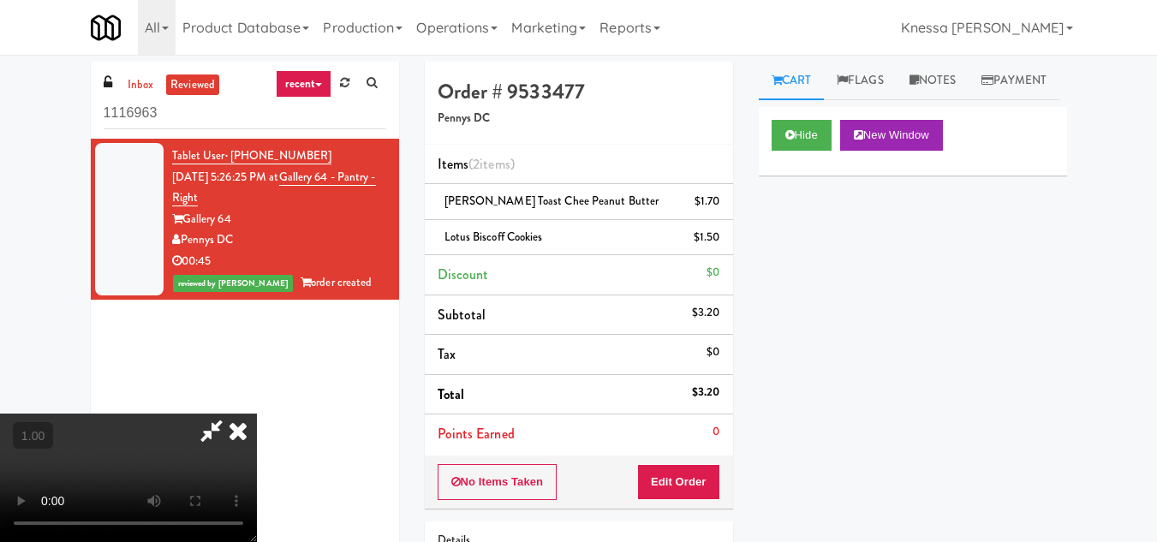
click at [257, 414] on icon at bounding box center [238, 431] width 38 height 34
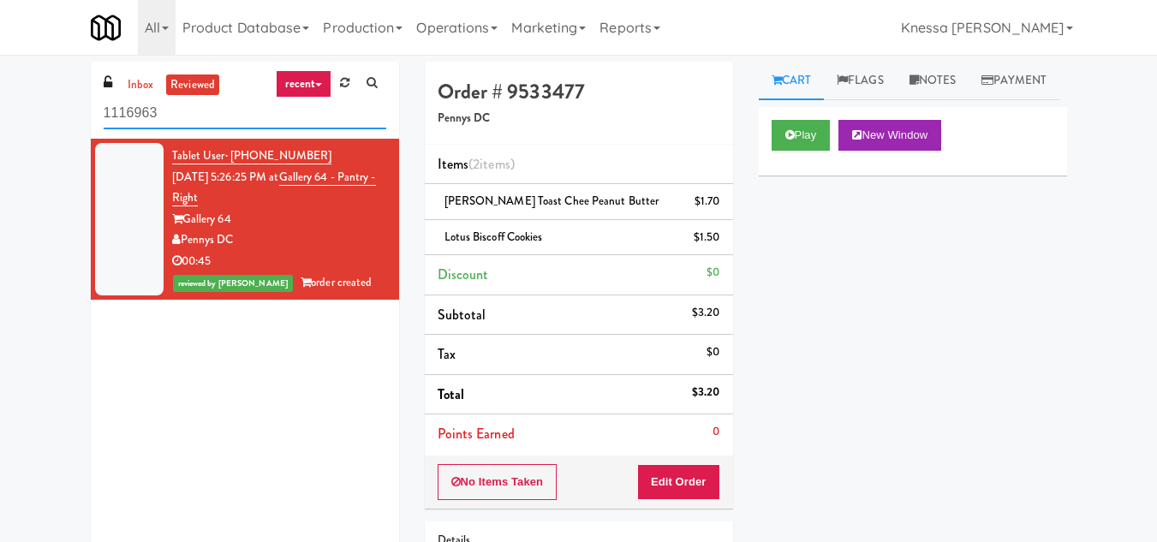
click at [122, 115] on input "1116963" at bounding box center [245, 114] width 283 height 32
paste input "Crossing East - Cooler - Left"
type input "Crossing East - Cooler - Left"
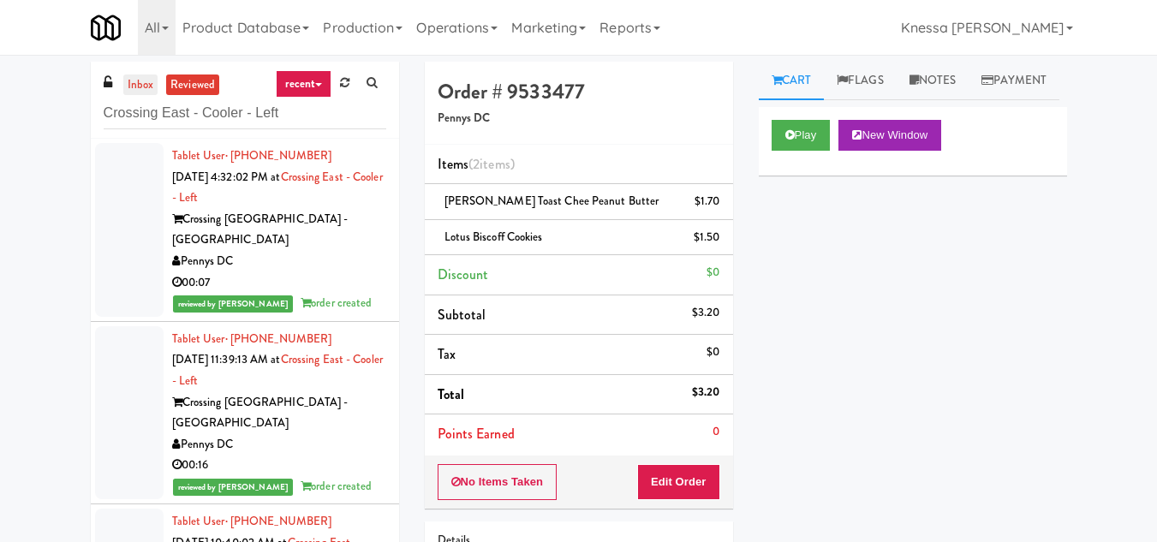
click at [146, 79] on link "inbox" at bounding box center [140, 85] width 35 height 21
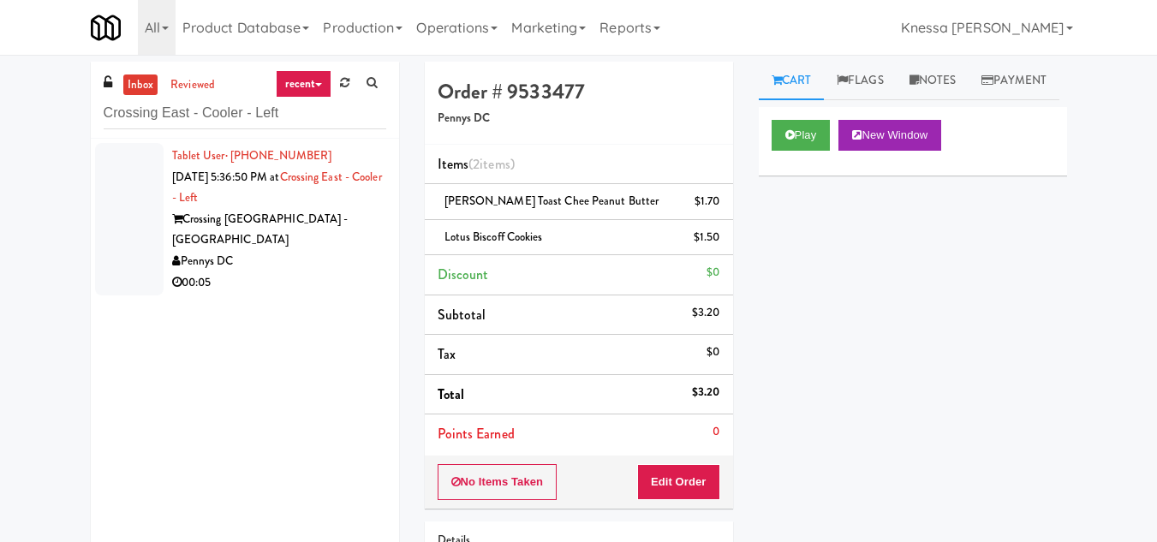
click at [303, 225] on div "Crossing [GEOGRAPHIC_DATA] - [GEOGRAPHIC_DATA]" at bounding box center [279, 230] width 214 height 42
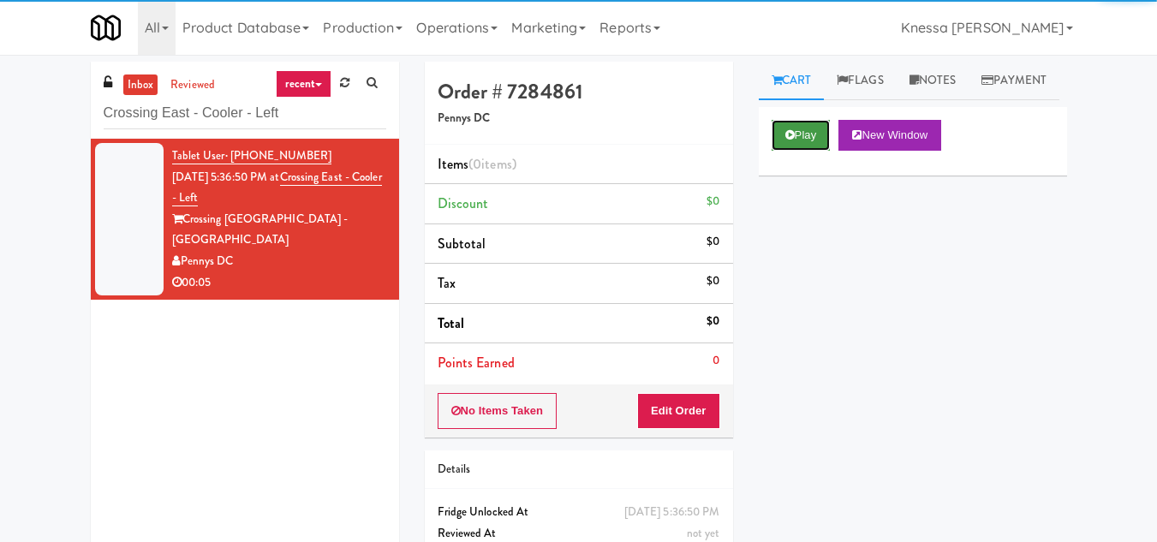
click at [796, 151] on button "Play" at bounding box center [801, 135] width 59 height 31
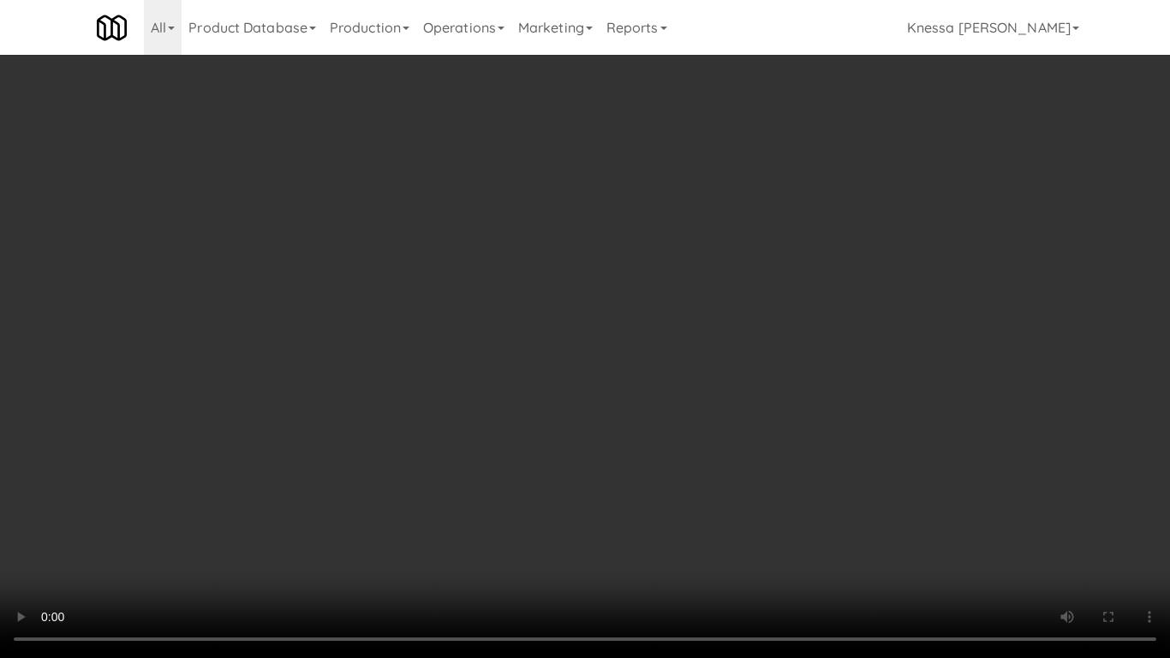
click at [588, 453] on video at bounding box center [585, 329] width 1170 height 658
click at [594, 448] on video at bounding box center [585, 329] width 1170 height 658
click at [523, 415] on video at bounding box center [585, 329] width 1170 height 658
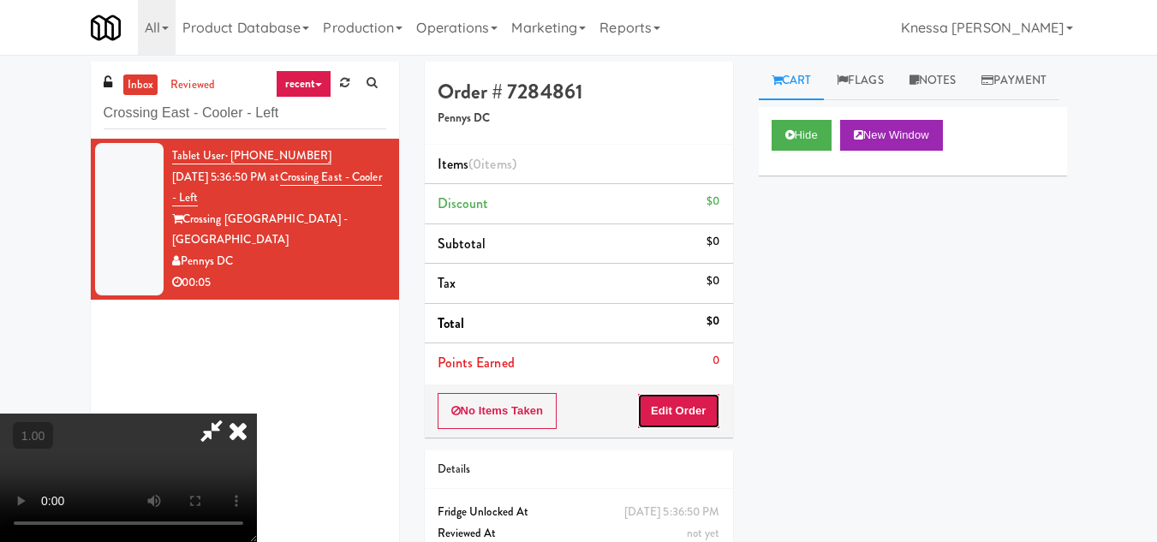
click at [697, 404] on button "Edit Order" at bounding box center [678, 411] width 83 height 36
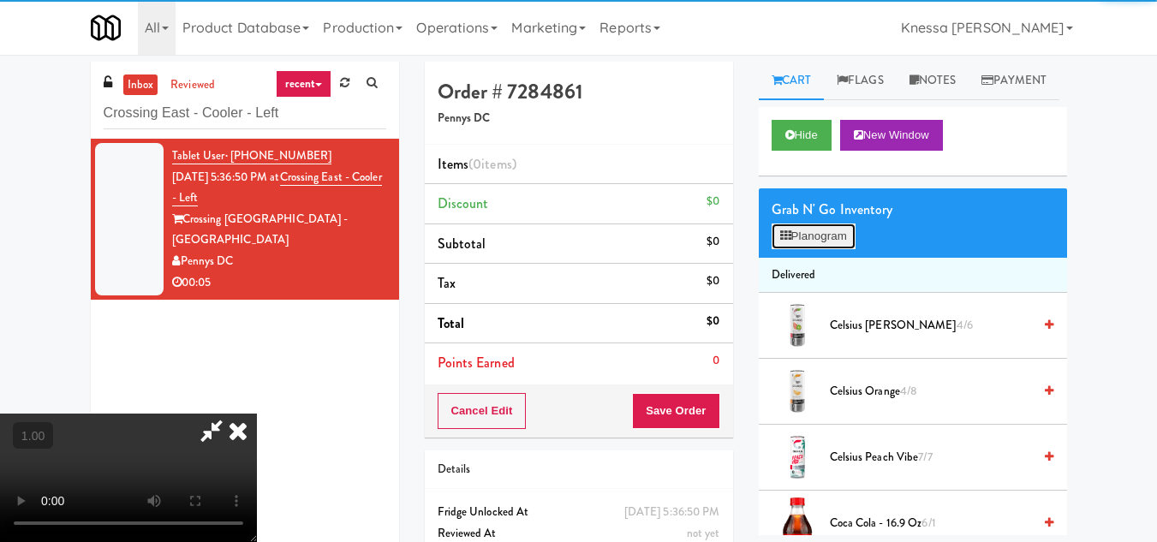
click at [803, 249] on button "Planogram" at bounding box center [814, 237] width 84 height 26
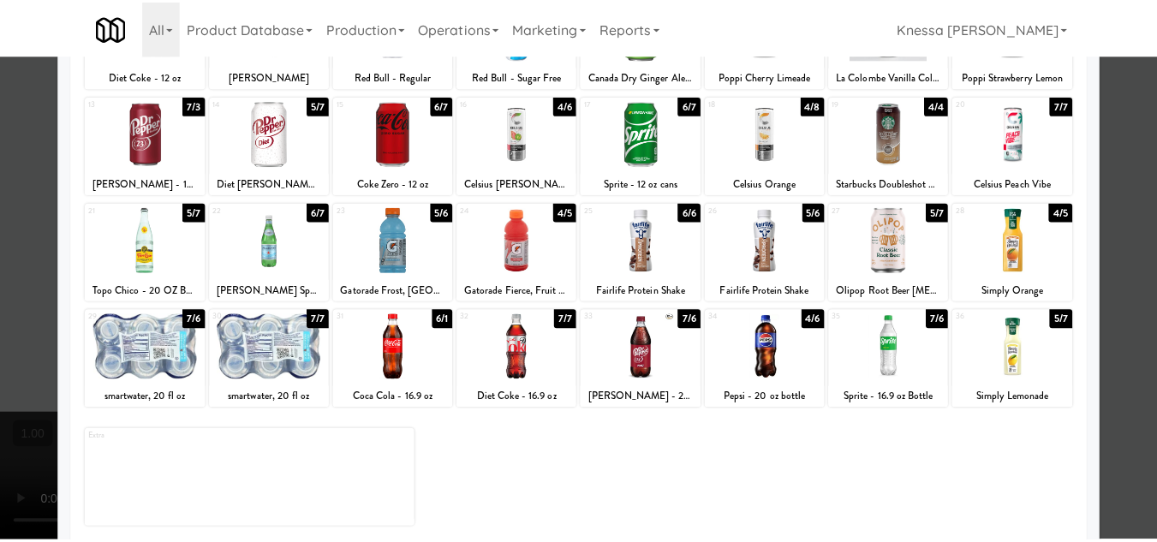
scroll to position [299, 0]
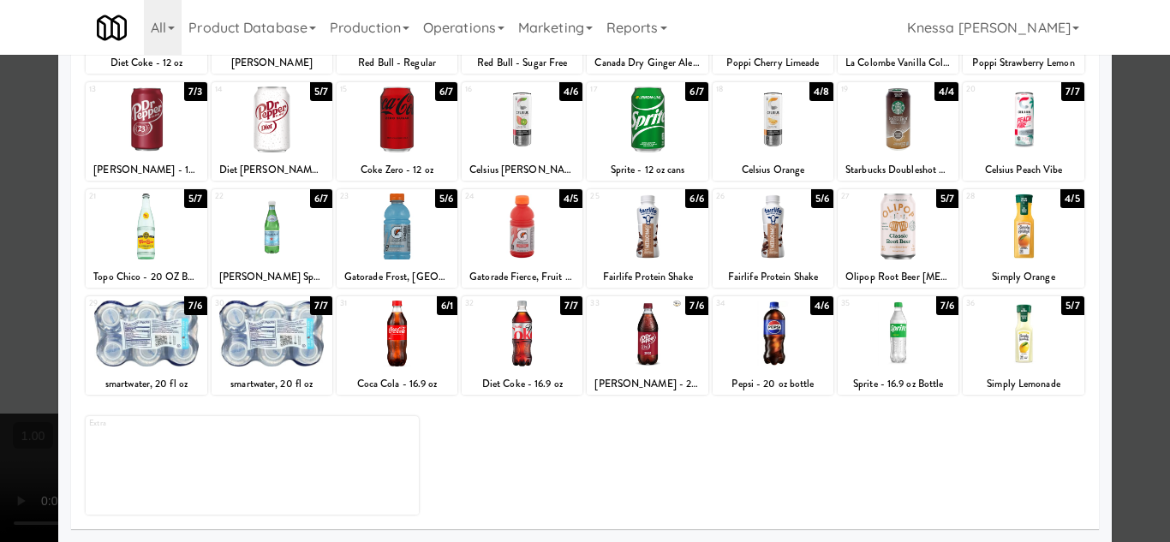
click at [268, 349] on div at bounding box center [272, 334] width 121 height 66
click at [1139, 403] on div at bounding box center [585, 271] width 1170 height 542
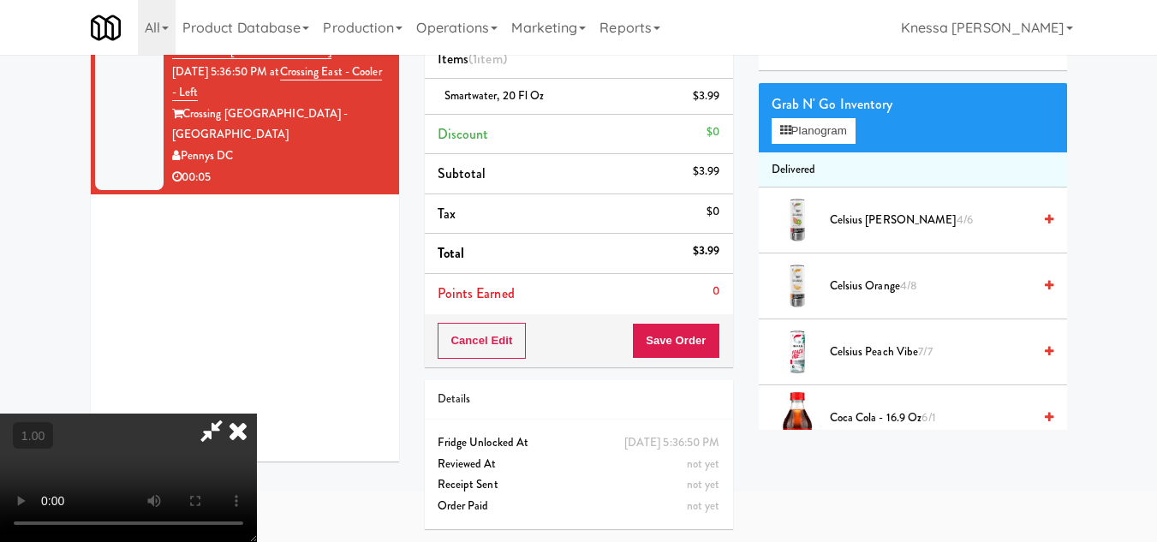
scroll to position [55, 0]
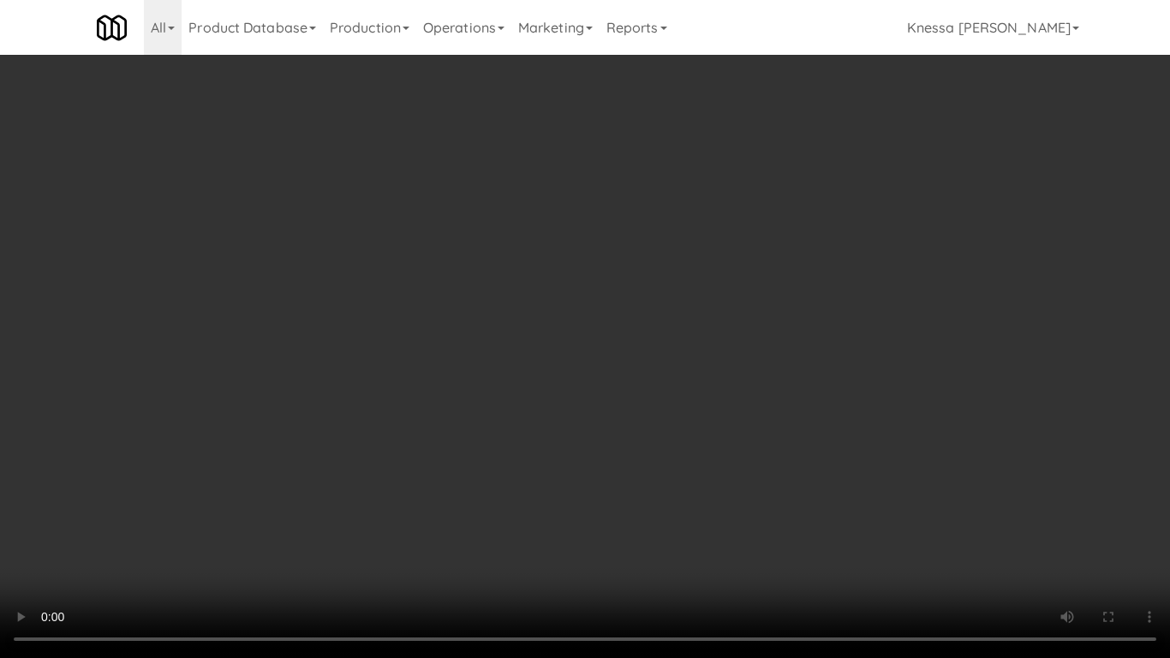
click at [508, 481] on video at bounding box center [585, 329] width 1170 height 658
click at [523, 457] on video at bounding box center [585, 329] width 1170 height 658
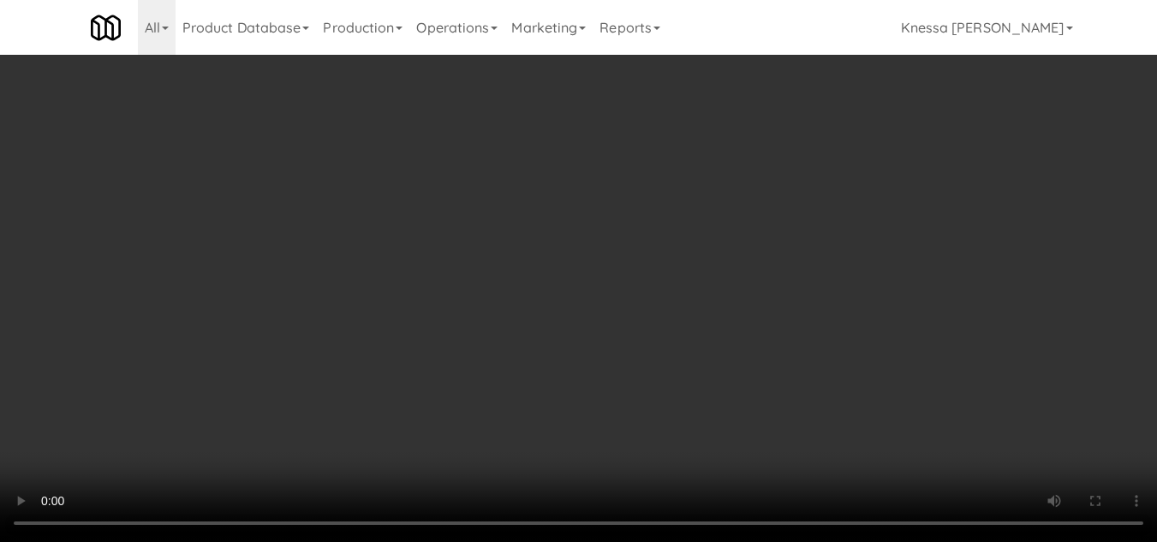
scroll to position [1874, 0]
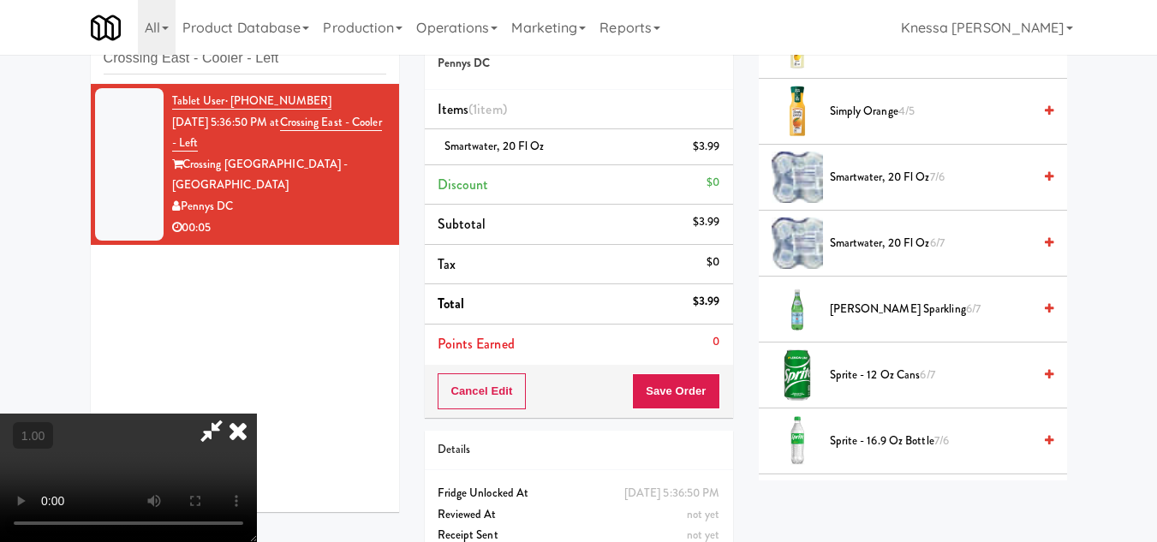
click at [257, 414] on icon at bounding box center [238, 431] width 38 height 34
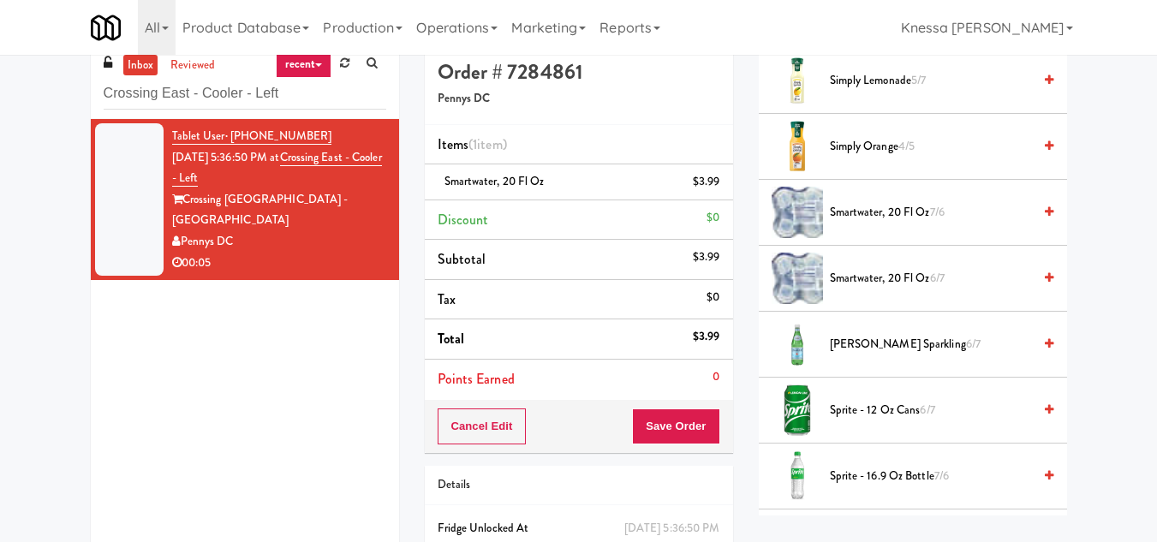
scroll to position [0, 0]
